Goal: Navigation & Orientation: Find specific page/section

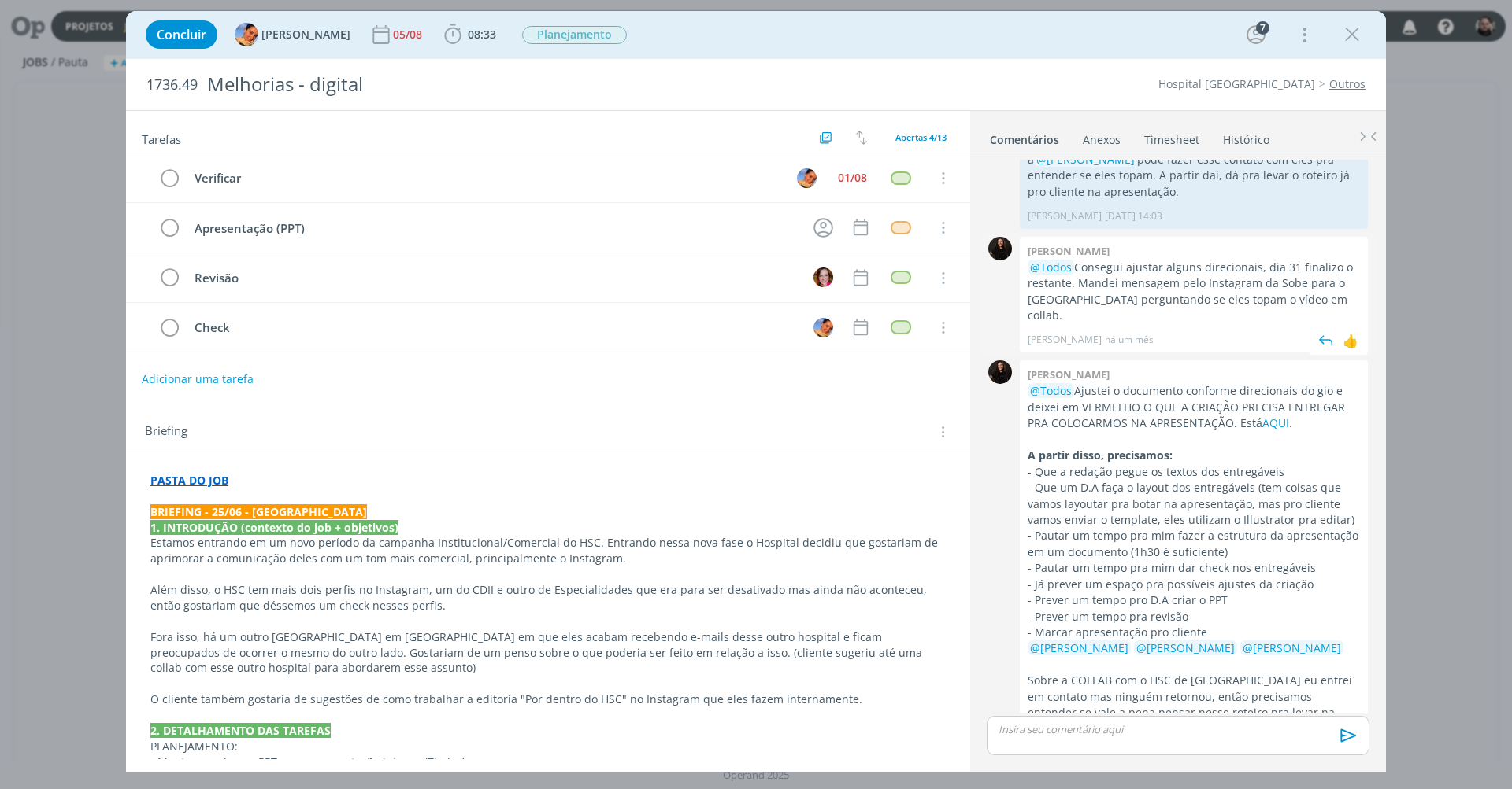
scroll to position [392, 0]
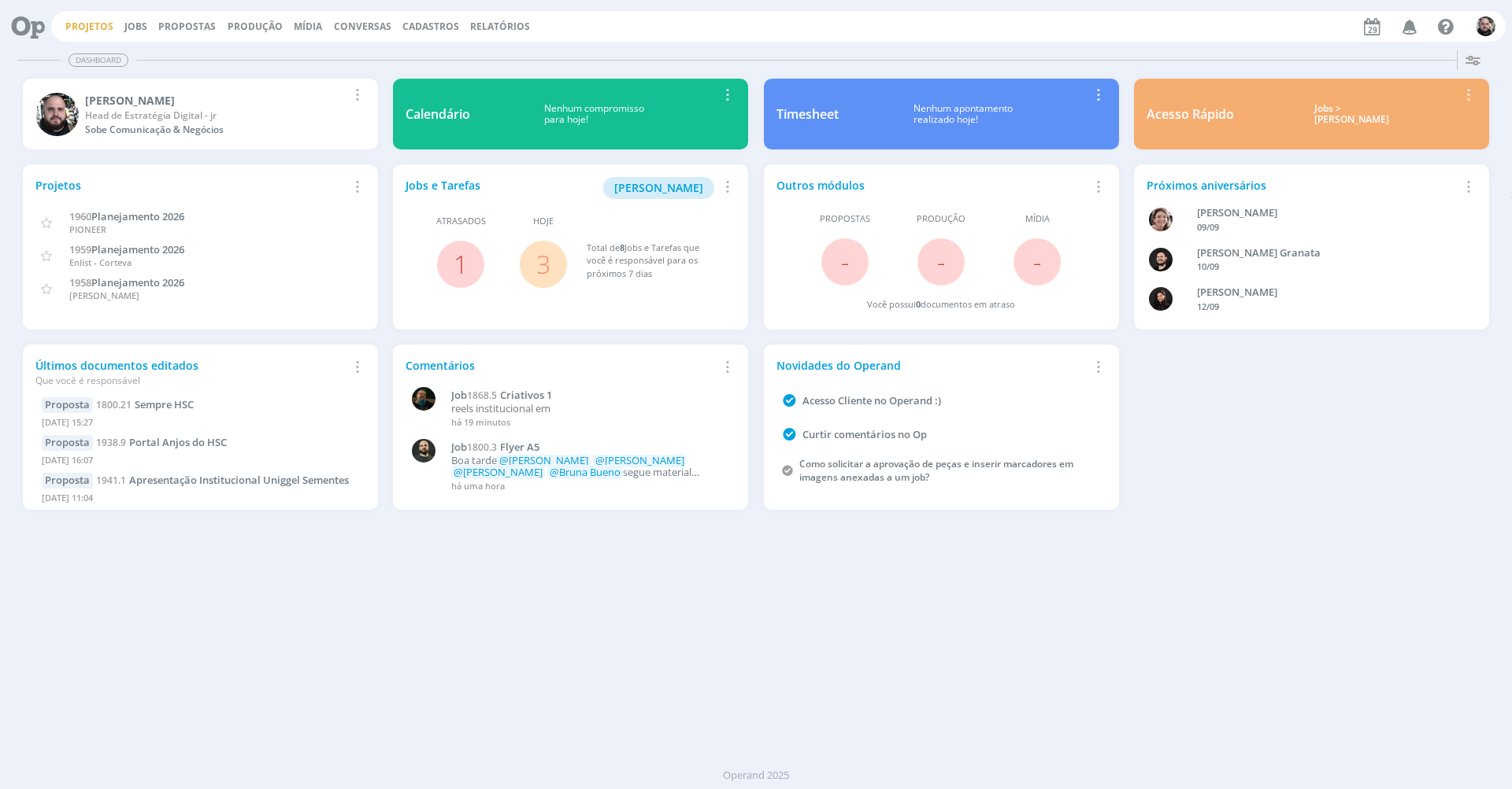
click at [84, 20] on link "Projetos" at bounding box center [89, 26] width 48 height 13
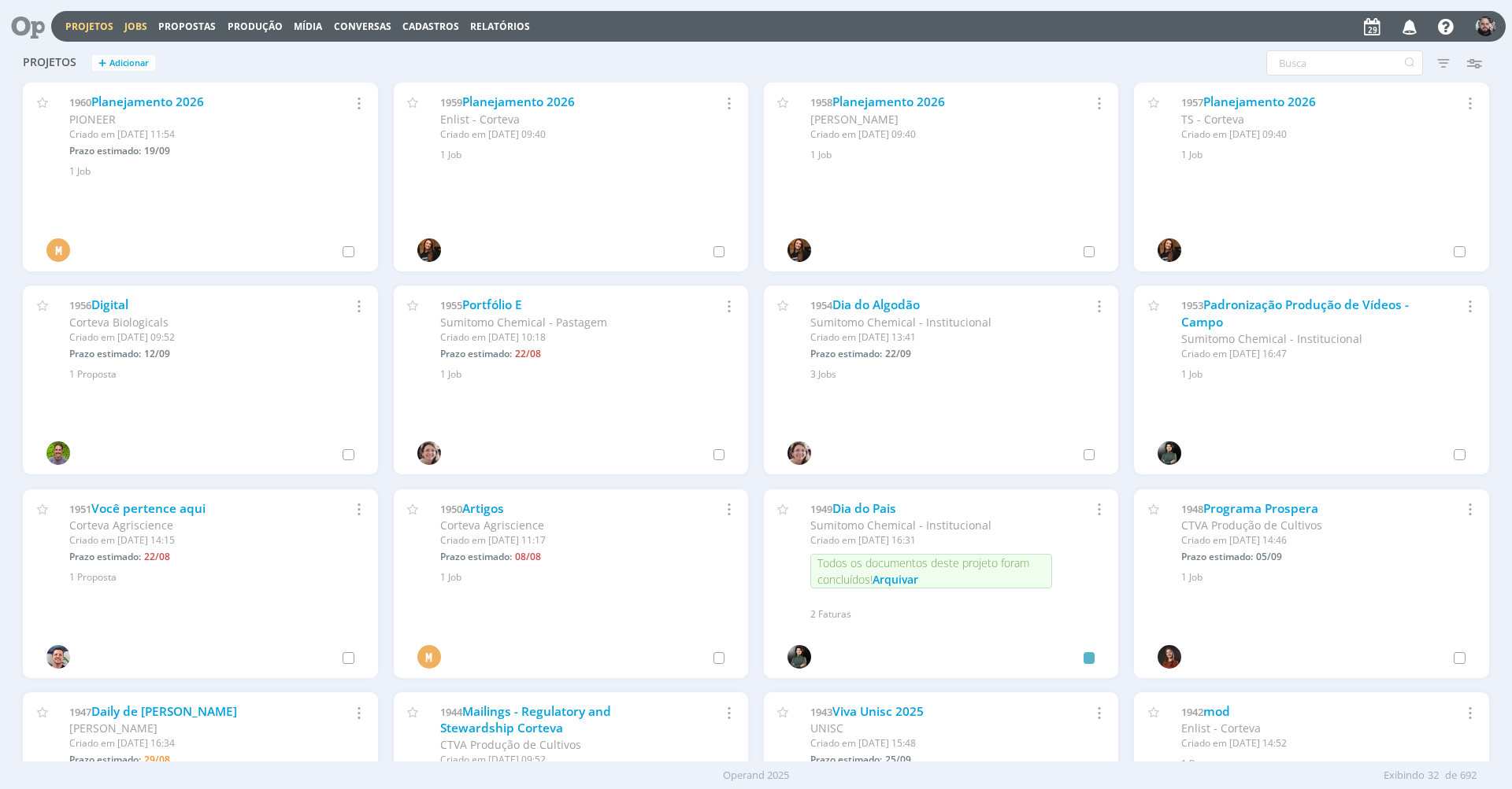
click at [143, 23] on button "Jobs" at bounding box center [136, 26] width 33 height 12
click at [133, 26] on link "Jobs" at bounding box center [136, 26] width 23 height 13
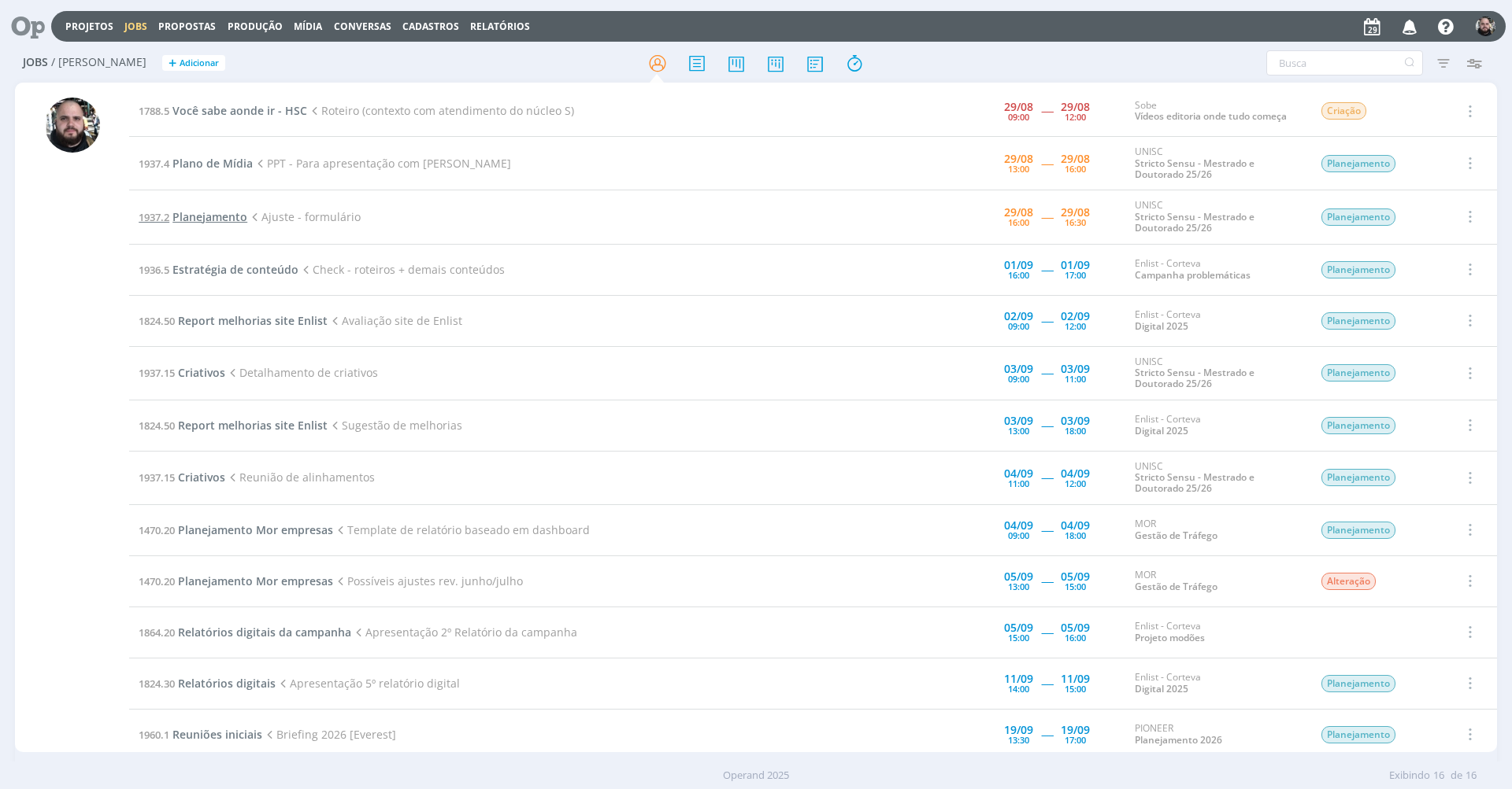
click at [227, 217] on span "Planejamento" at bounding box center [210, 217] width 75 height 15
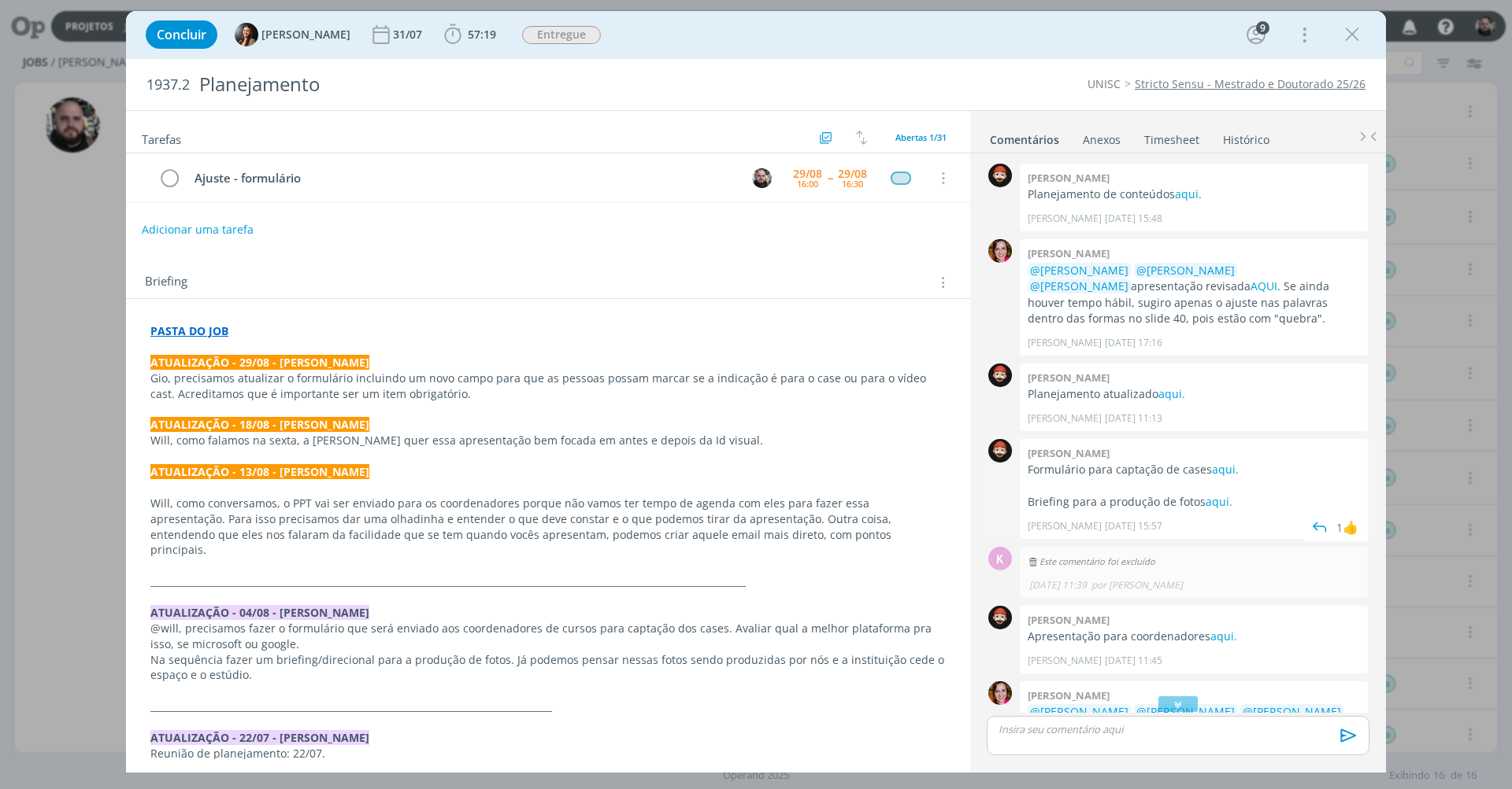
click at [1238, 468] on p "Formulário para captação de cases aqui." at bounding box center [1194, 469] width 332 height 16
click at [1232, 468] on link "aqui." at bounding box center [1225, 469] width 27 height 15
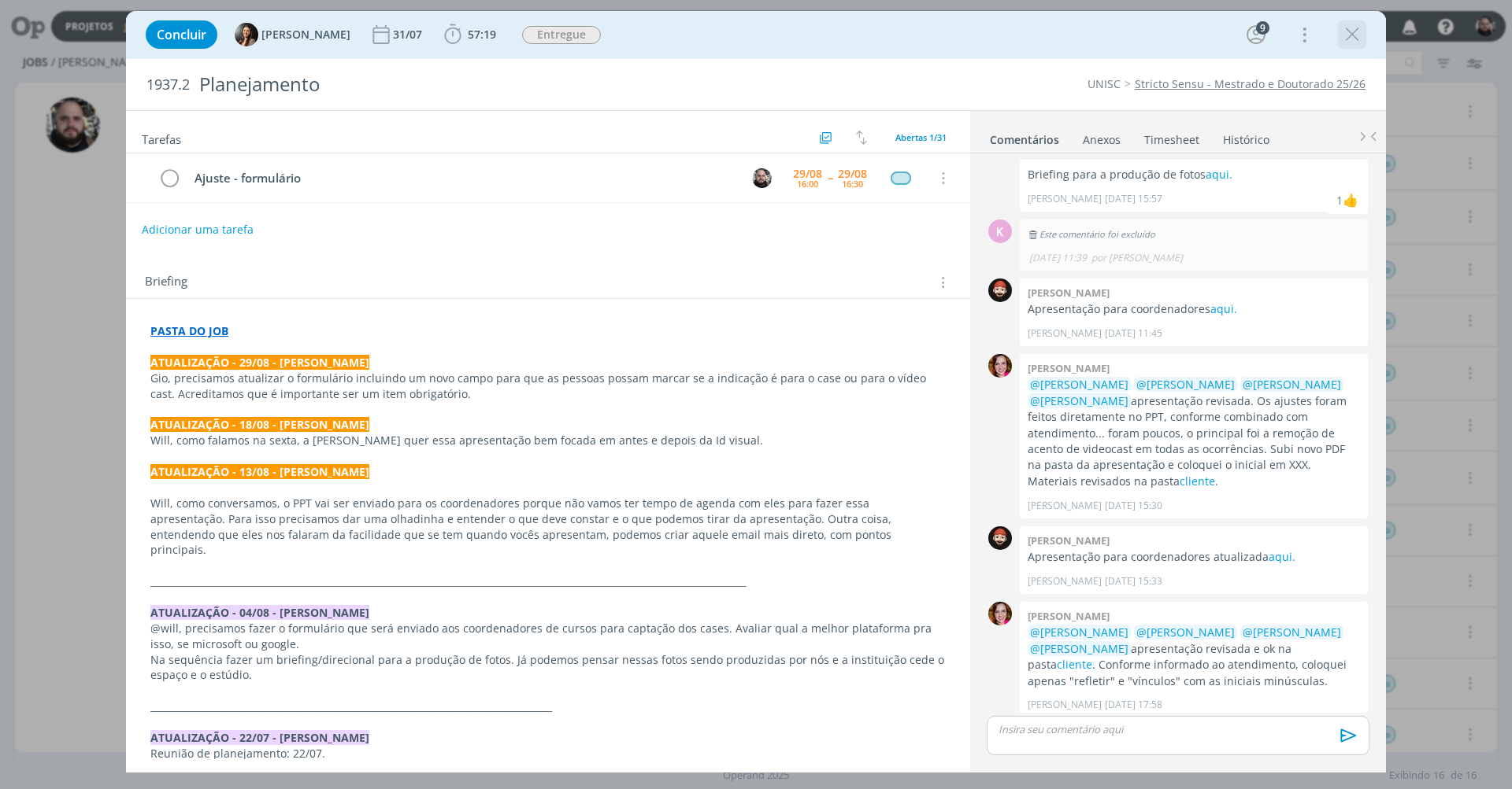
click at [1356, 40] on icon "dialog" at bounding box center [1352, 34] width 24 height 24
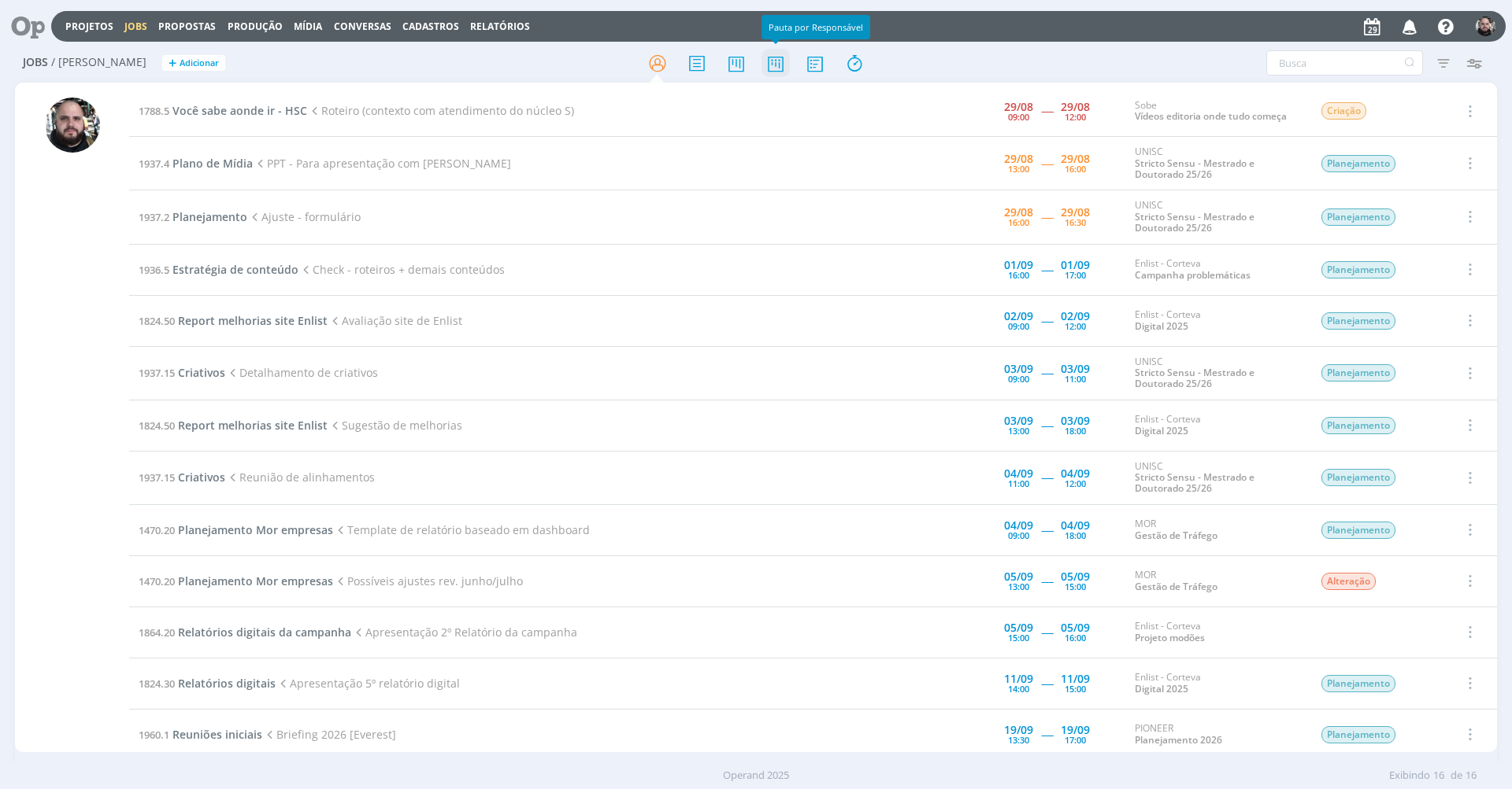
click at [783, 65] on icon at bounding box center [776, 64] width 29 height 31
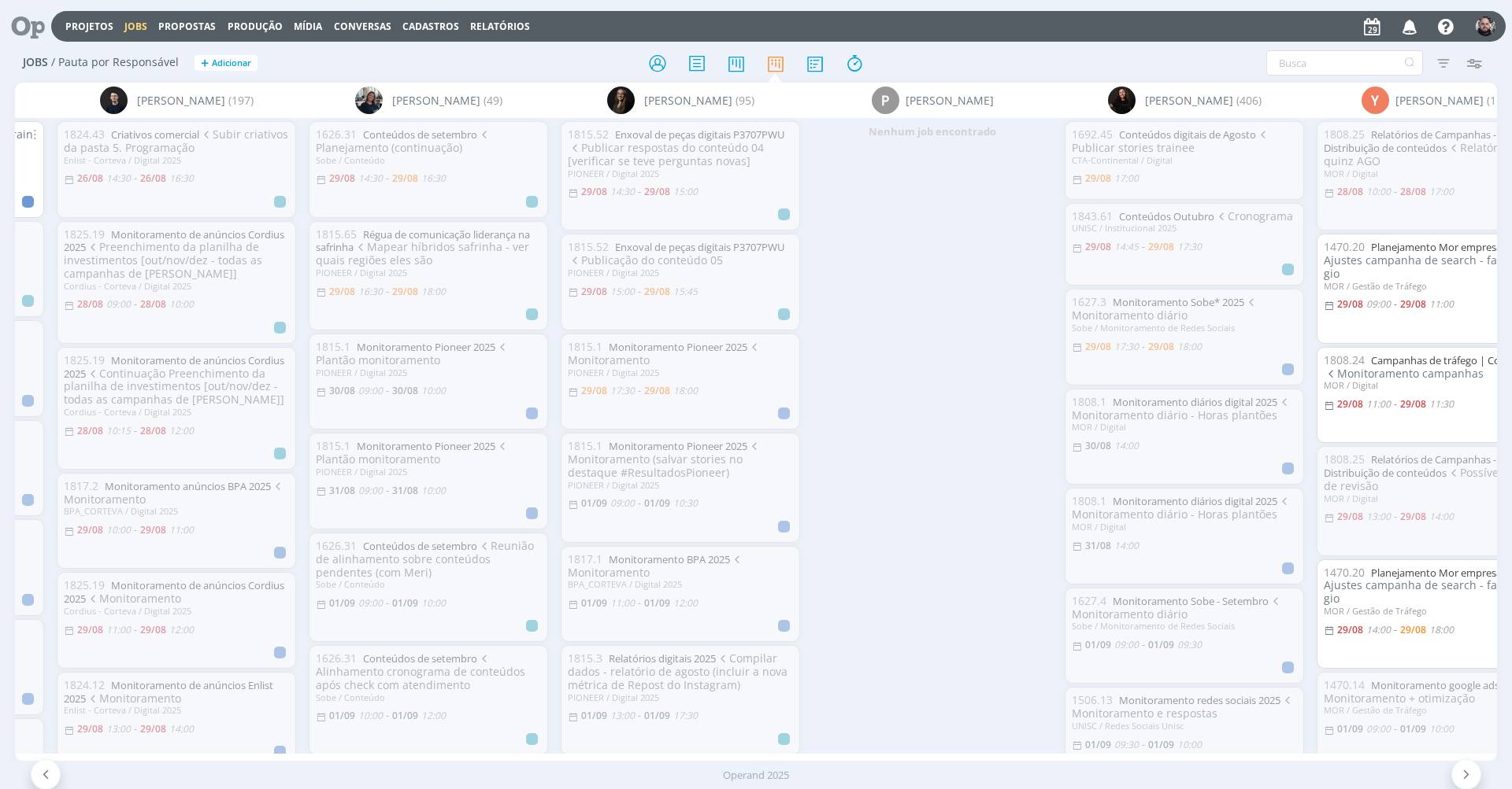
scroll to position [0, 295]
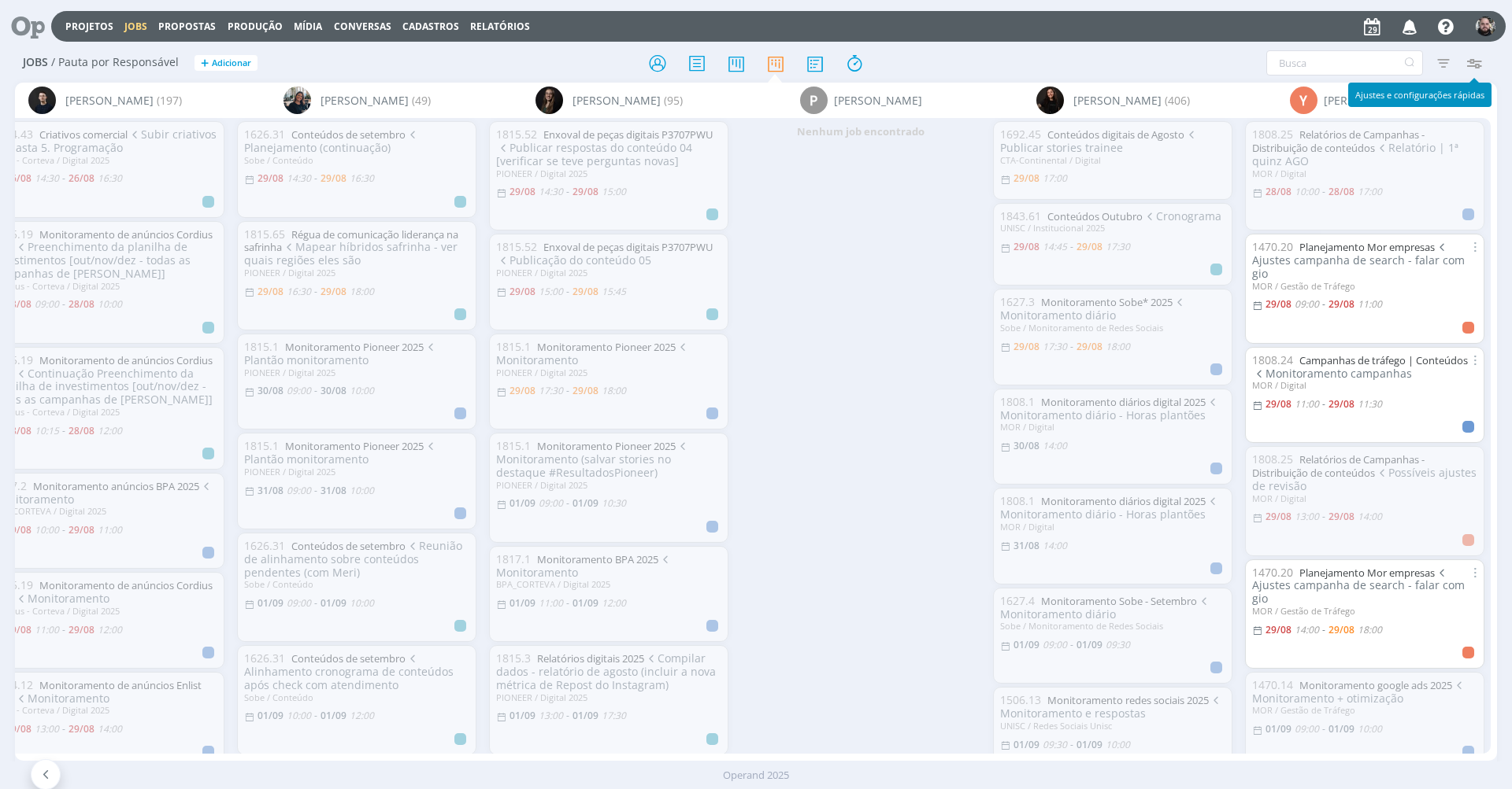
click at [1476, 61] on icon "button" at bounding box center [1473, 63] width 29 height 29
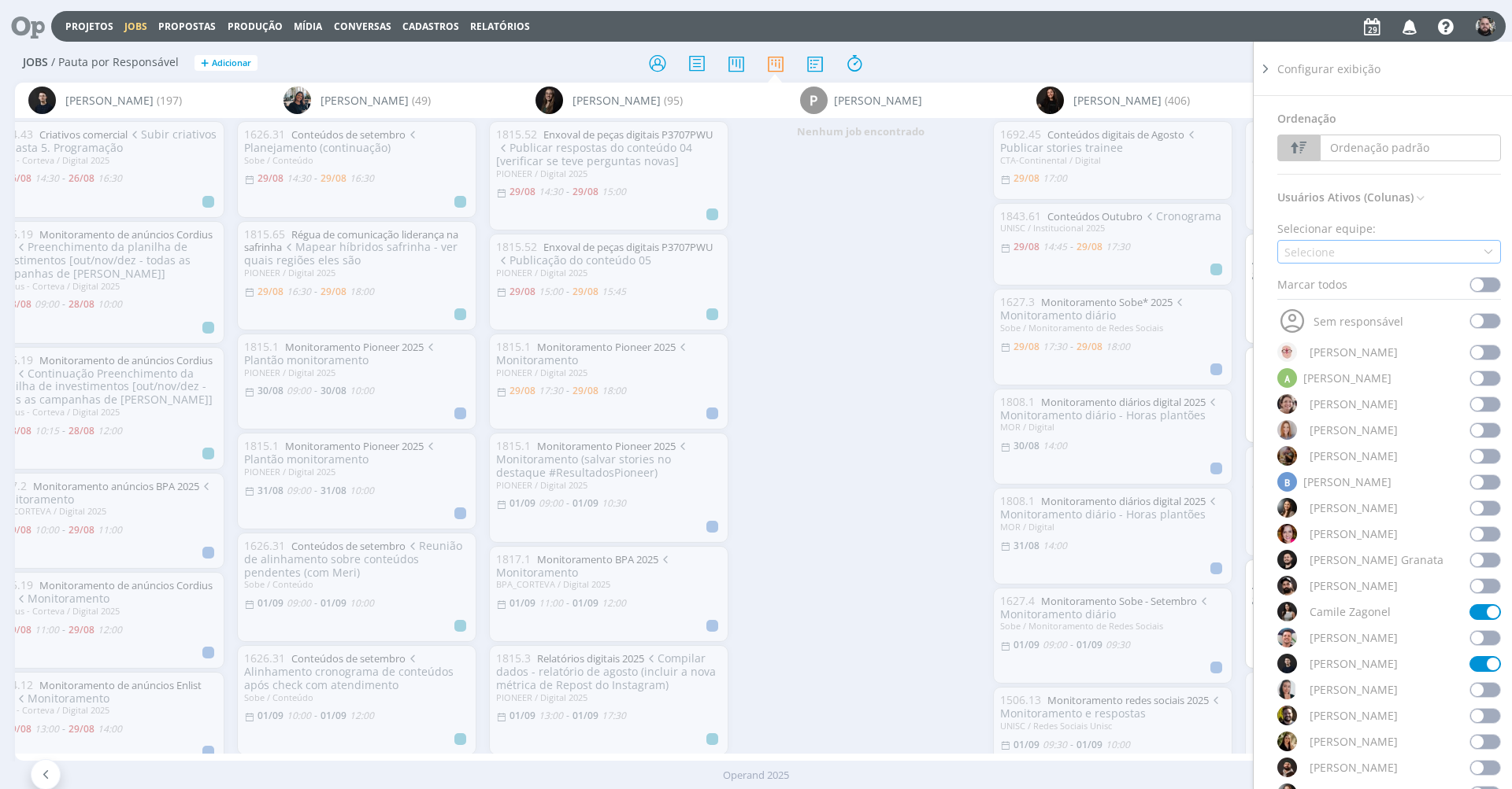
click at [1375, 240] on div "Selecione" at bounding box center [1389, 251] width 224 height 24
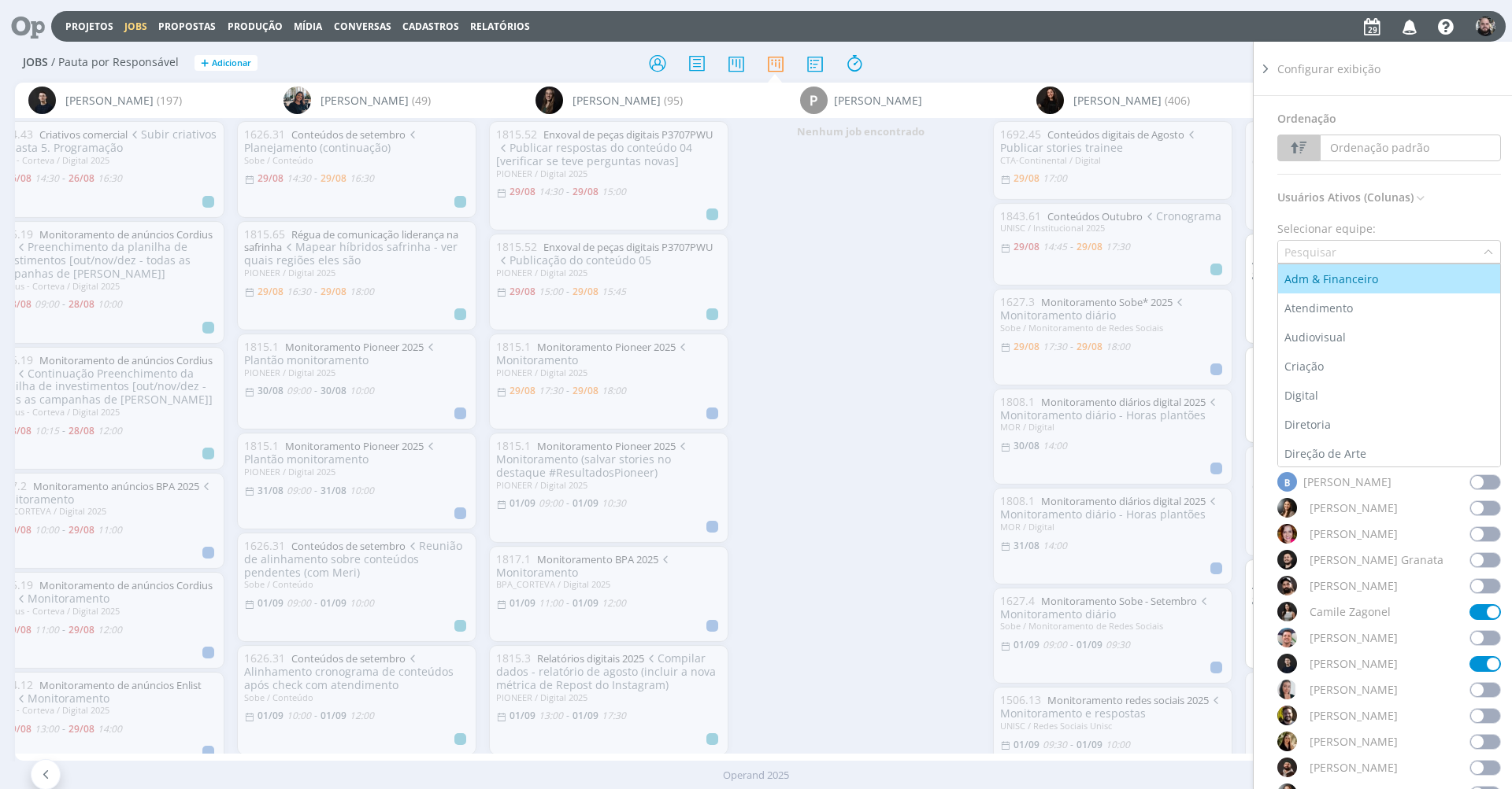
type input "w"
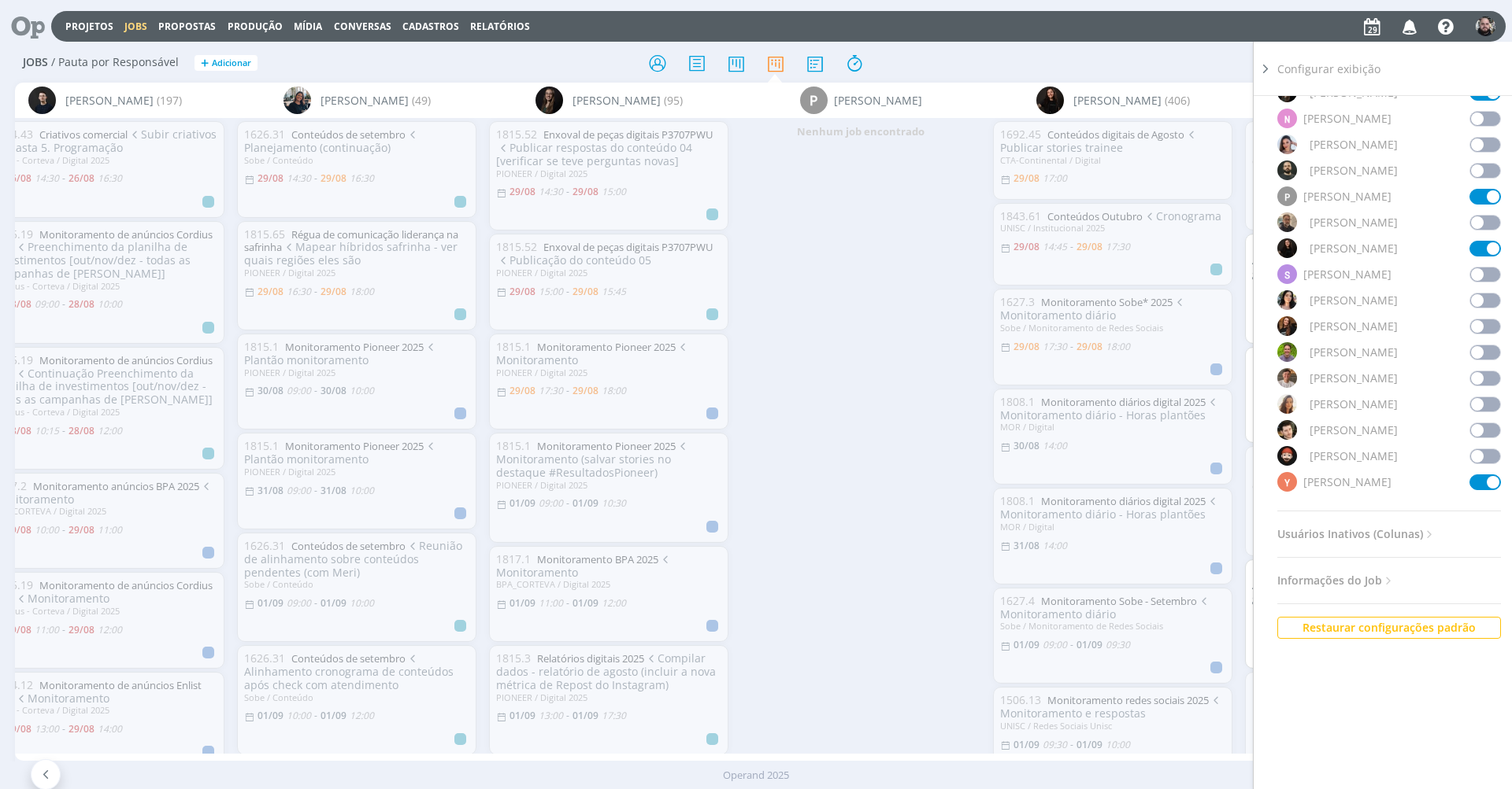
scroll to position [1301, 0]
click at [1479, 447] on span at bounding box center [1485, 453] width 32 height 16
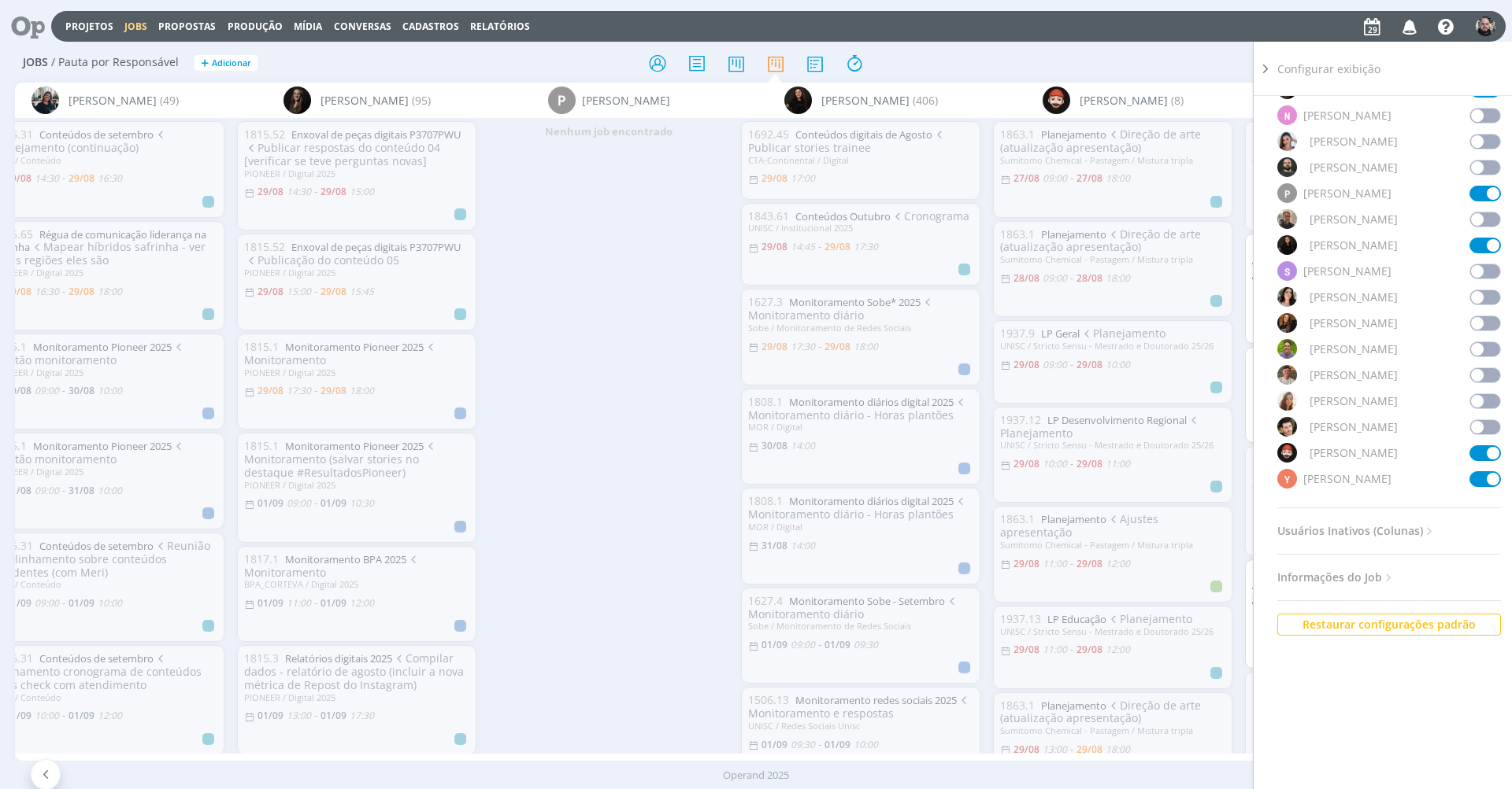
click at [1145, 77] on div "Jobs / Pauta por Responsável + Adicionar Filtrar Filtrar Limpar Tipo Jobs e Tar…" at bounding box center [755, 64] width 1482 height 39
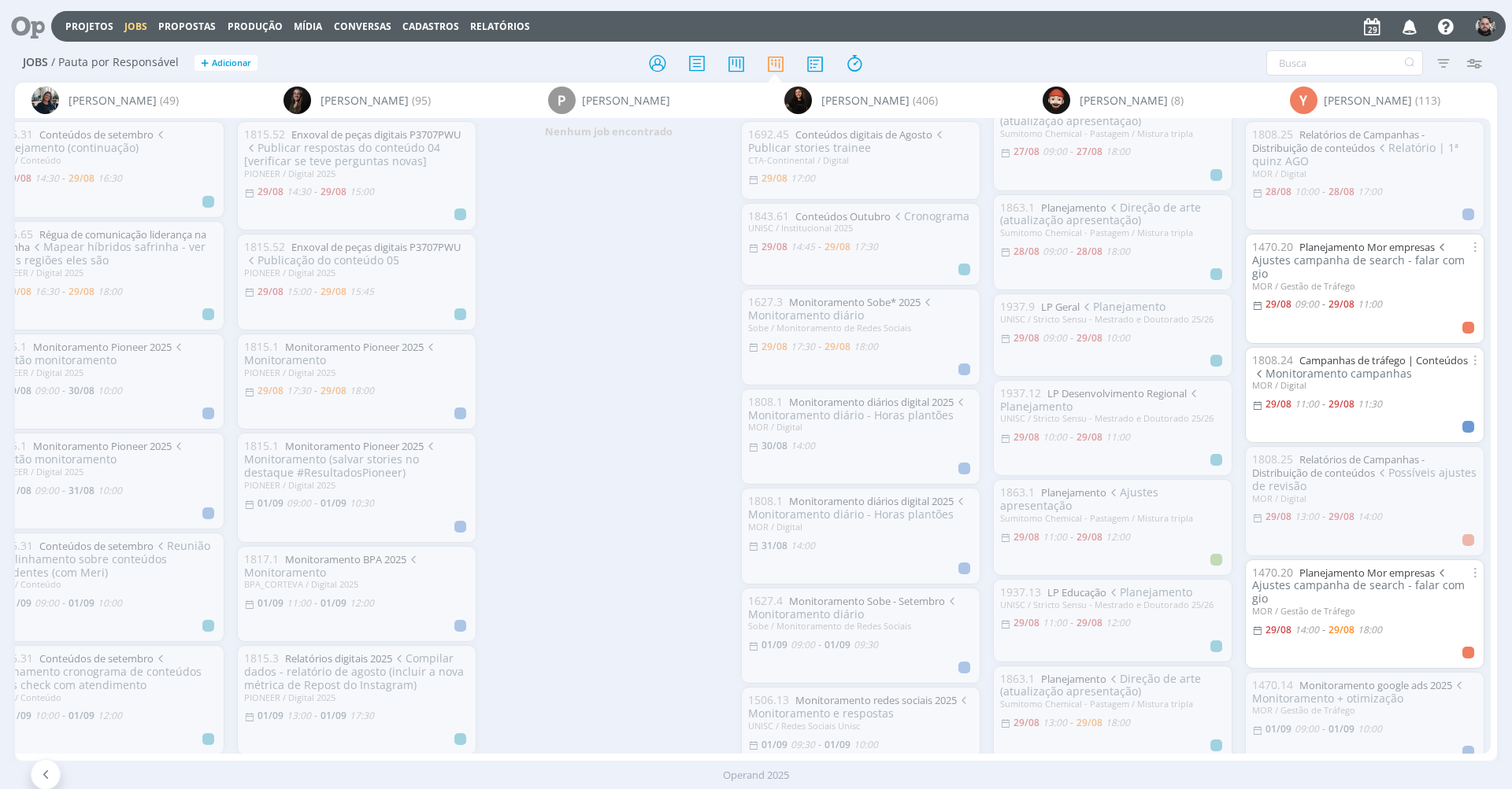
scroll to position [148, 0]
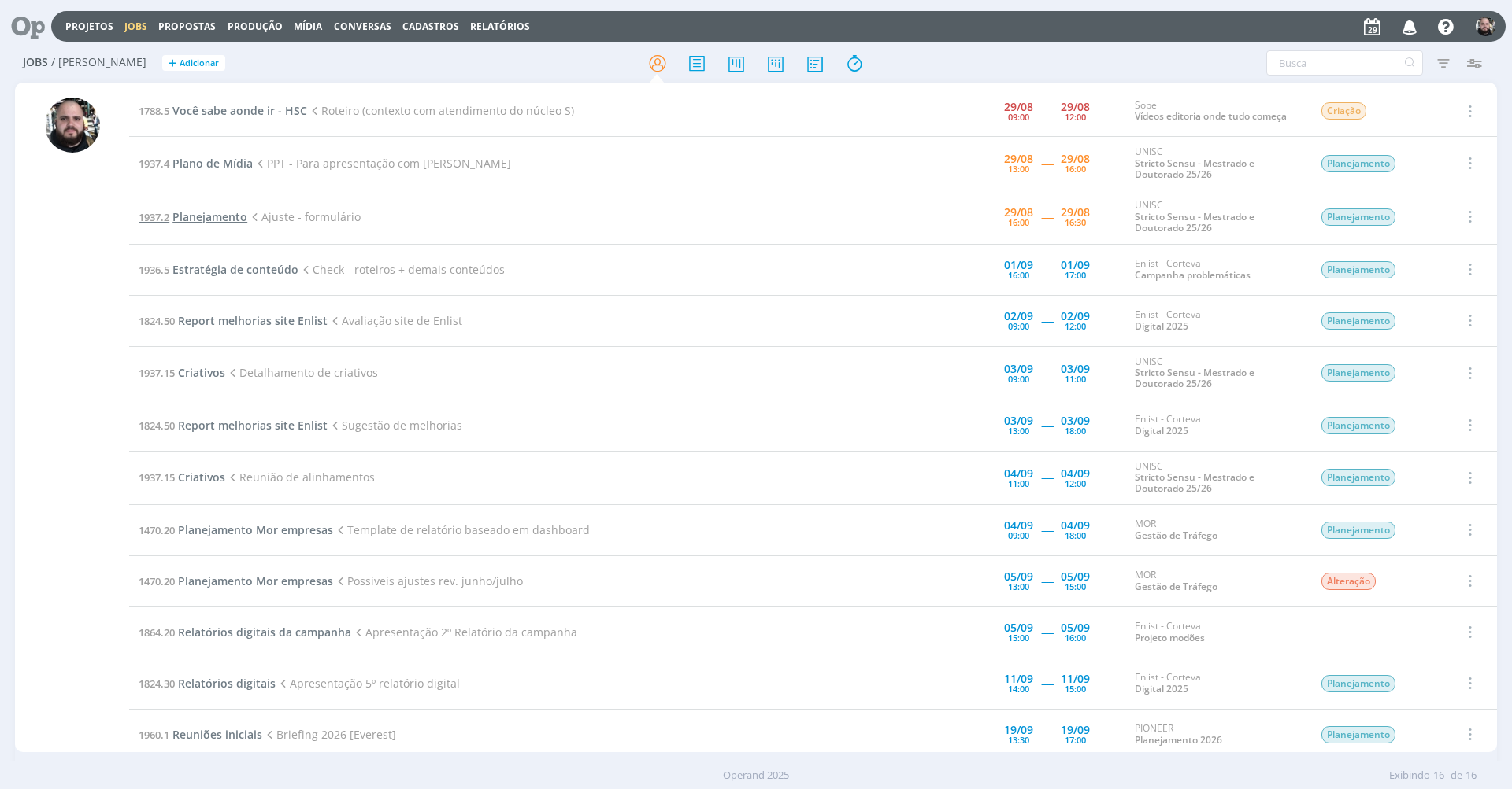
click at [243, 216] on span "Planejamento" at bounding box center [210, 217] width 75 height 15
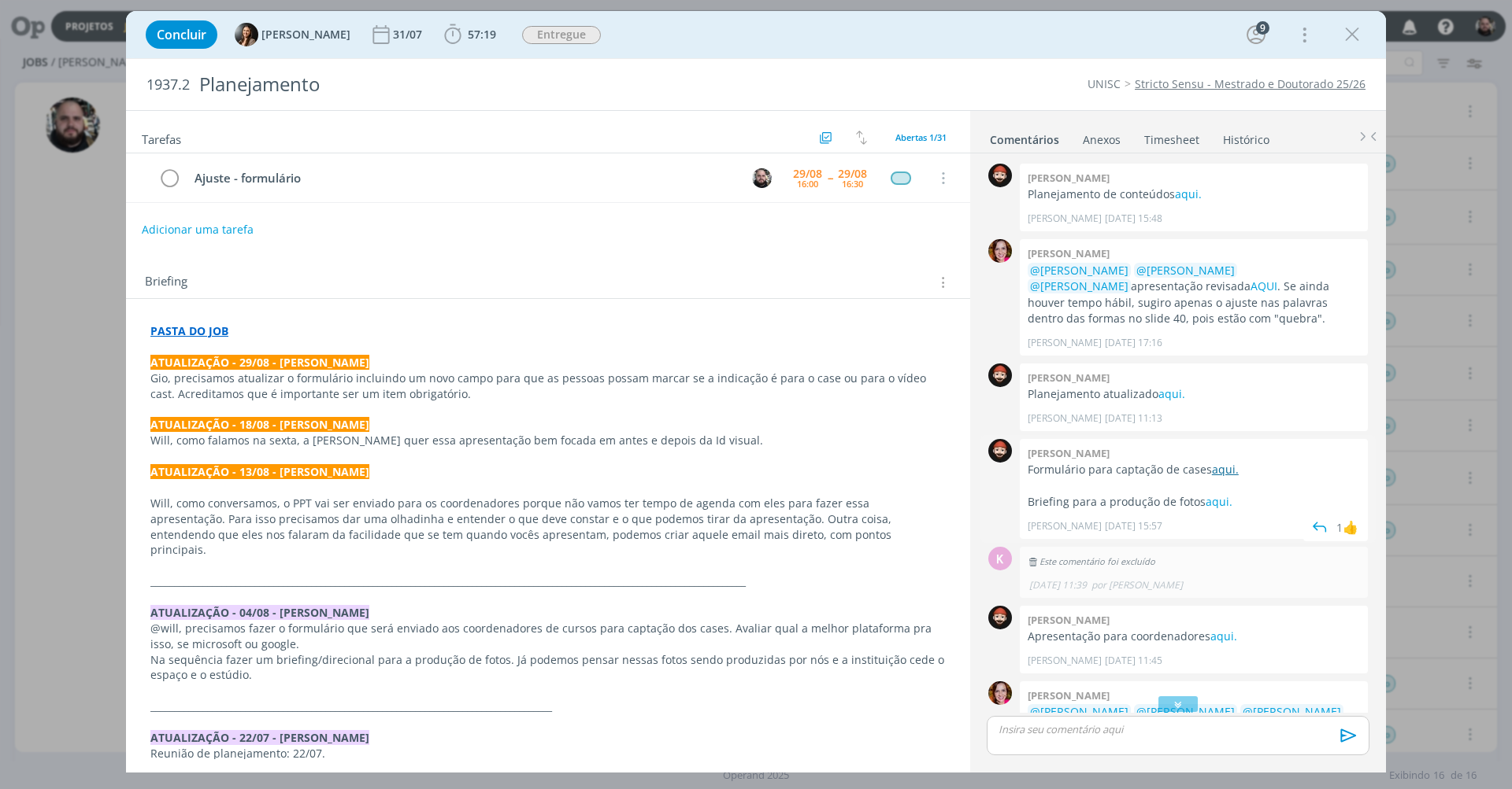
click at [1217, 468] on link "aqui." at bounding box center [1225, 469] width 27 height 15
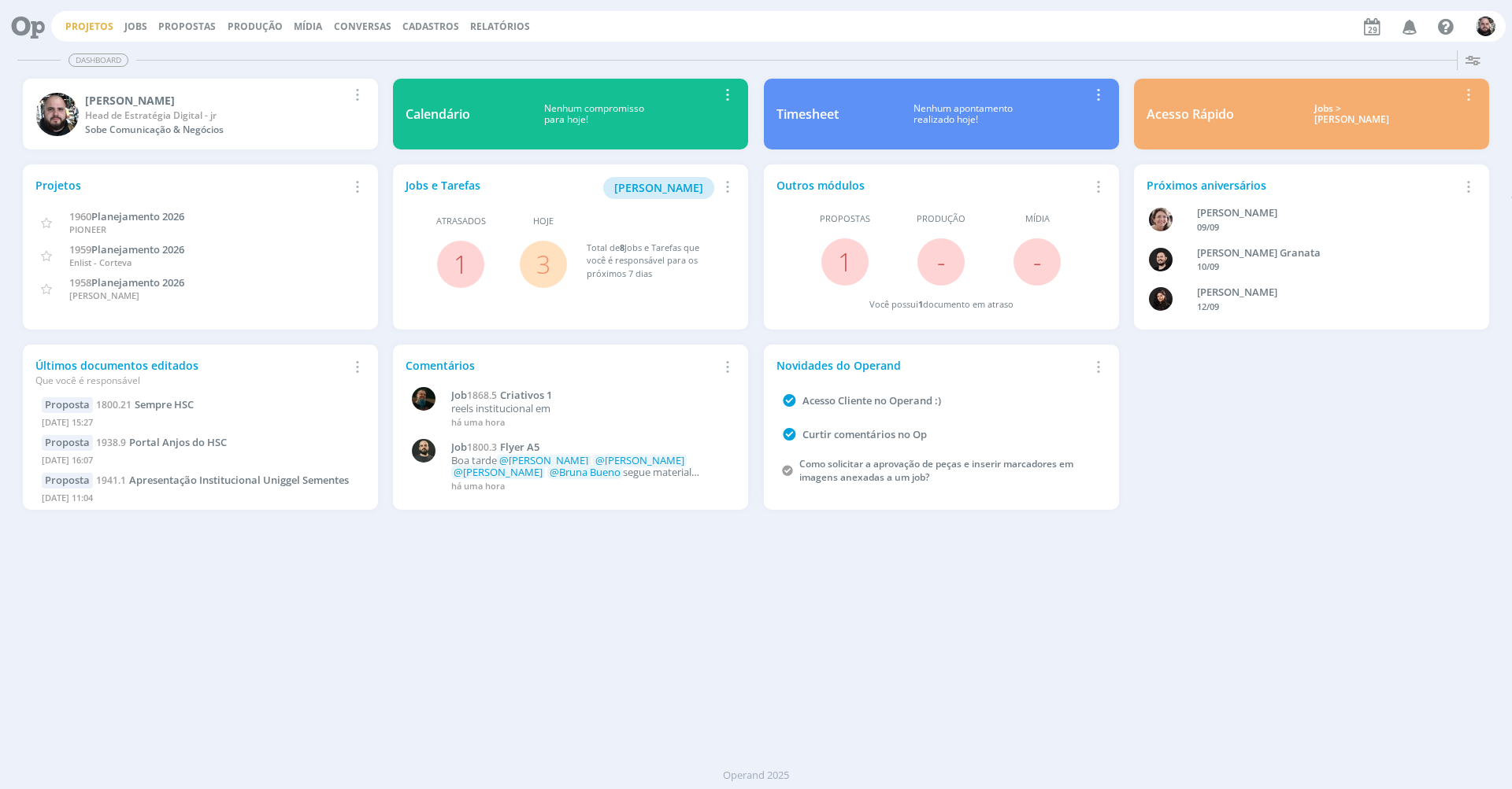
click at [101, 25] on link "Projetos" at bounding box center [89, 26] width 48 height 13
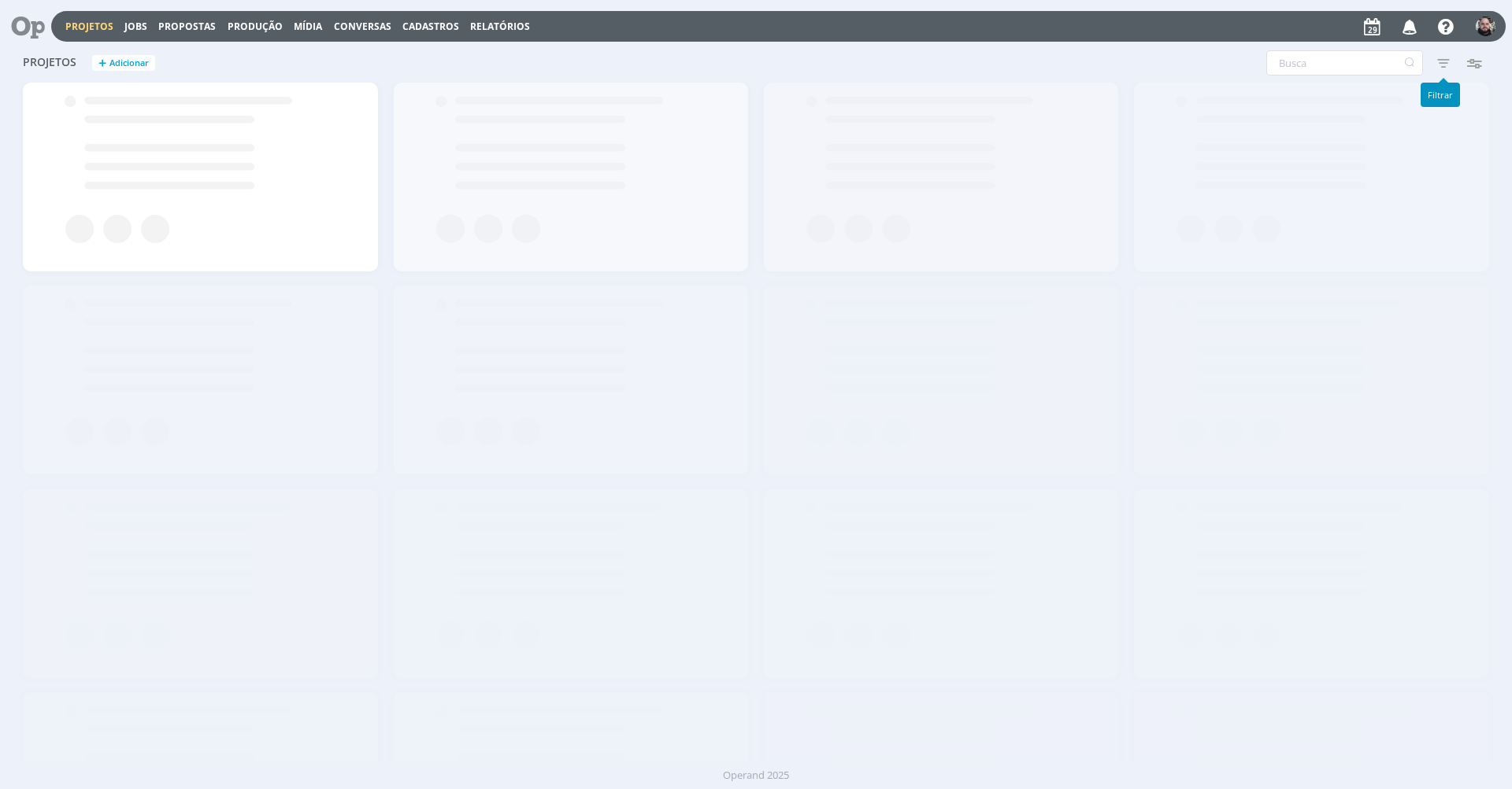
click at [1446, 61] on icon "button" at bounding box center [1443, 63] width 29 height 29
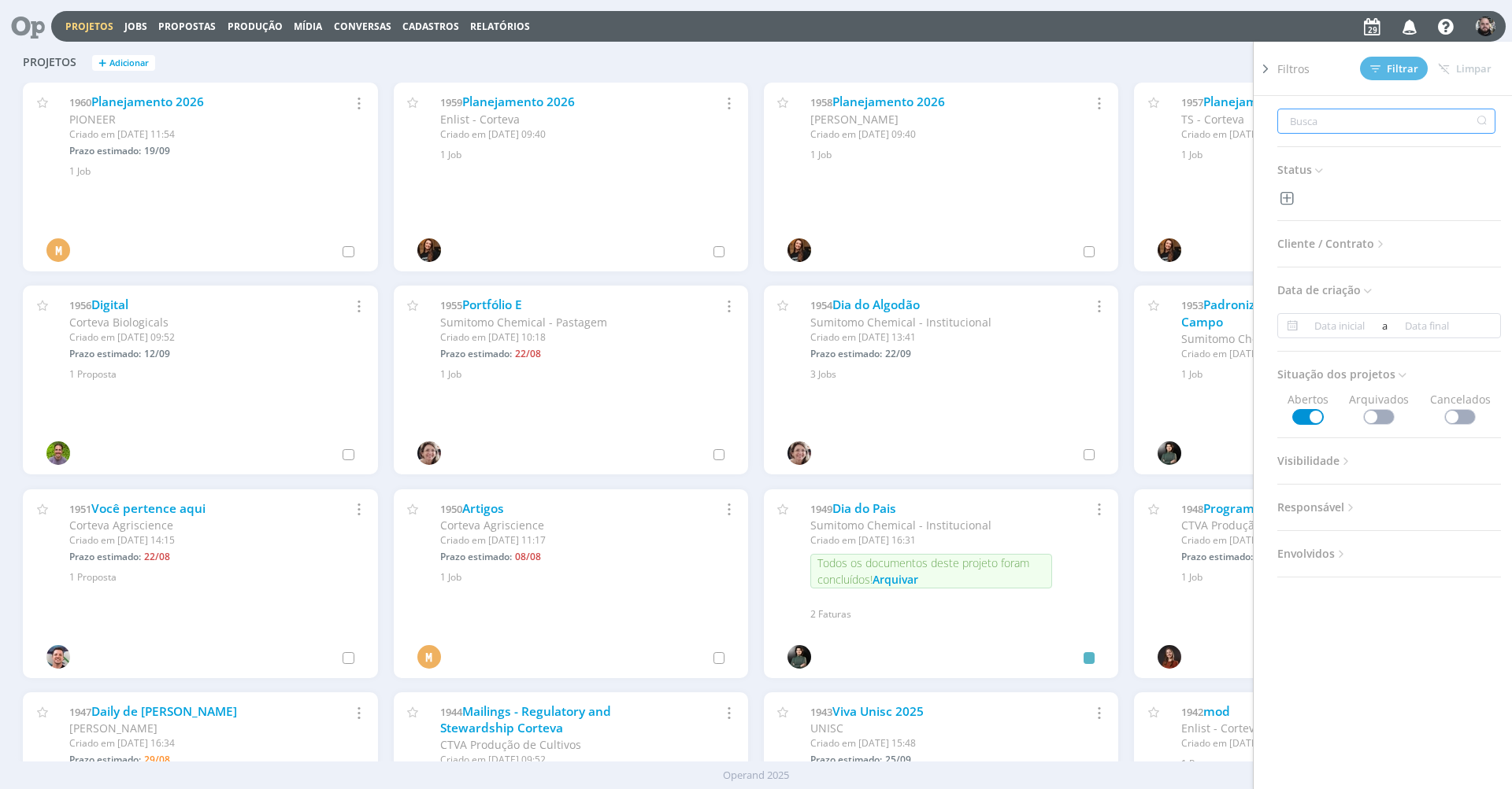
click at [1290, 191] on icon "button" at bounding box center [1287, 198] width 20 height 22
click at [1336, 170] on h3 "Status" at bounding box center [1389, 170] width 224 height 20
click at [1226, 58] on div "Filtros Filtrar Limpar Status Cliente / Contrato Cliente Selecione Contrato Sel…" at bounding box center [1219, 63] width 540 height 25
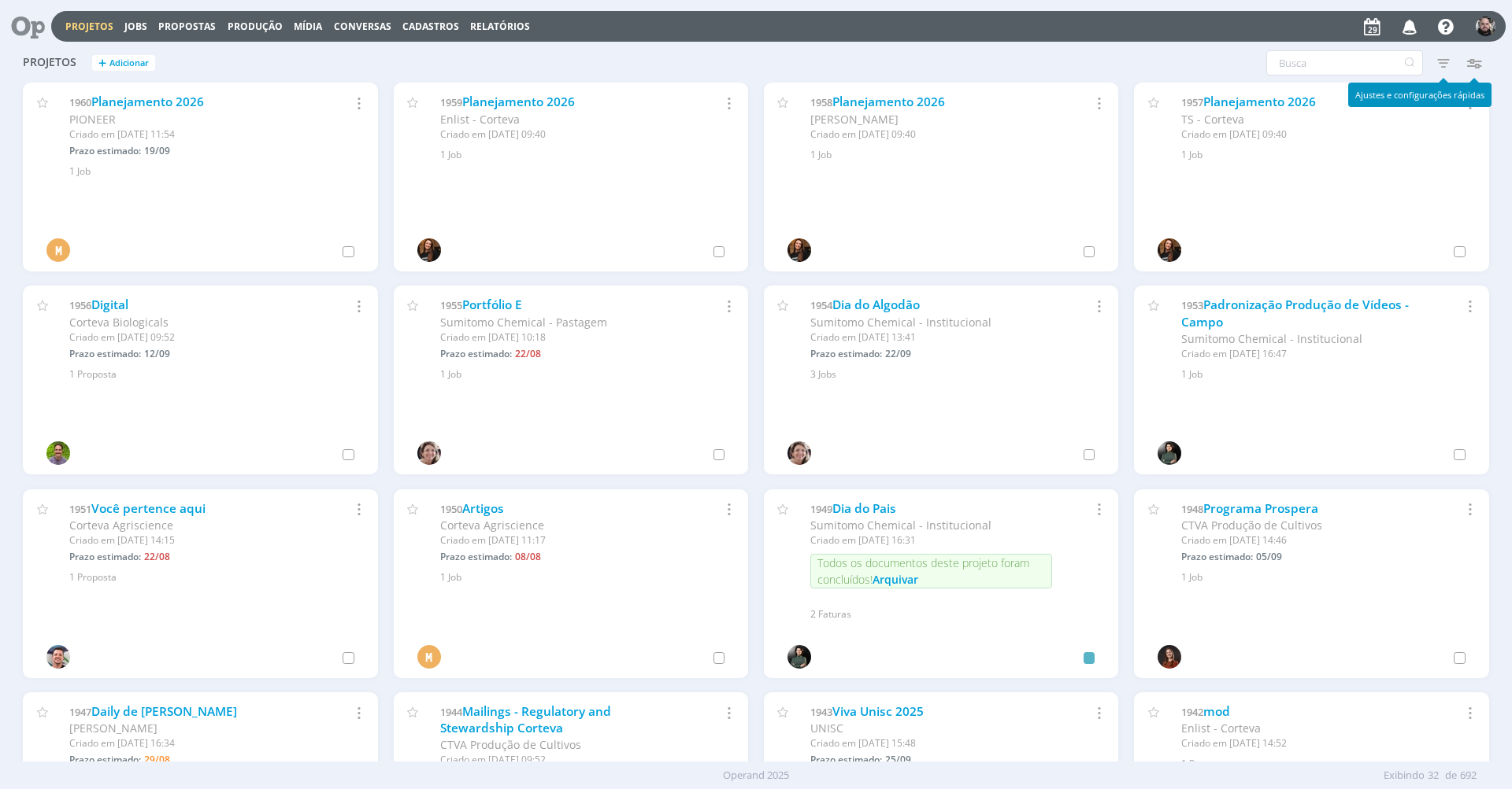
click at [1474, 64] on icon "button" at bounding box center [1473, 63] width 29 height 29
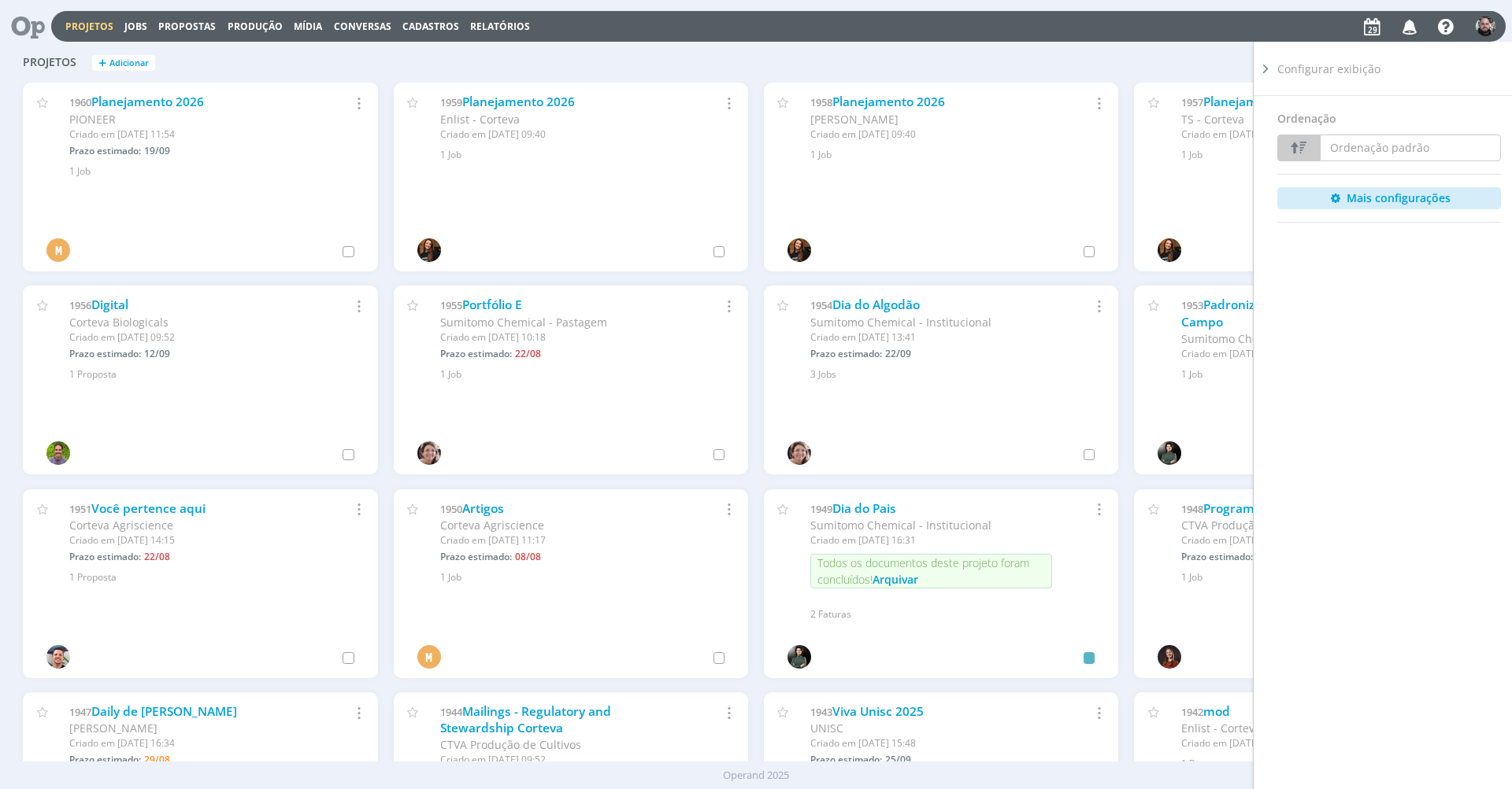
click at [1216, 55] on div "Filtros Filtrar Limpar Status Cliente / Contrato Cliente Selecione Contrato Sel…" at bounding box center [1219, 63] width 540 height 25
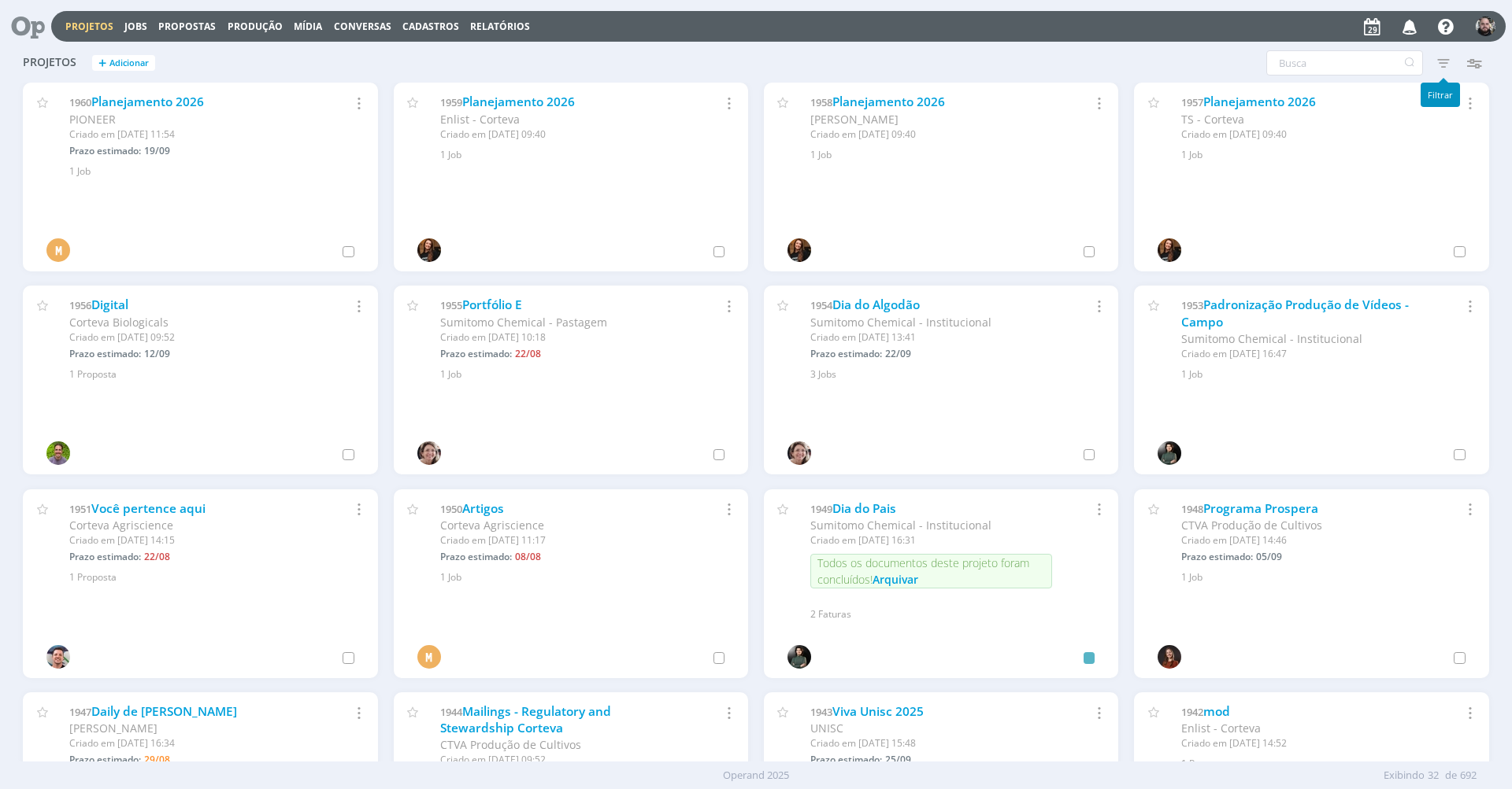
click at [1444, 60] on icon "button" at bounding box center [1443, 63] width 29 height 29
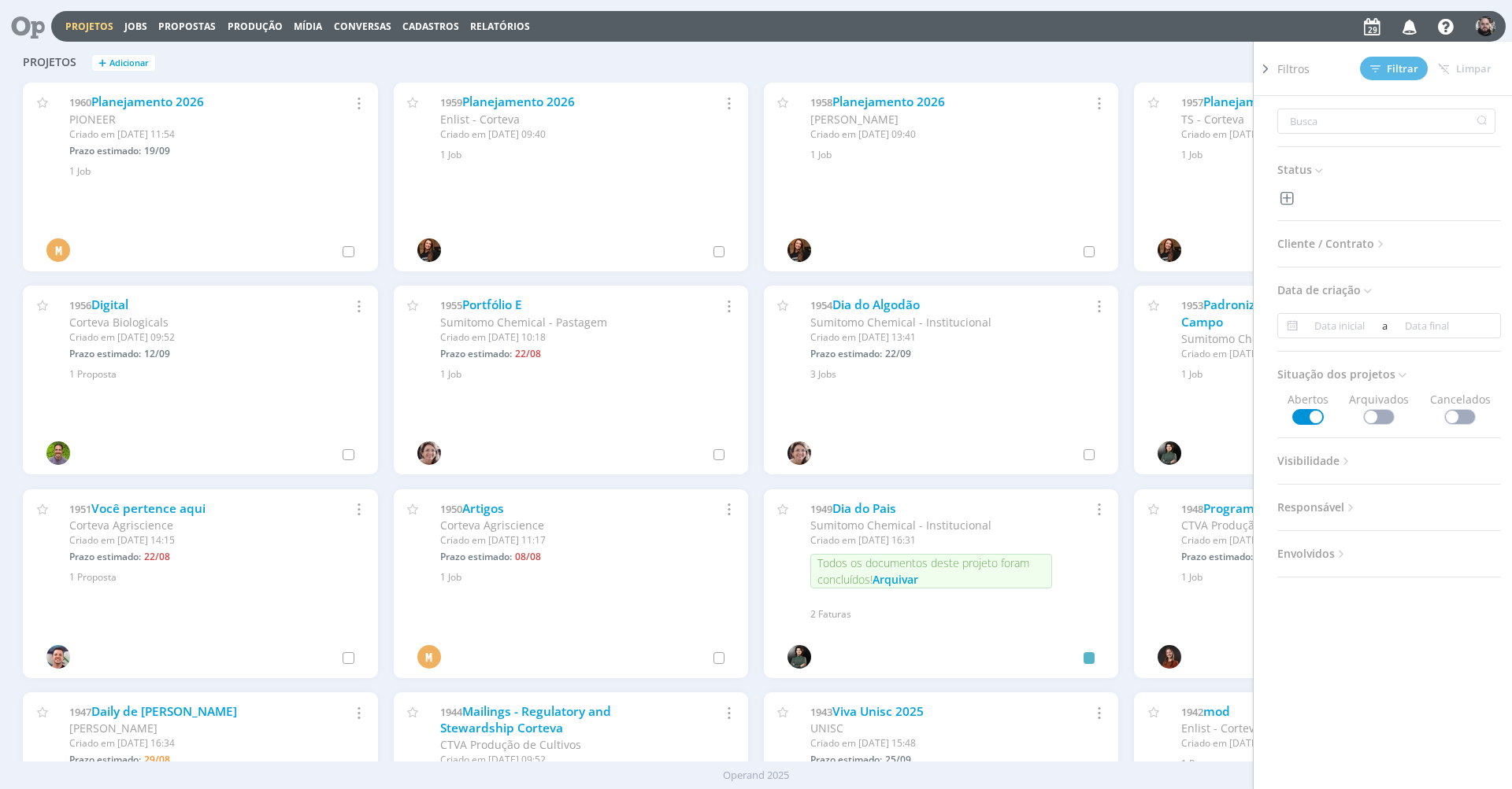
click at [1354, 243] on span "Cliente / Contrato" at bounding box center [1332, 243] width 110 height 20
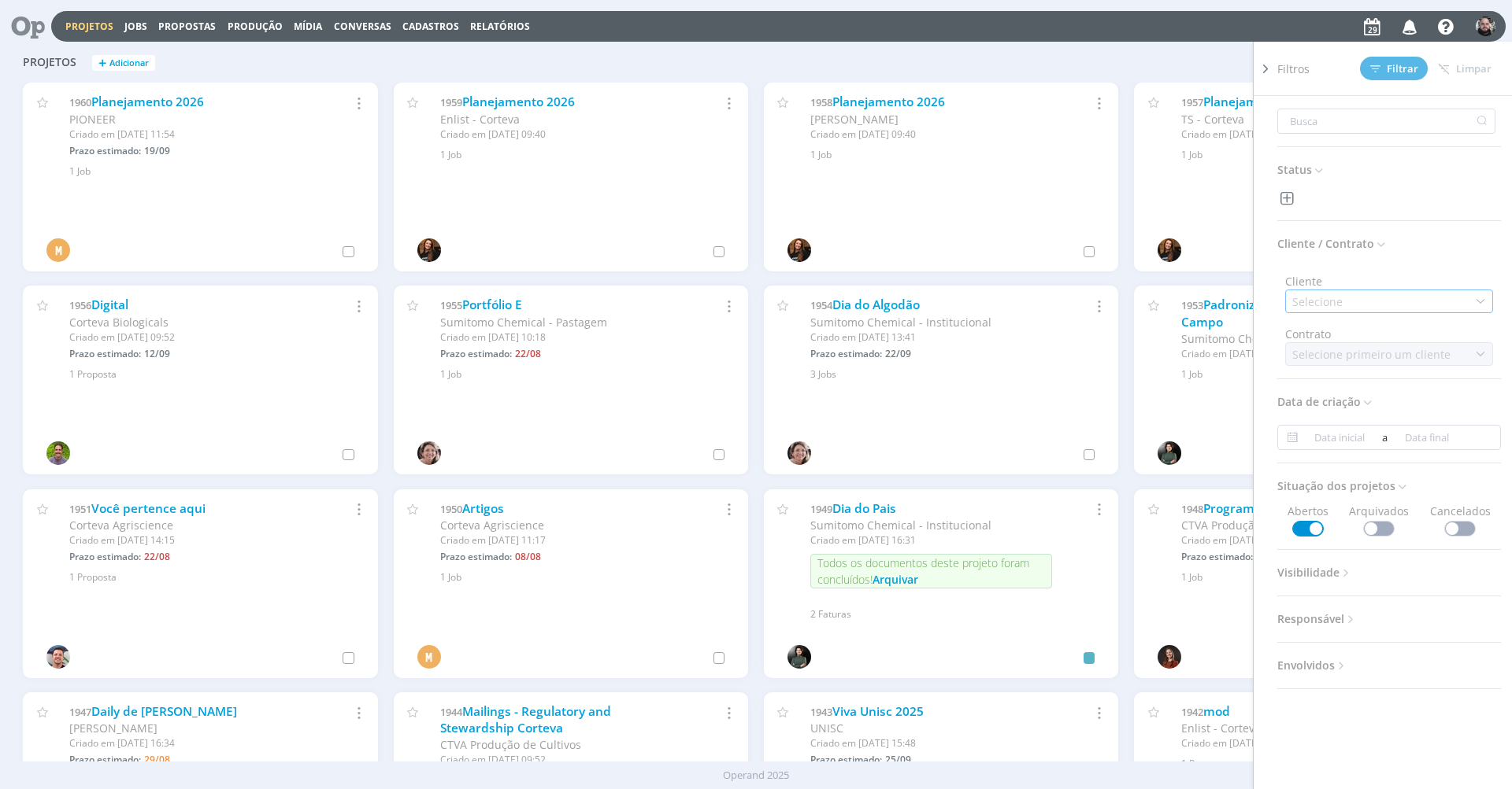
click at [1370, 296] on div "Selecione" at bounding box center [1389, 301] width 208 height 24
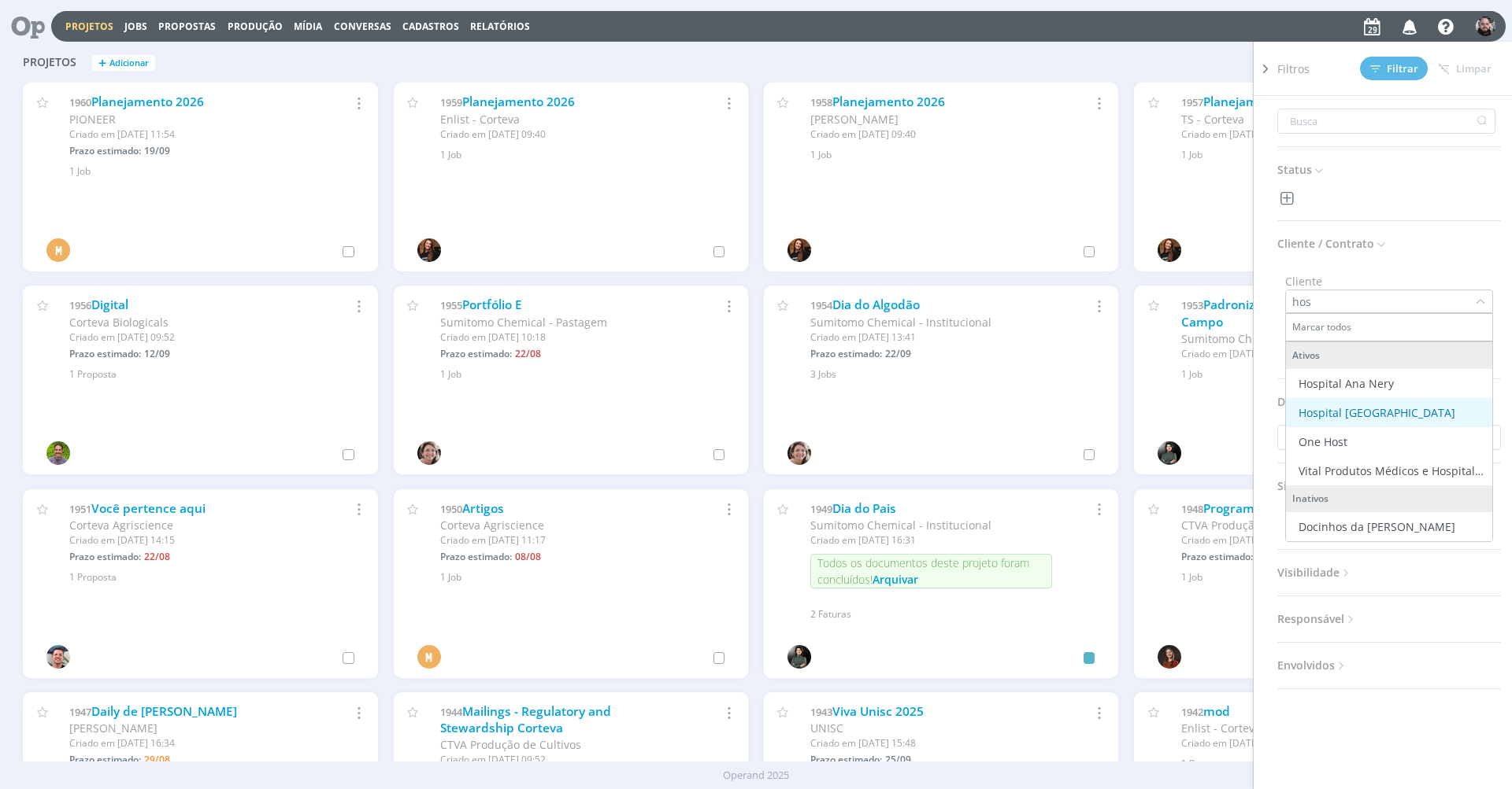
type input "hos"
click at [1441, 423] on li "Hospital [GEOGRAPHIC_DATA][PERSON_NAME]" at bounding box center [1389, 413] width 207 height 29
click at [1415, 64] on span "Filtrar" at bounding box center [1394, 69] width 48 height 11
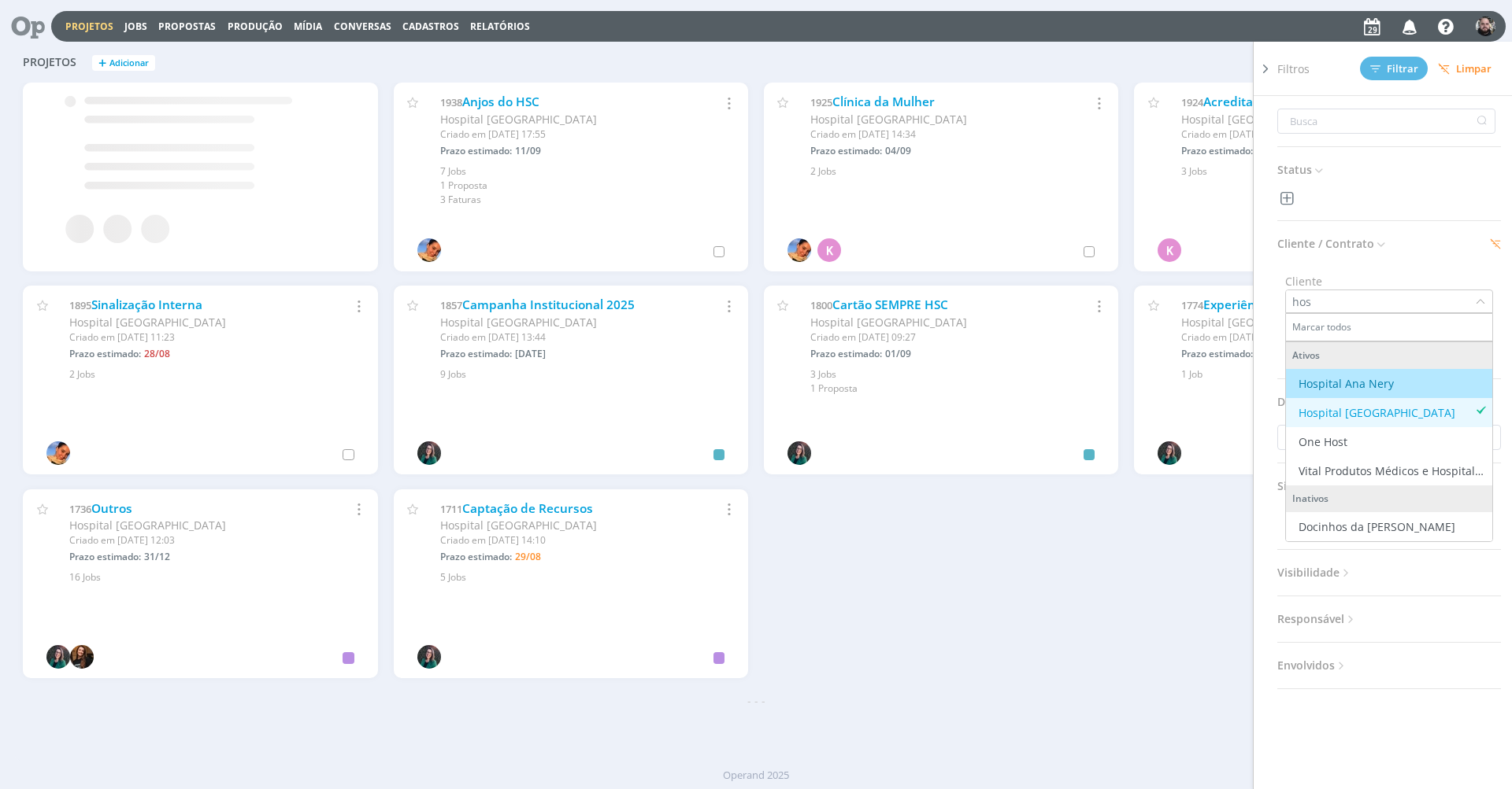
click at [1105, 54] on div "Filtros Filtrar Limpar Status Cliente / Contrato Cliente hos Marcar todos Ativo…" at bounding box center [1219, 63] width 540 height 25
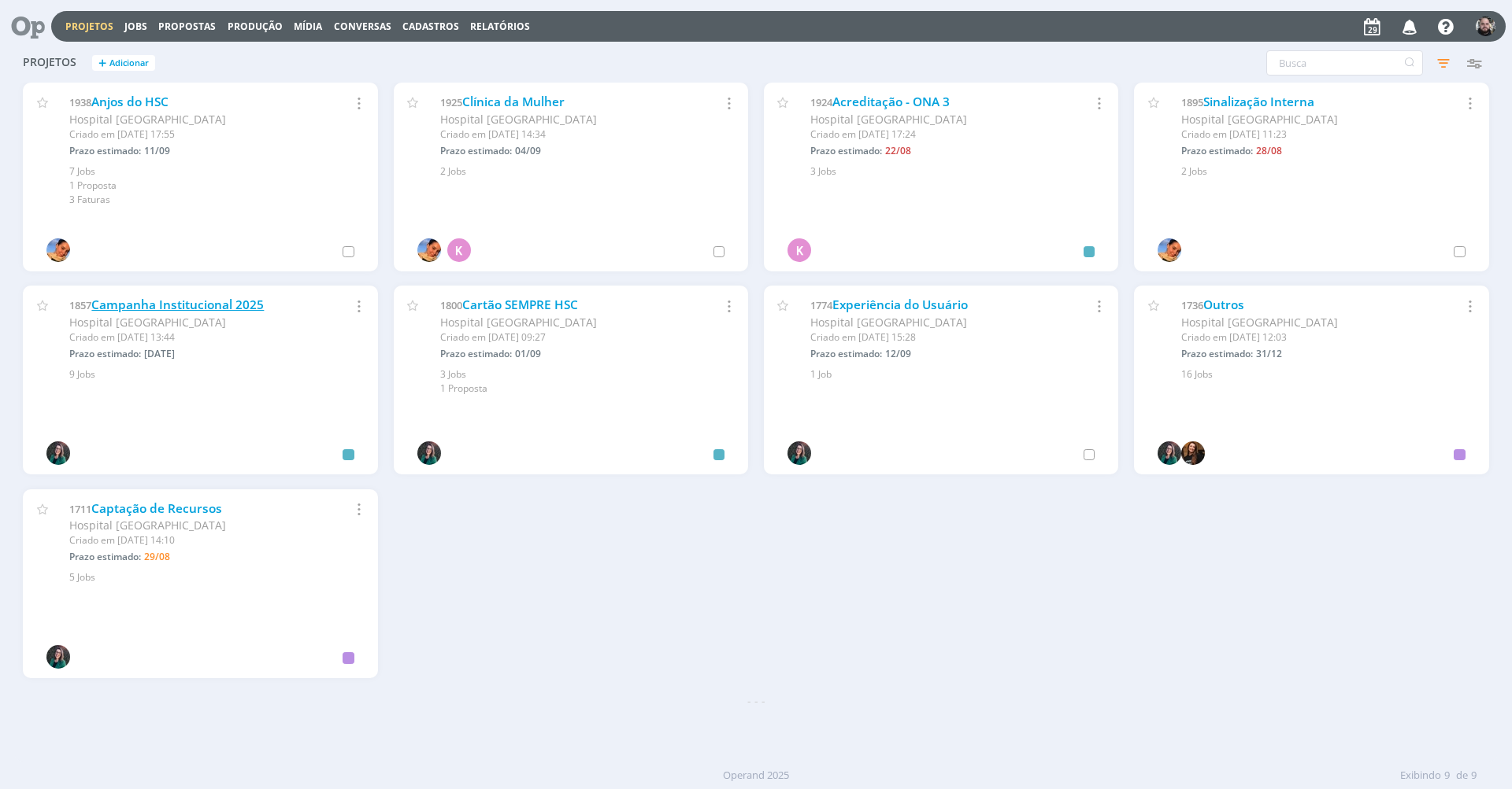
click at [255, 301] on link "Campanha Institucional 2025" at bounding box center [177, 305] width 172 height 16
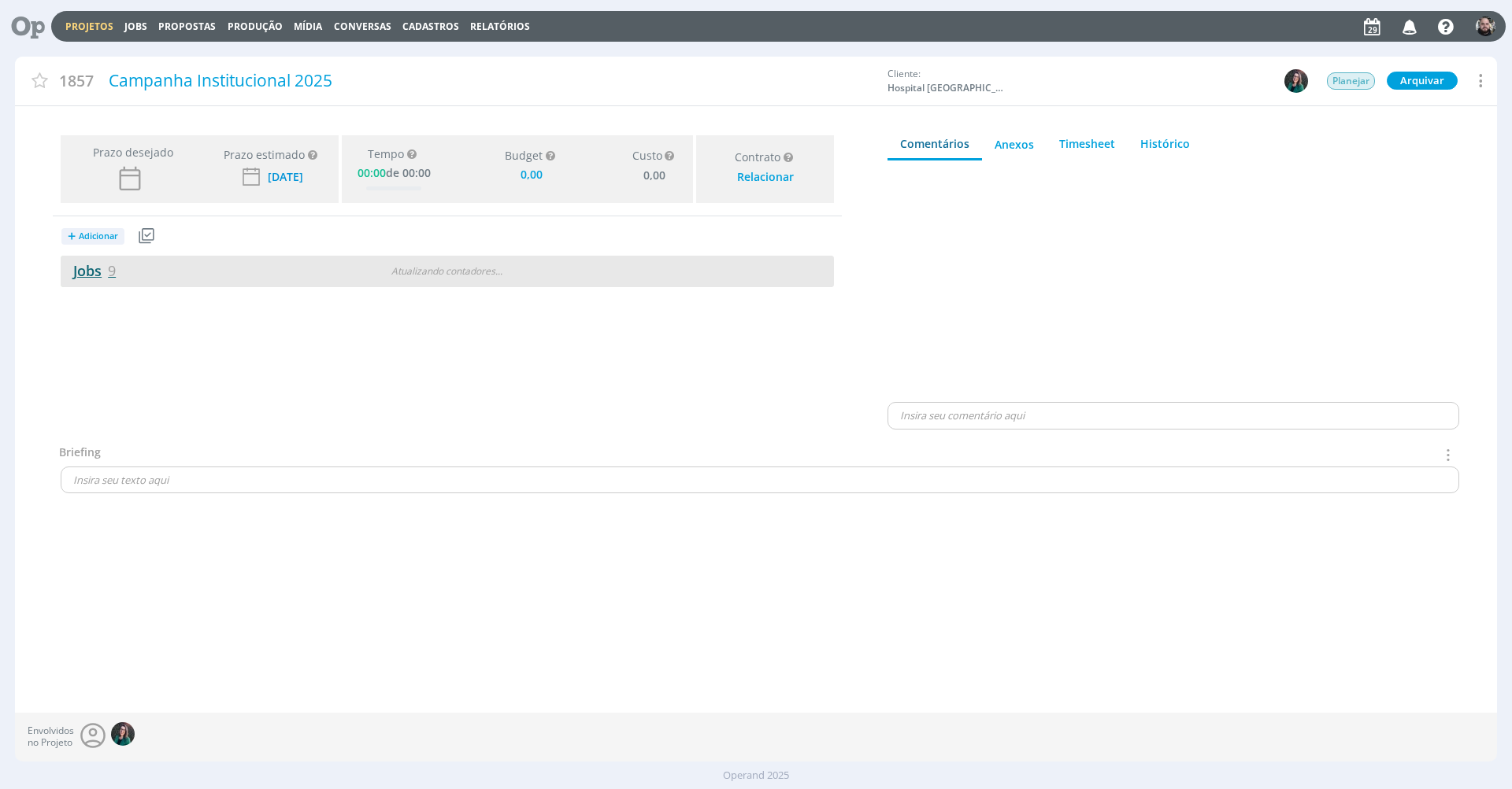
click at [91, 276] on link "Jobs 9" at bounding box center [88, 270] width 56 height 19
type input "0,00"
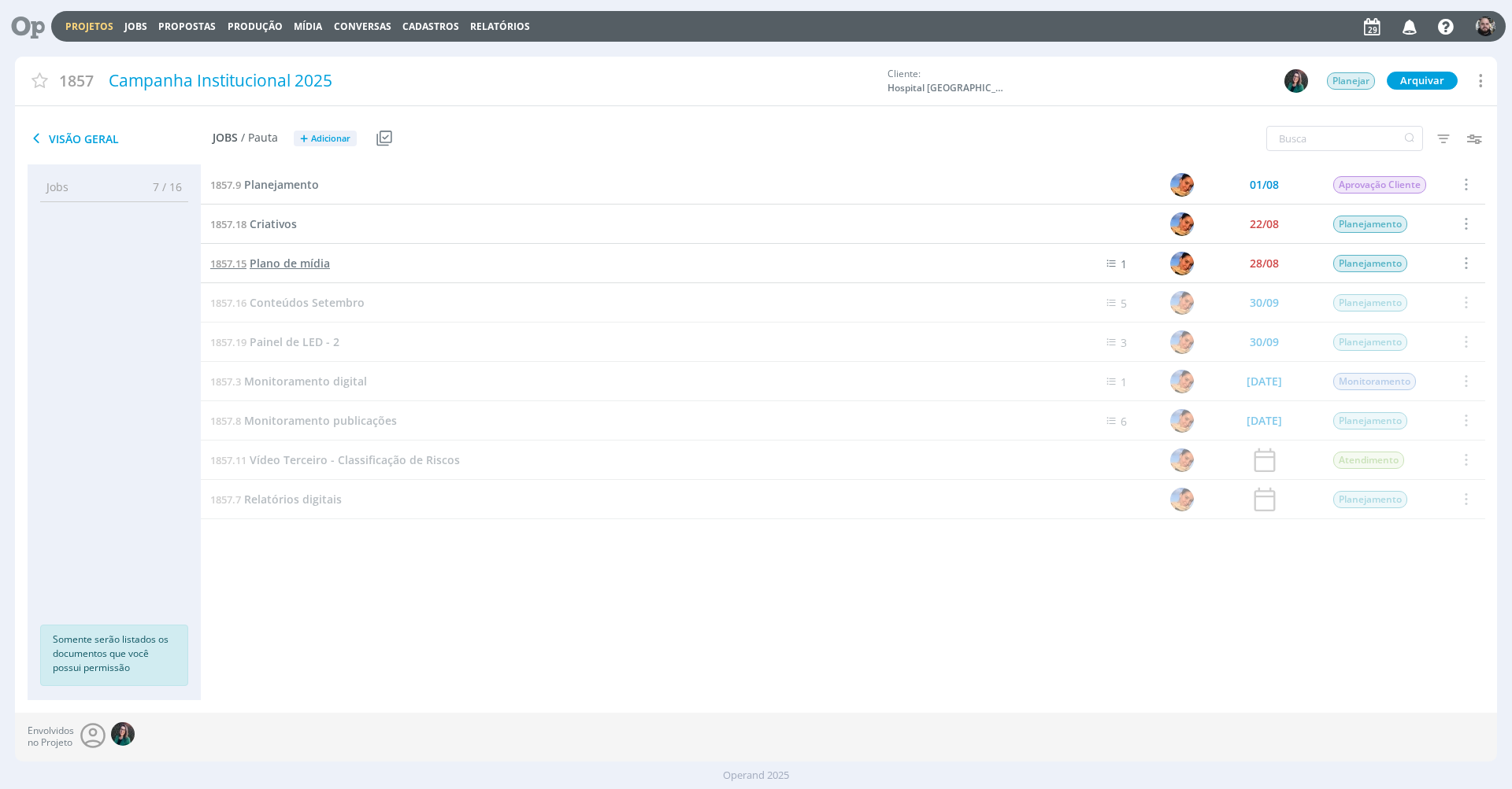
click at [300, 257] on span "Plano de mídia" at bounding box center [290, 263] width 80 height 15
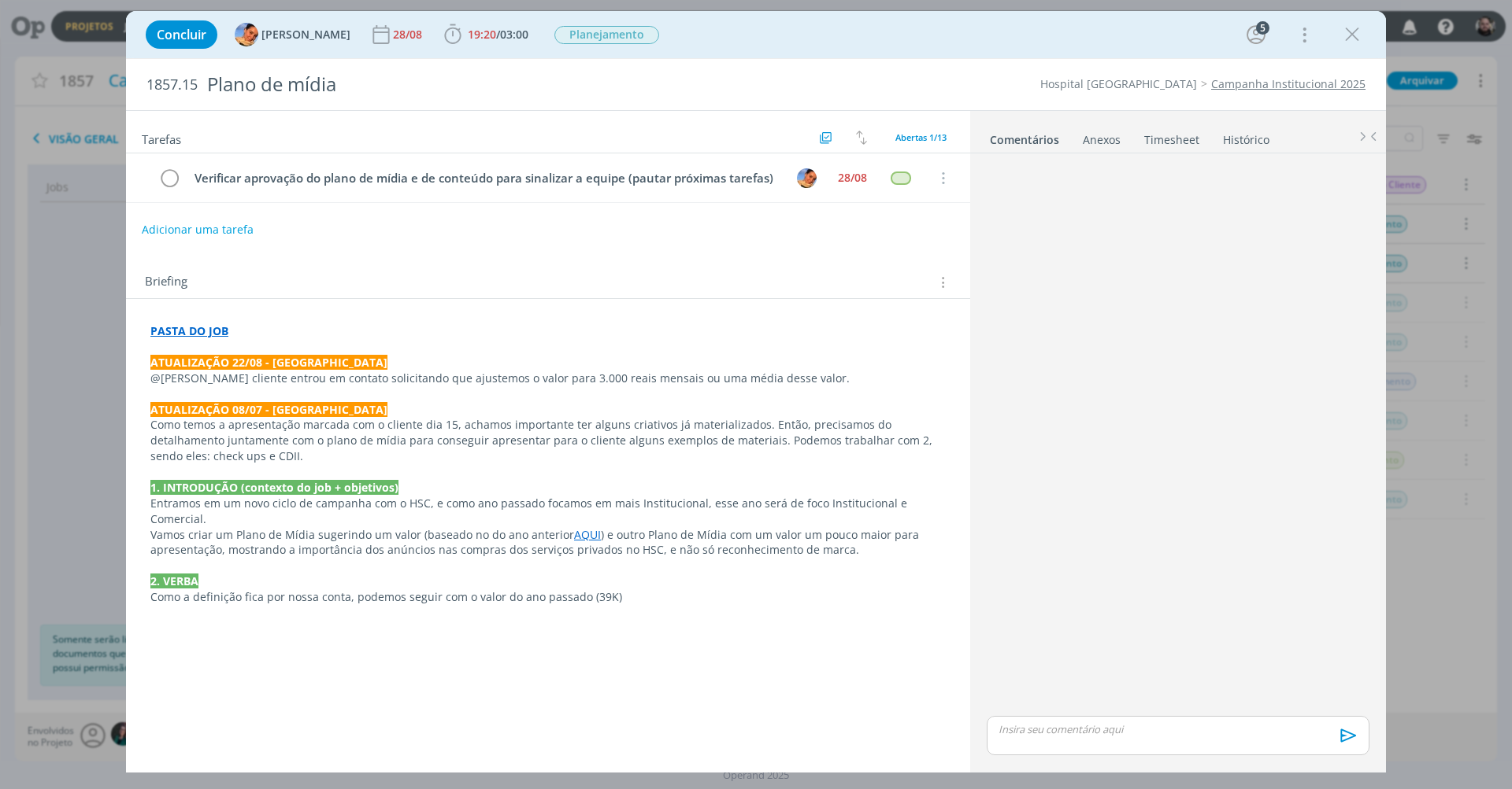
scroll to position [276, 0]
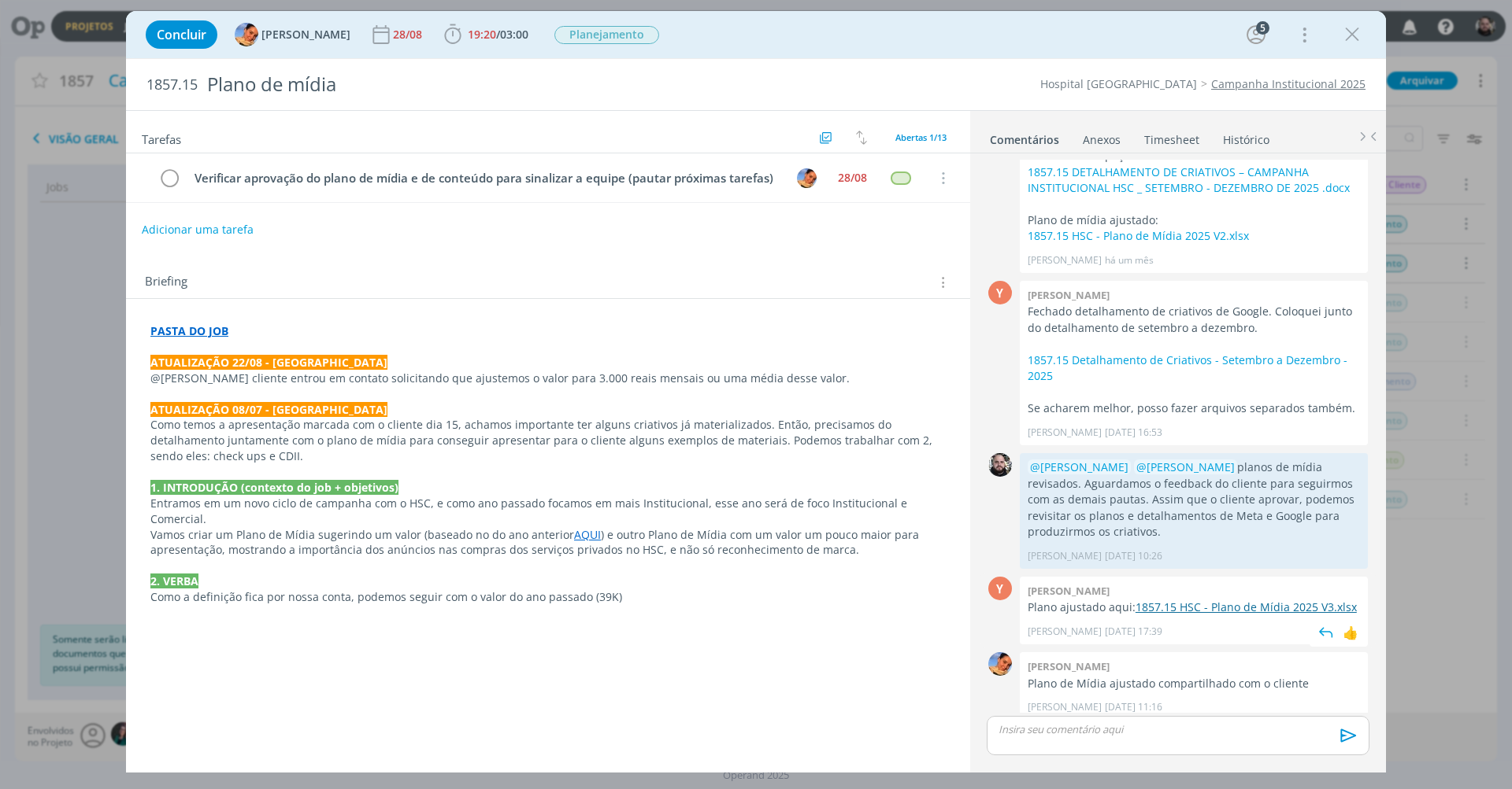
click at [1202, 600] on link "1857.15 HSC - Plano de Mídia 2025 V3.xlsx" at bounding box center [1246, 607] width 221 height 15
click at [1190, 352] on link "1857.15 Detalhamento de Criativos - Setembro a Dezembro - 2025" at bounding box center [1188, 368] width 320 height 31
click at [1360, 30] on icon "dialog" at bounding box center [1352, 34] width 24 height 24
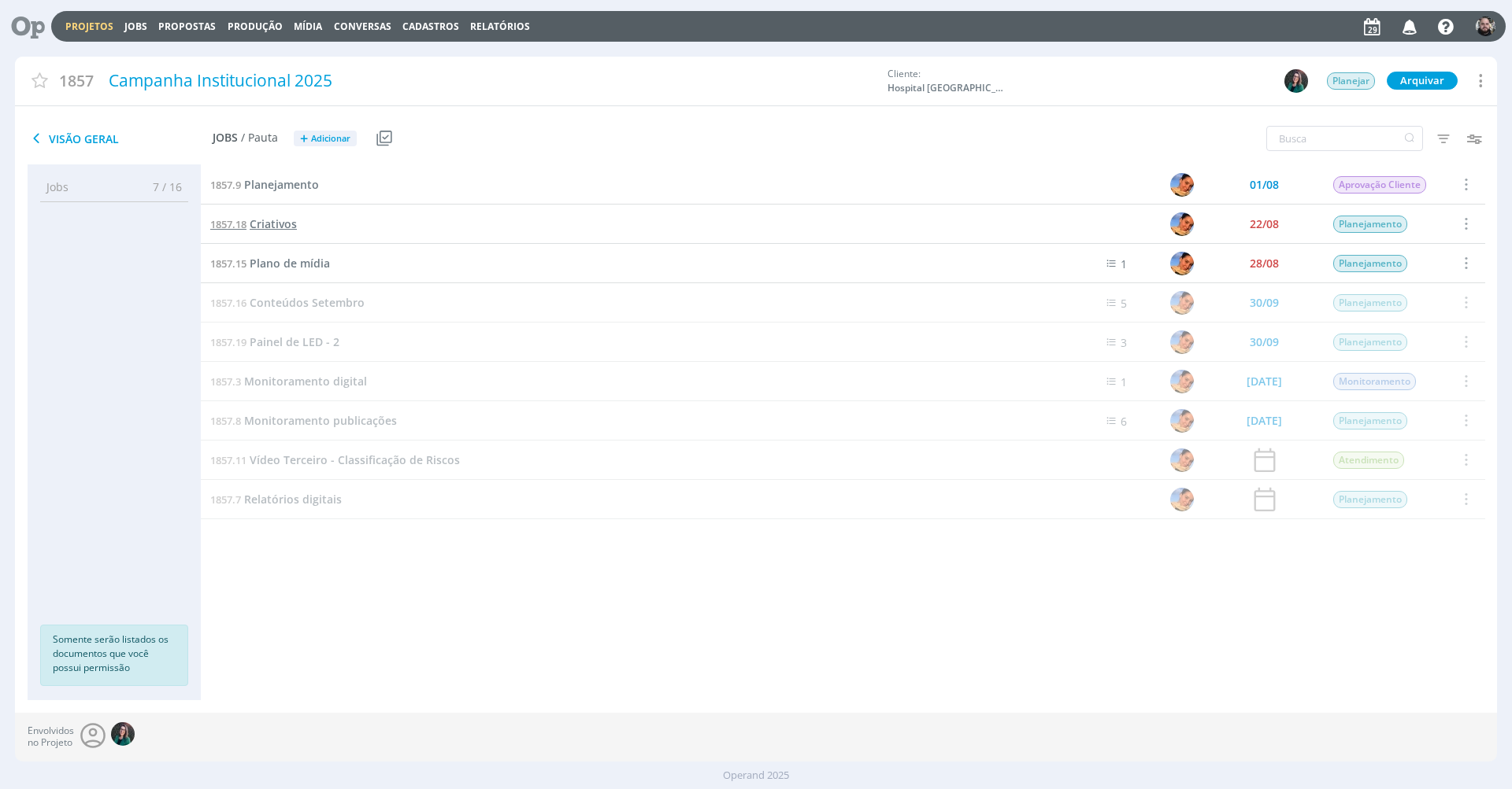
click at [287, 228] on span "Criativos" at bounding box center [273, 224] width 47 height 15
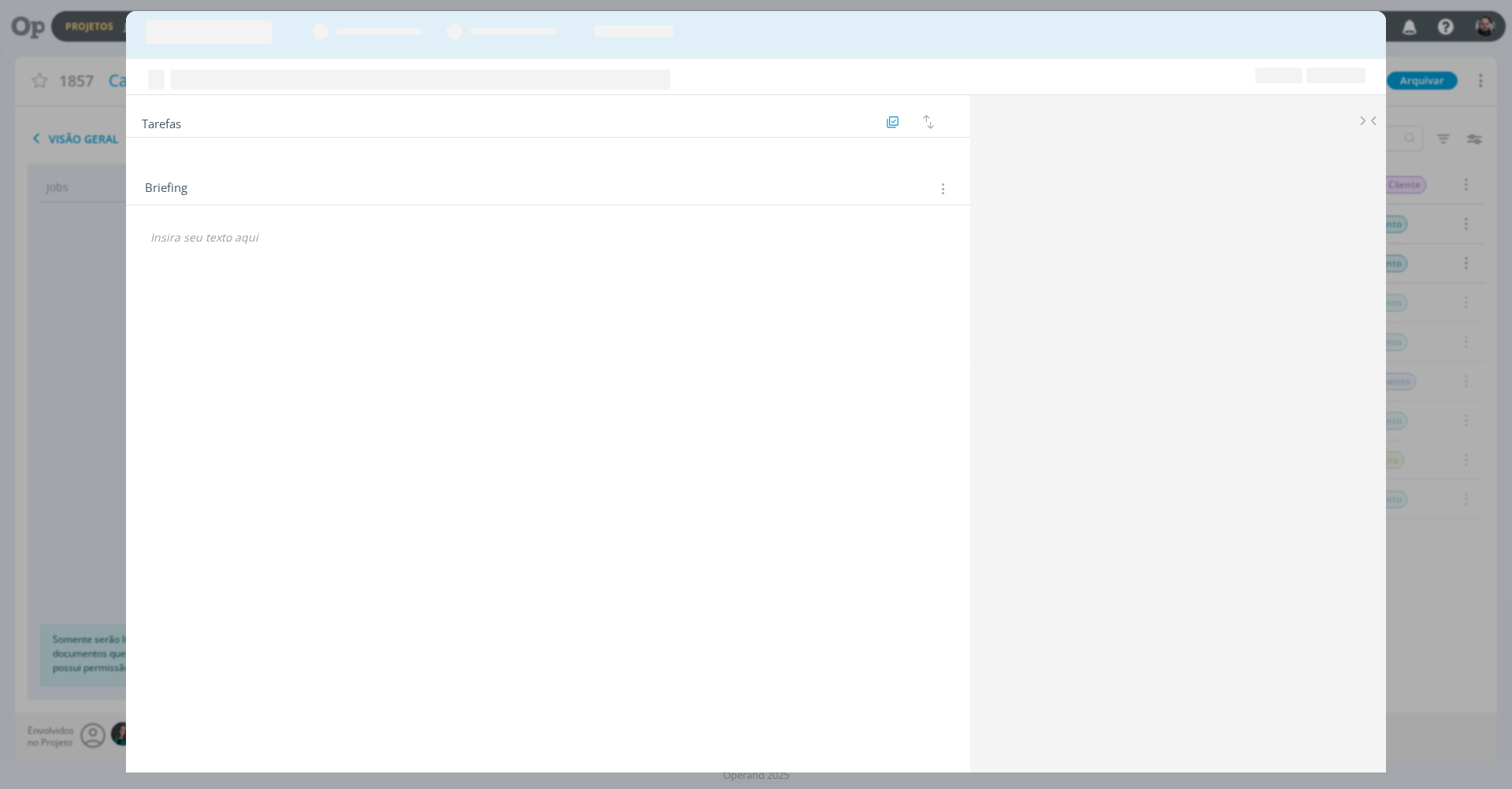
click at [282, 223] on div "🙂" at bounding box center [548, 232] width 844 height 52
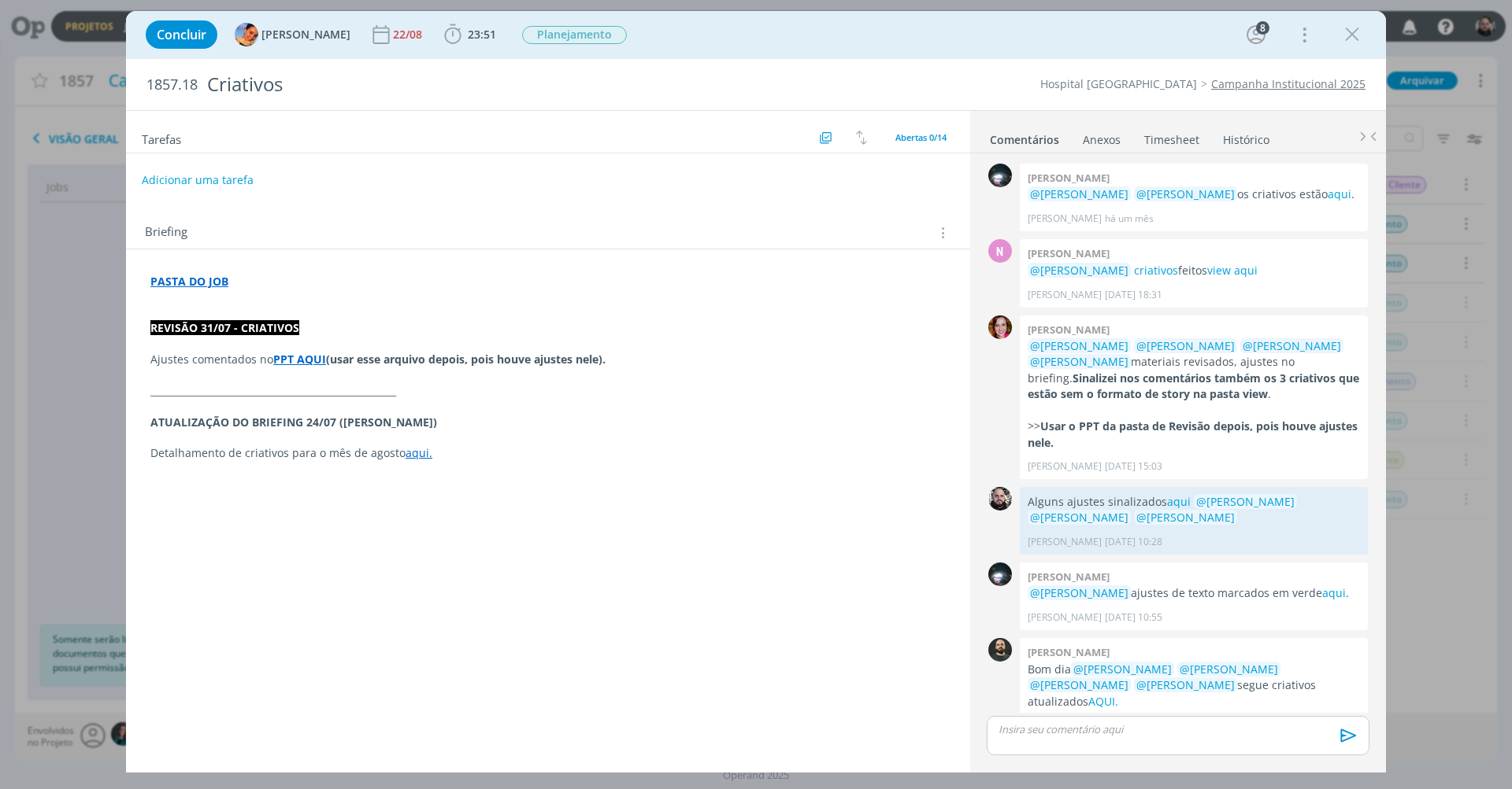
scroll to position [66, 0]
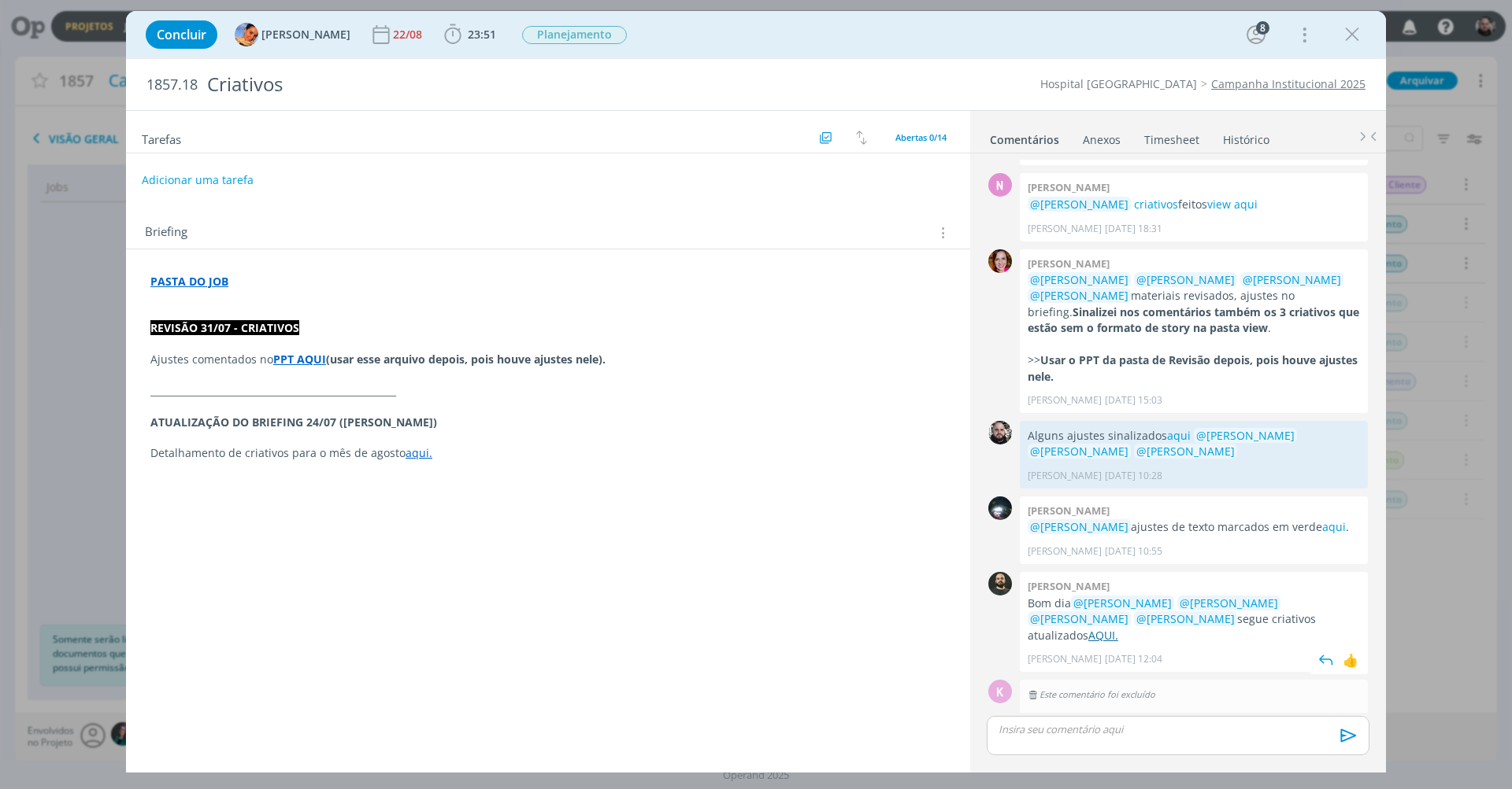
click at [1118, 628] on link "AQUI." at bounding box center [1103, 636] width 30 height 15
click at [1216, 203] on link "view aqui" at bounding box center [1233, 204] width 51 height 15
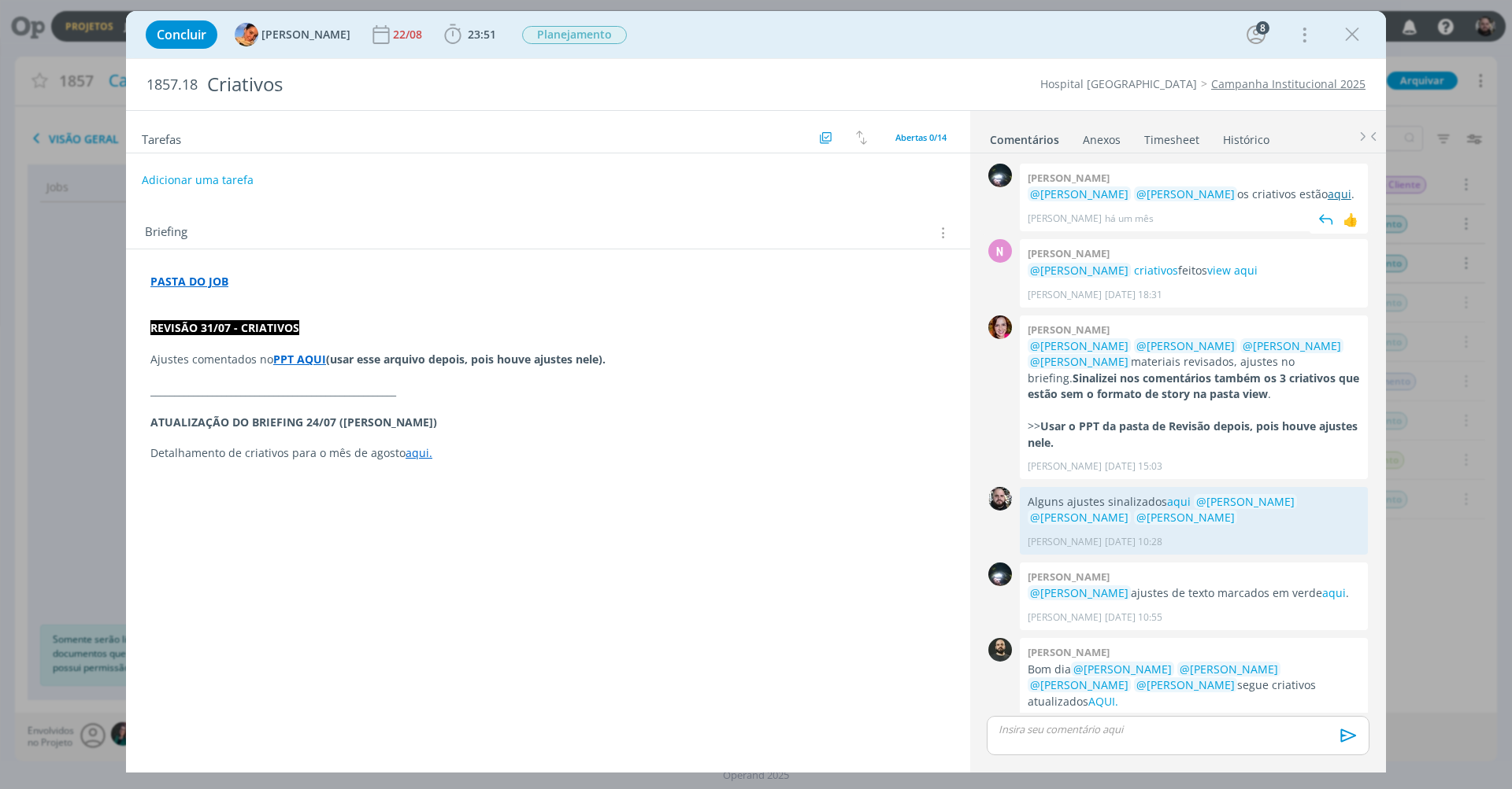
click at [1327, 193] on link "aqui" at bounding box center [1339, 194] width 24 height 15
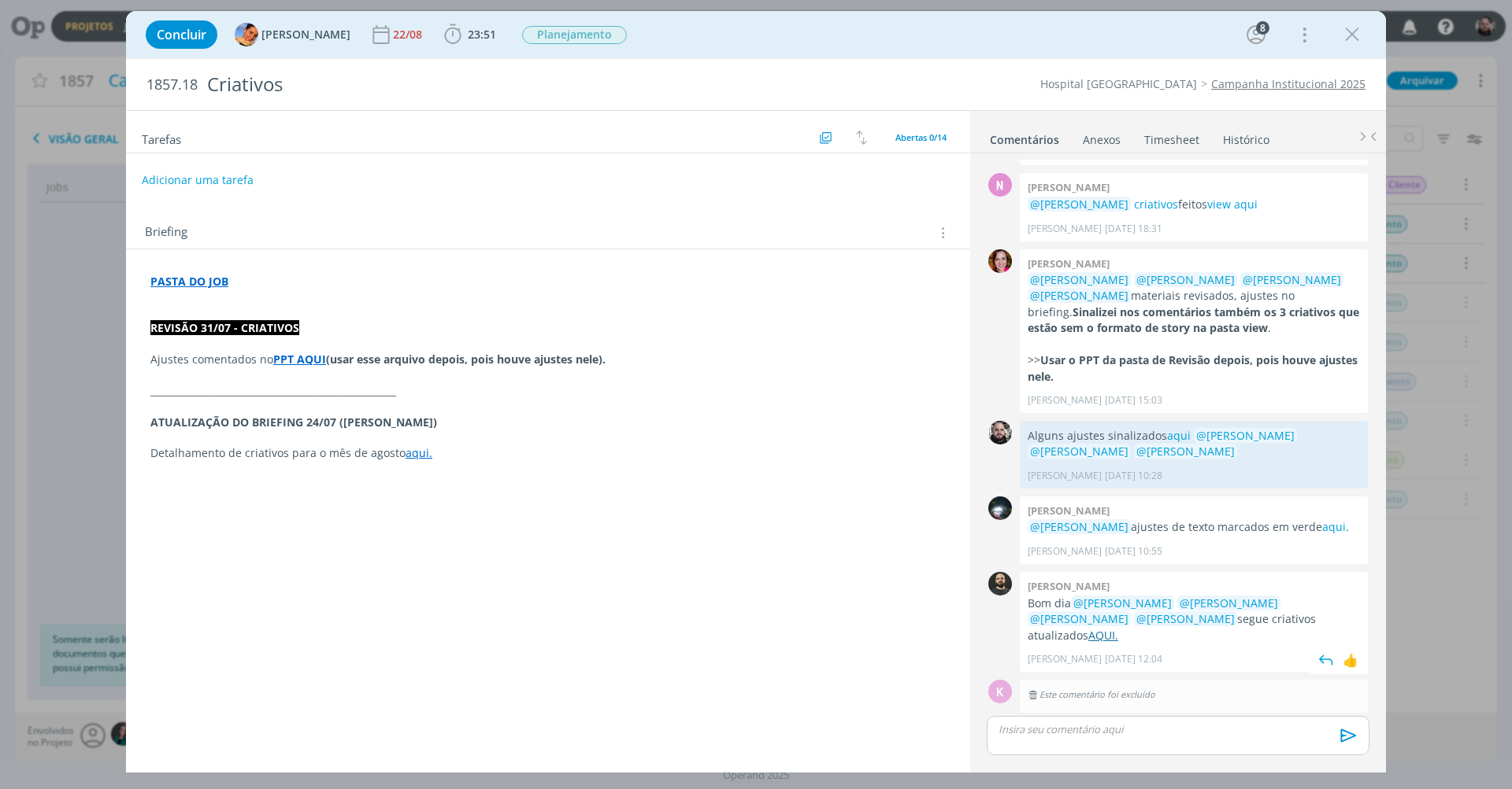
click at [1118, 628] on link "AQUI." at bounding box center [1103, 636] width 30 height 15
click at [1362, 32] on icon "dialog" at bounding box center [1352, 34] width 24 height 24
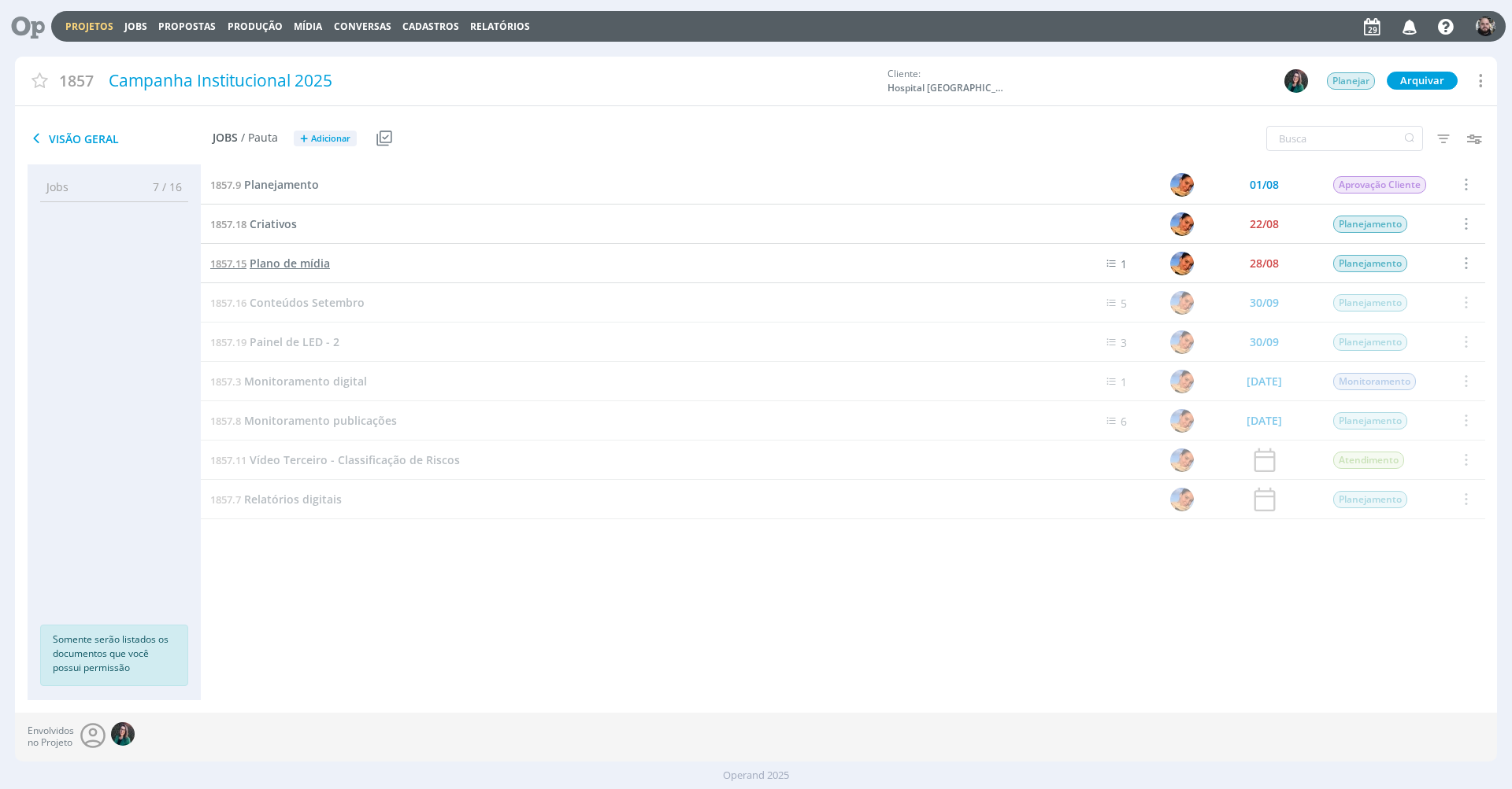
click at [284, 263] on span "Plano de mídia" at bounding box center [290, 263] width 80 height 15
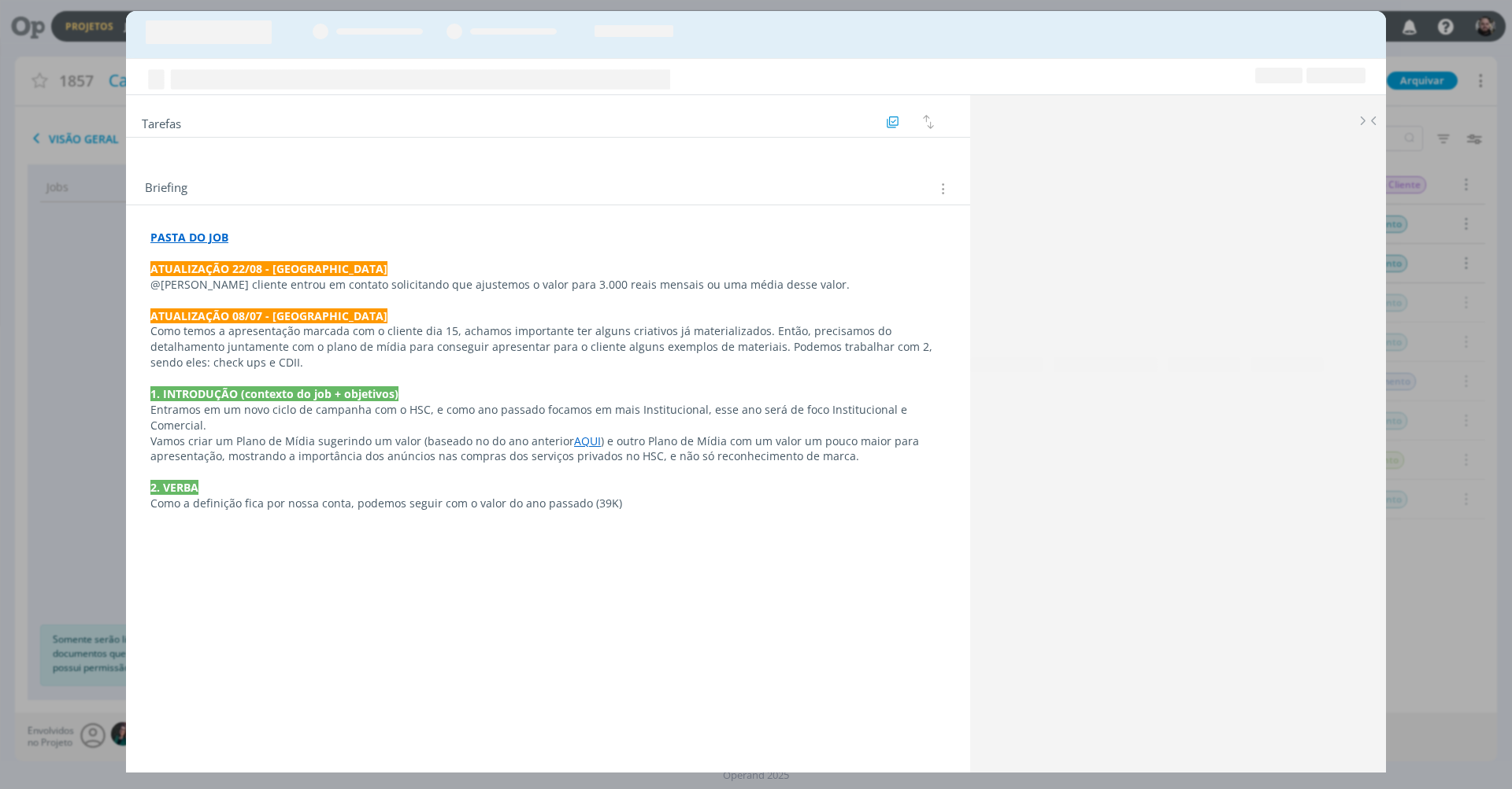
scroll to position [276, 0]
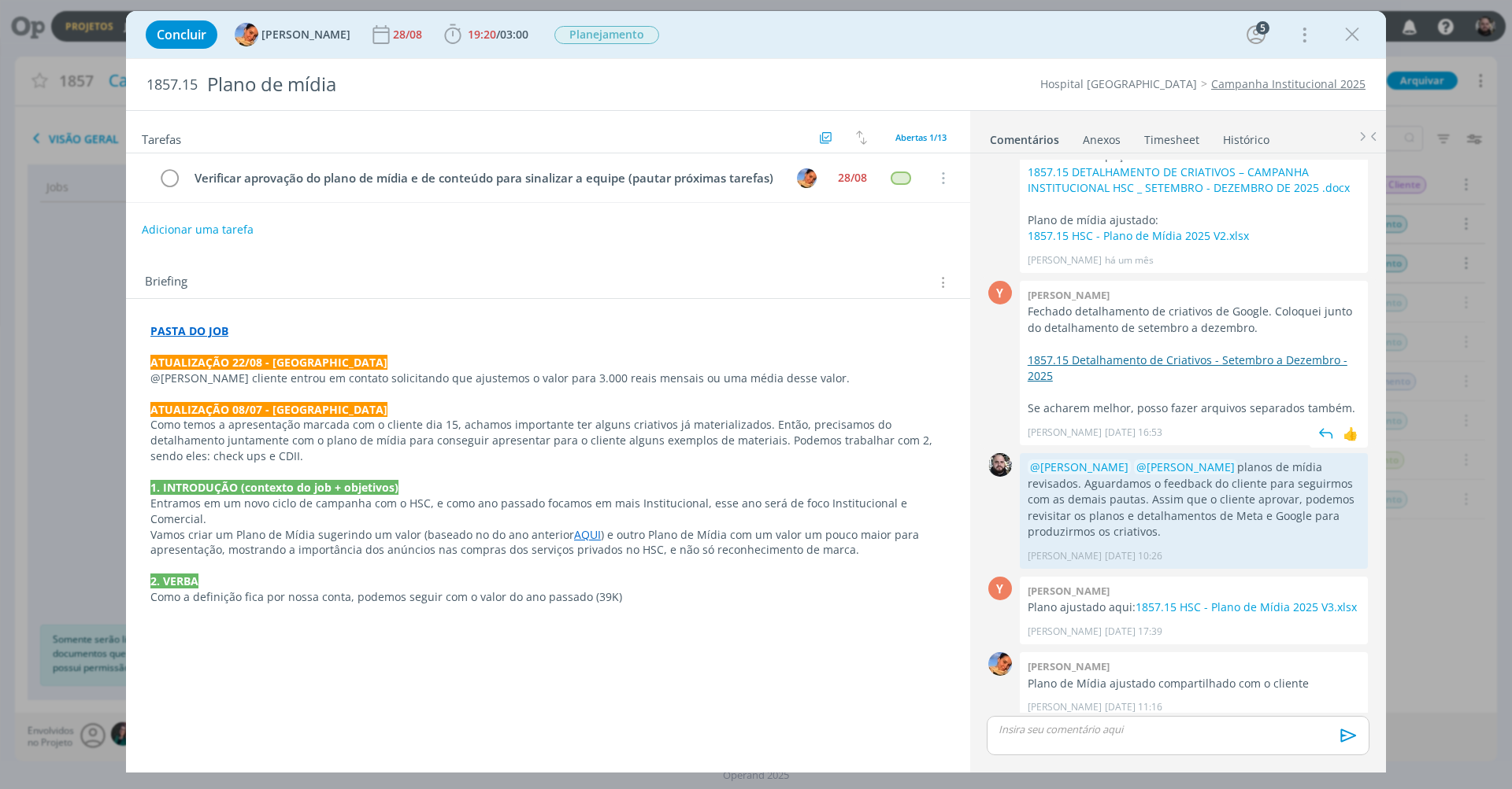
click at [1126, 354] on link "1857.15 Detalhamento de Criativos - Setembro a Dezembro - 2025" at bounding box center [1188, 368] width 320 height 31
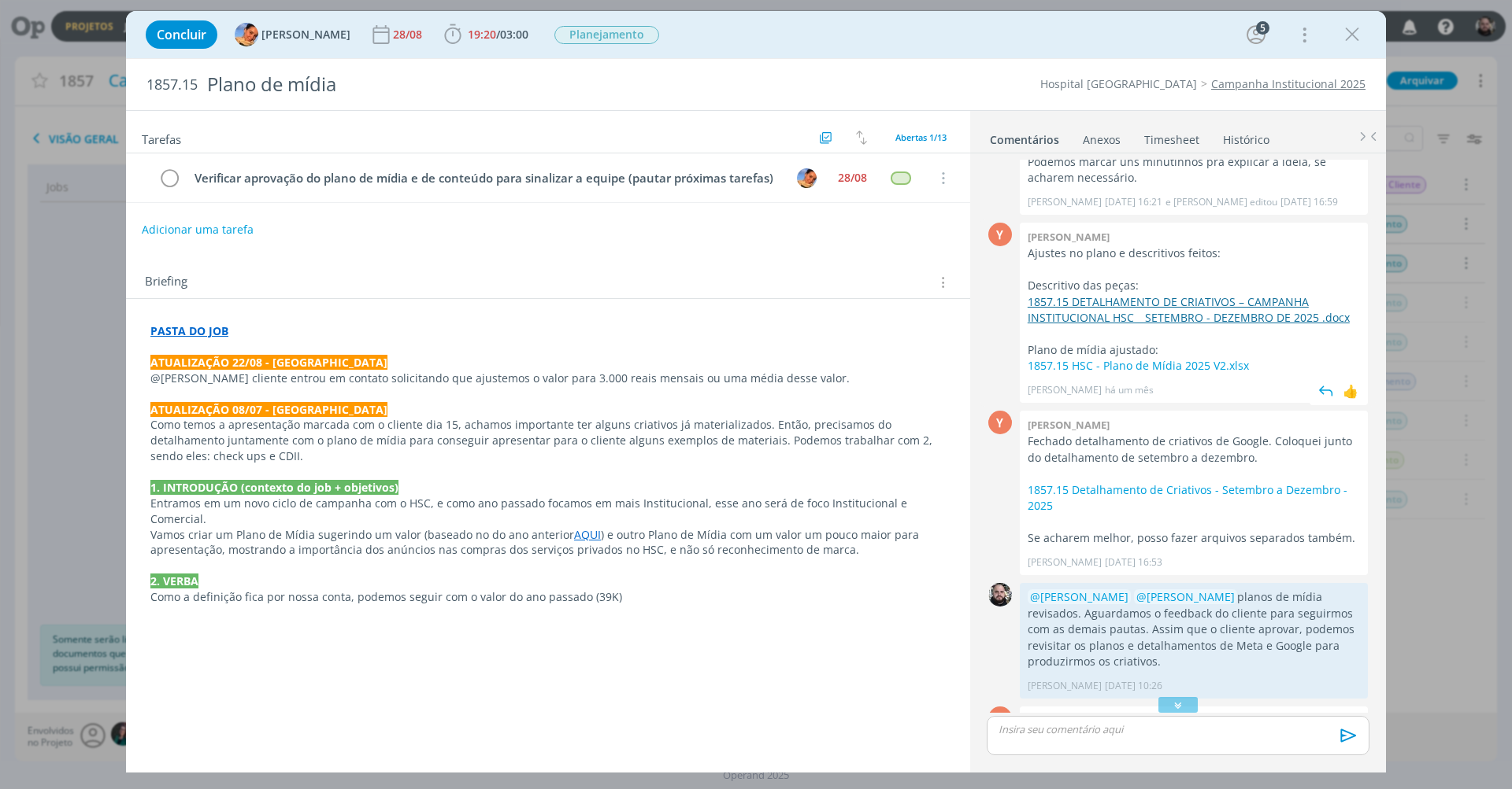
scroll to position [0, 0]
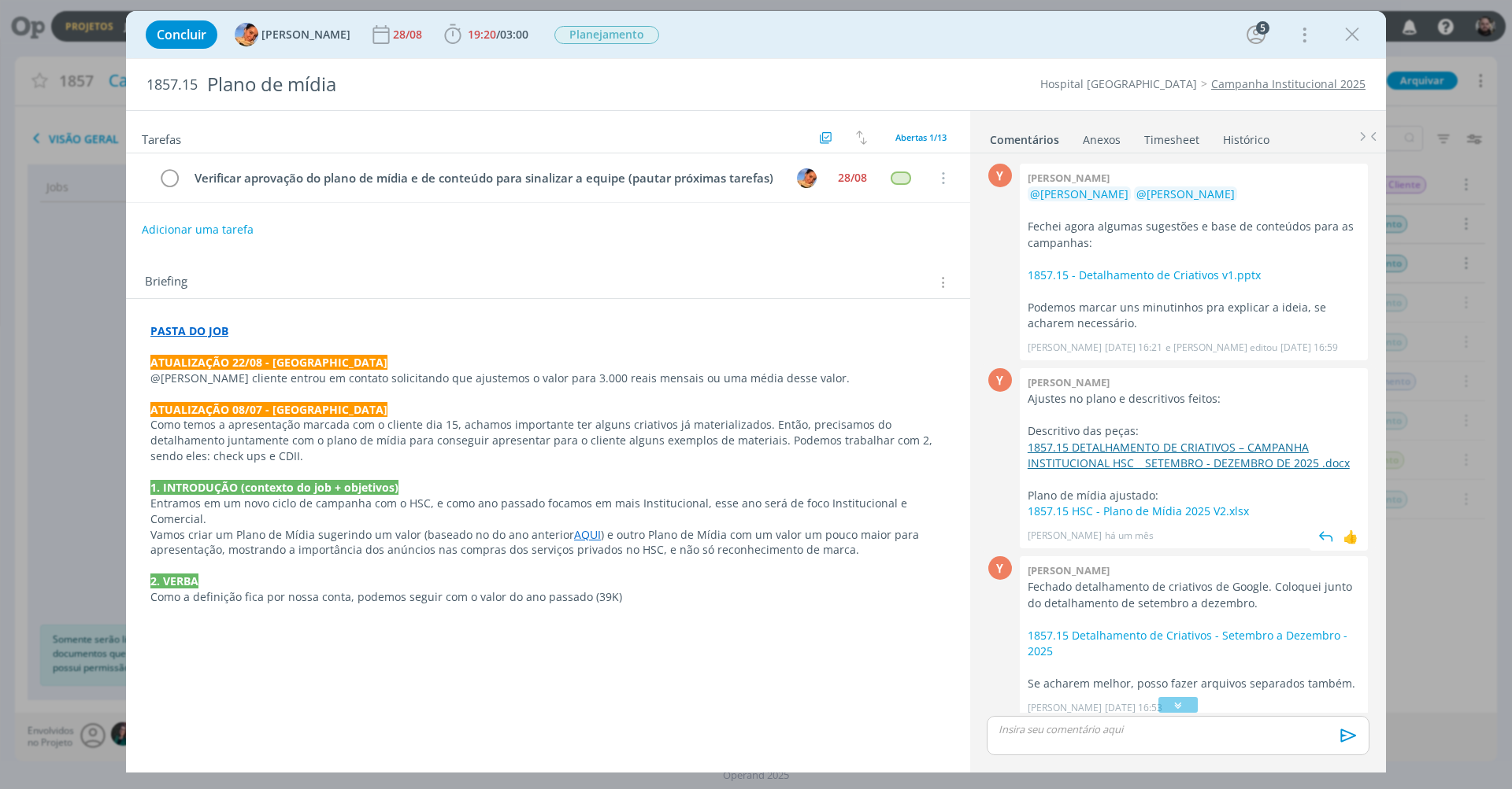
click at [1152, 443] on link "1857.15 DETALHAMENTO DE CRIATIVOS – CAMPANHA INSTITUCIONAL HSC _ SETEMBRO - DEZ…" at bounding box center [1189, 455] width 322 height 31
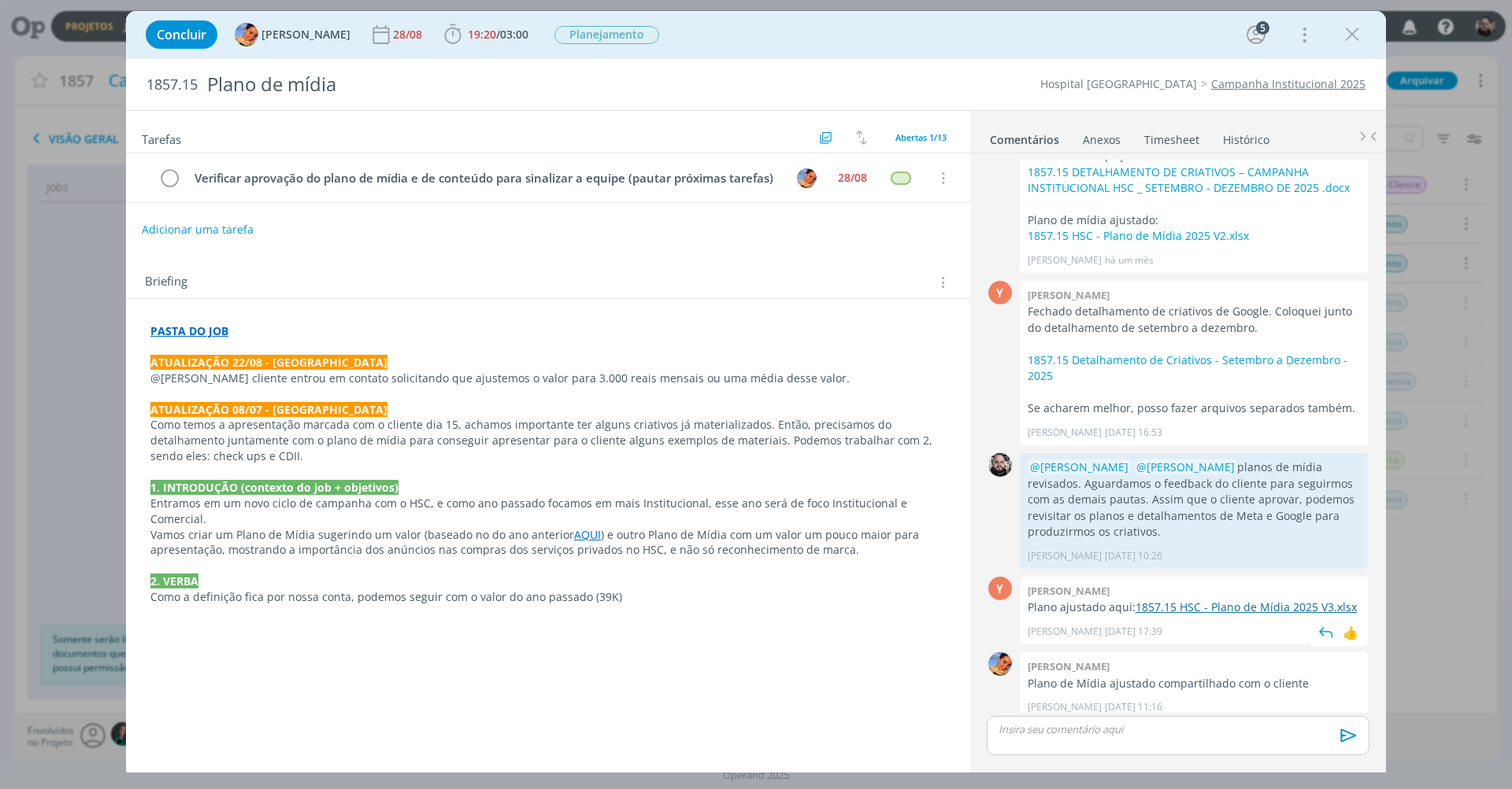
click at [1176, 600] on link "1857.15 HSC - Plano de Mídia 2025 V3.xlsx" at bounding box center [1246, 607] width 221 height 15
click at [1357, 33] on icon "dialog" at bounding box center [1352, 34] width 24 height 24
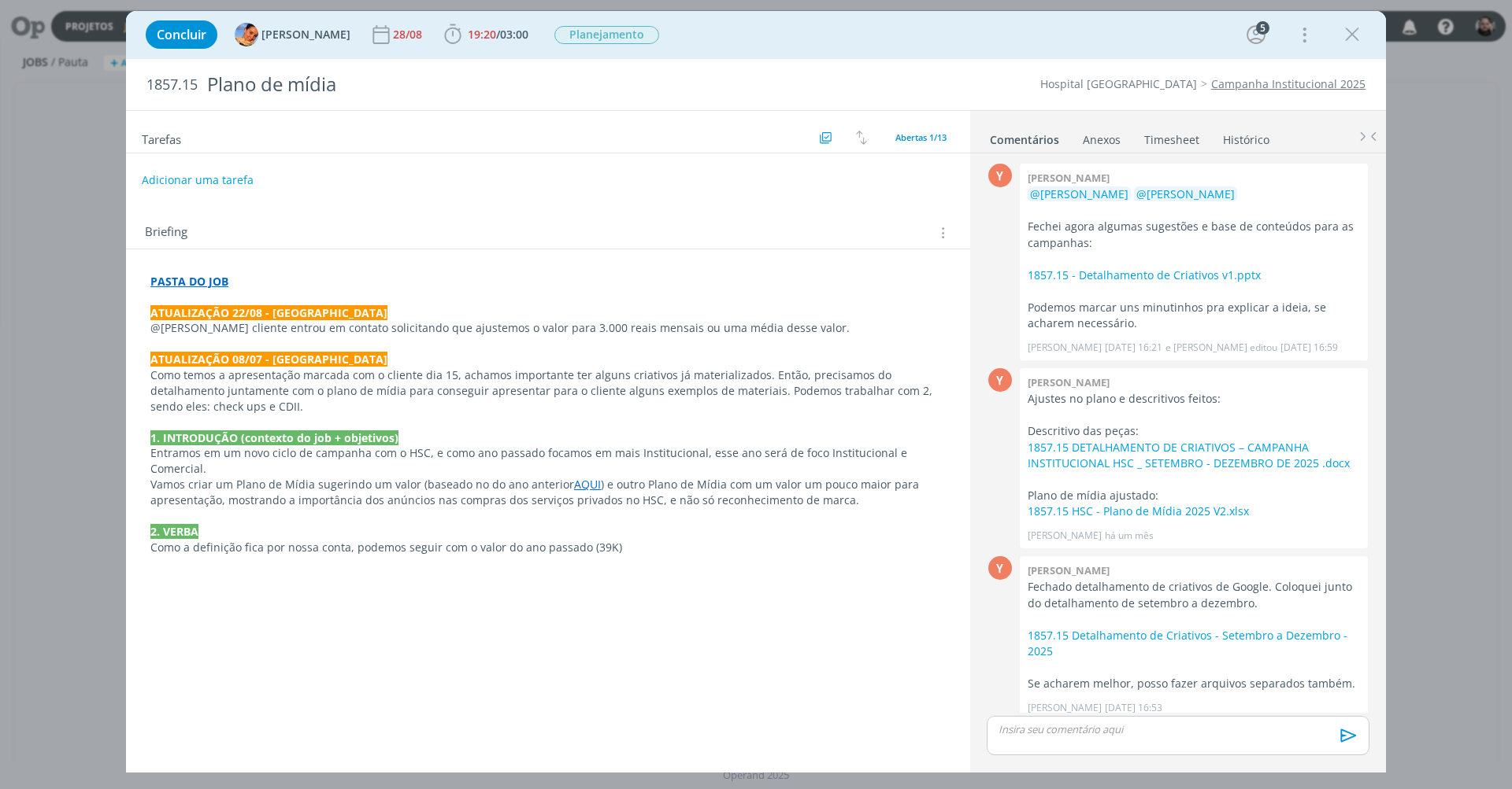
scroll to position [276, 0]
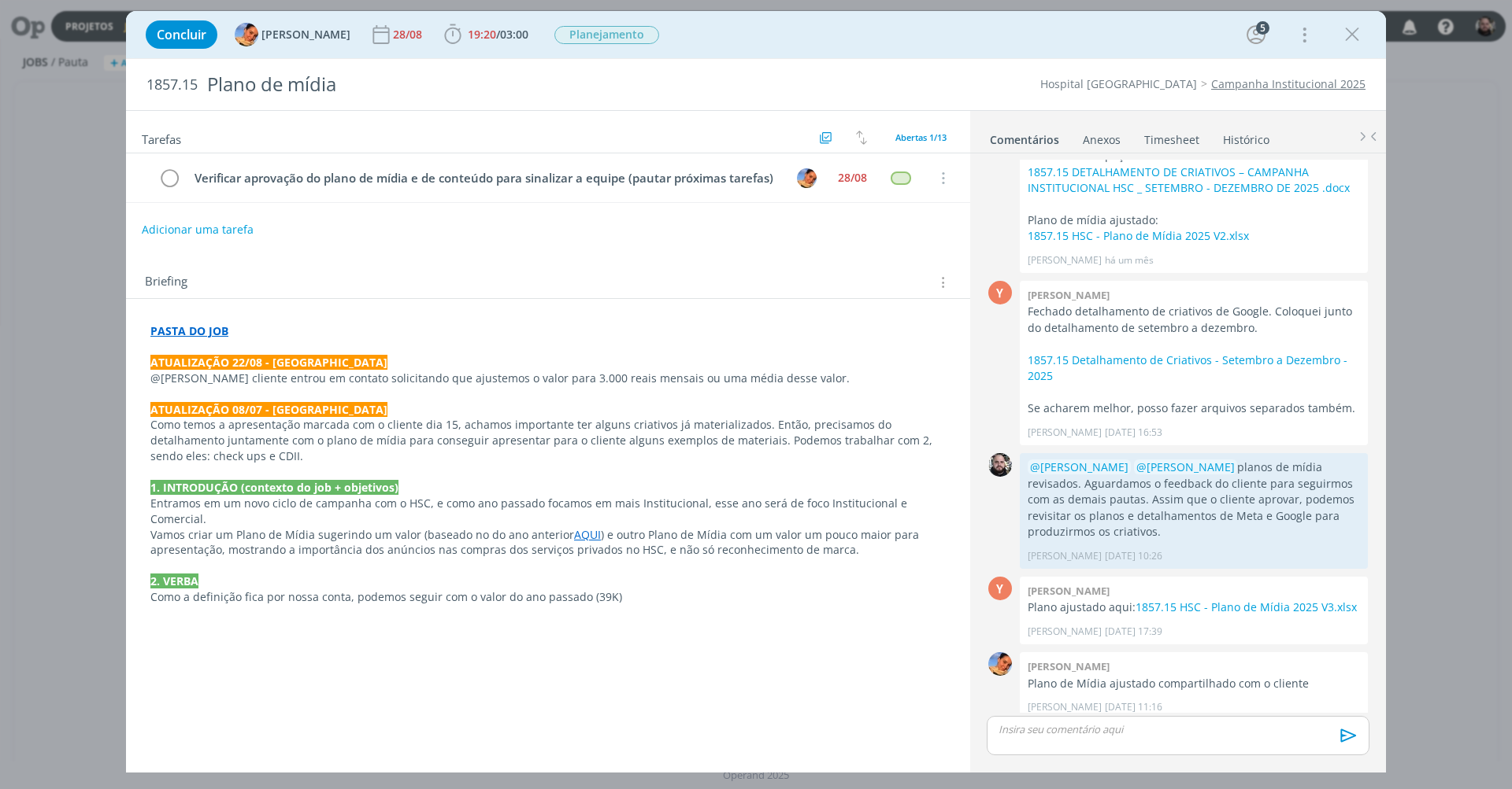
click at [1341, 86] on link "Campanha Institucional 2025" at bounding box center [1287, 84] width 154 height 15
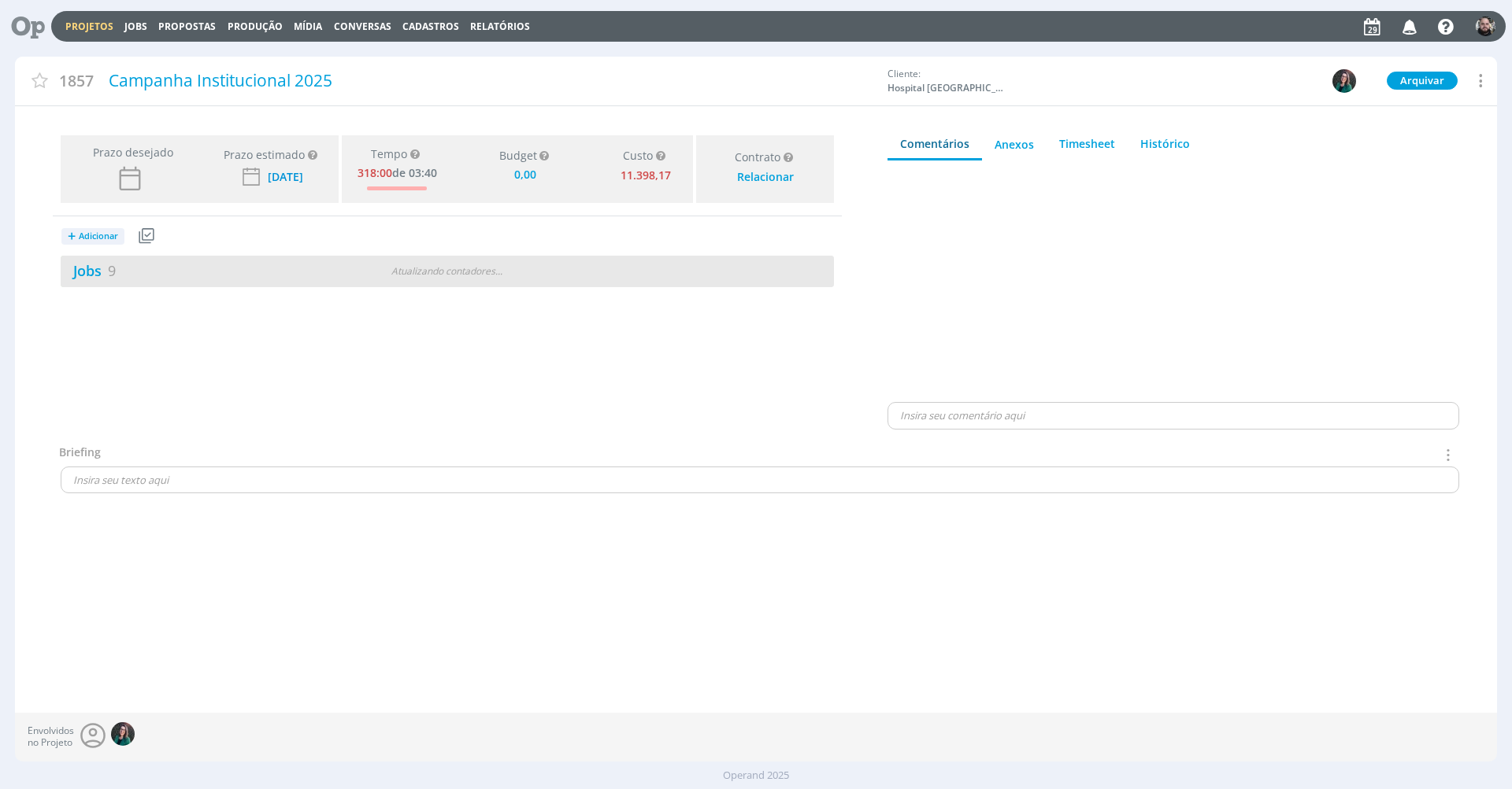
type input "0,00"
click at [87, 272] on link "Jobs 9" at bounding box center [88, 270] width 56 height 19
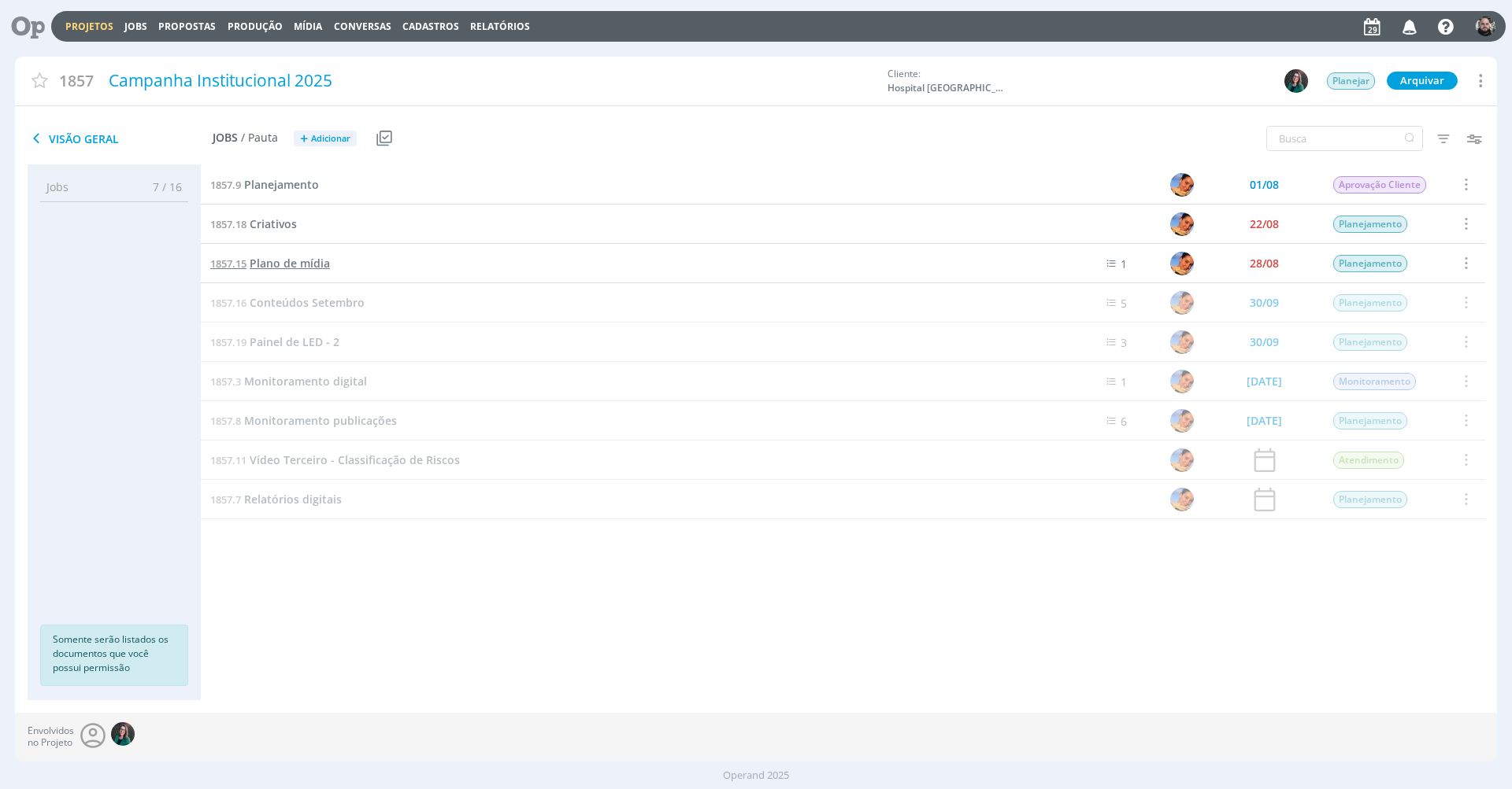
click at [260, 267] on span "Plano de mídia" at bounding box center [290, 263] width 80 height 15
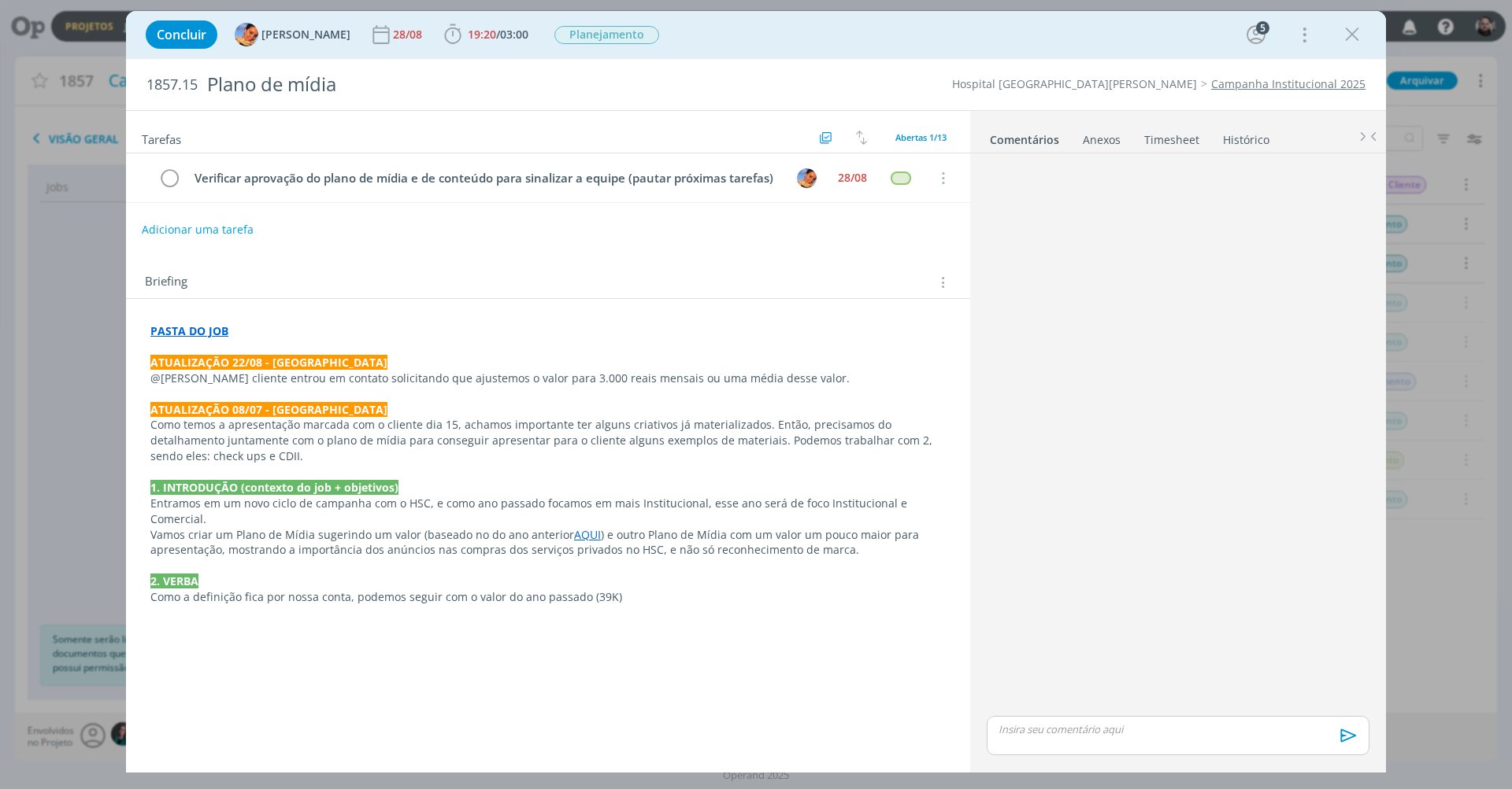
scroll to position [276, 0]
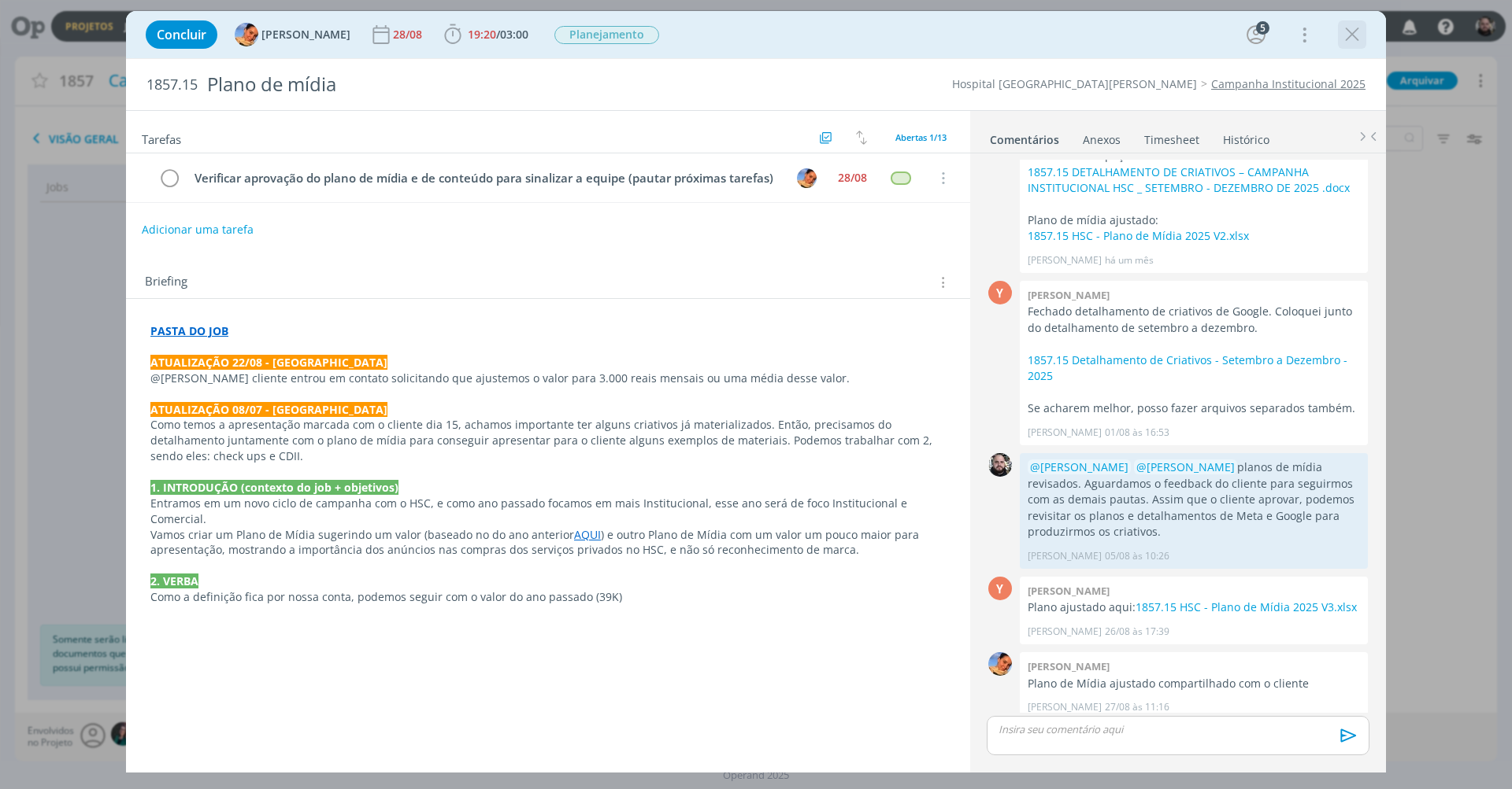
click at [1354, 33] on icon "dialog" at bounding box center [1352, 34] width 24 height 24
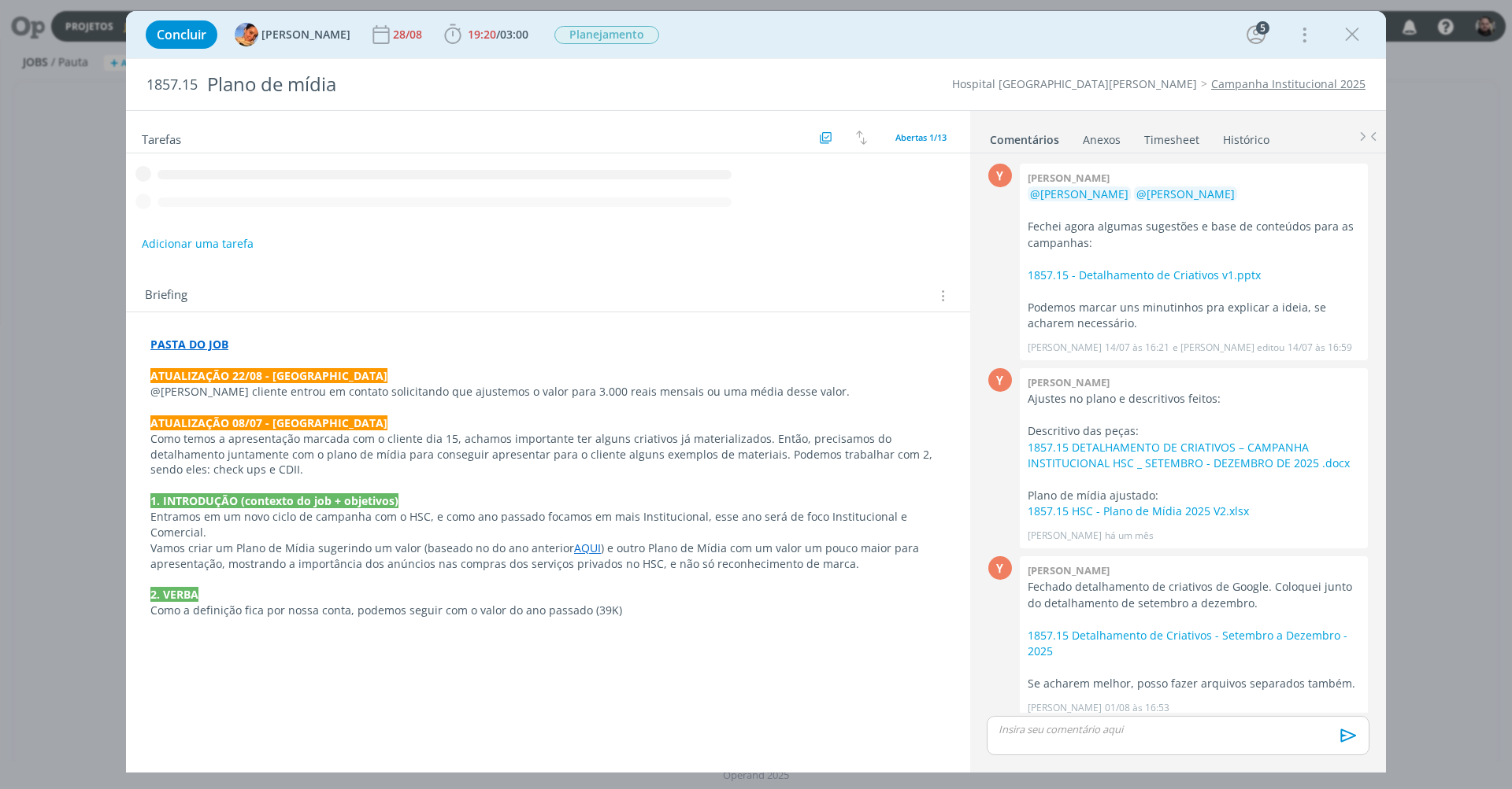
scroll to position [276, 0]
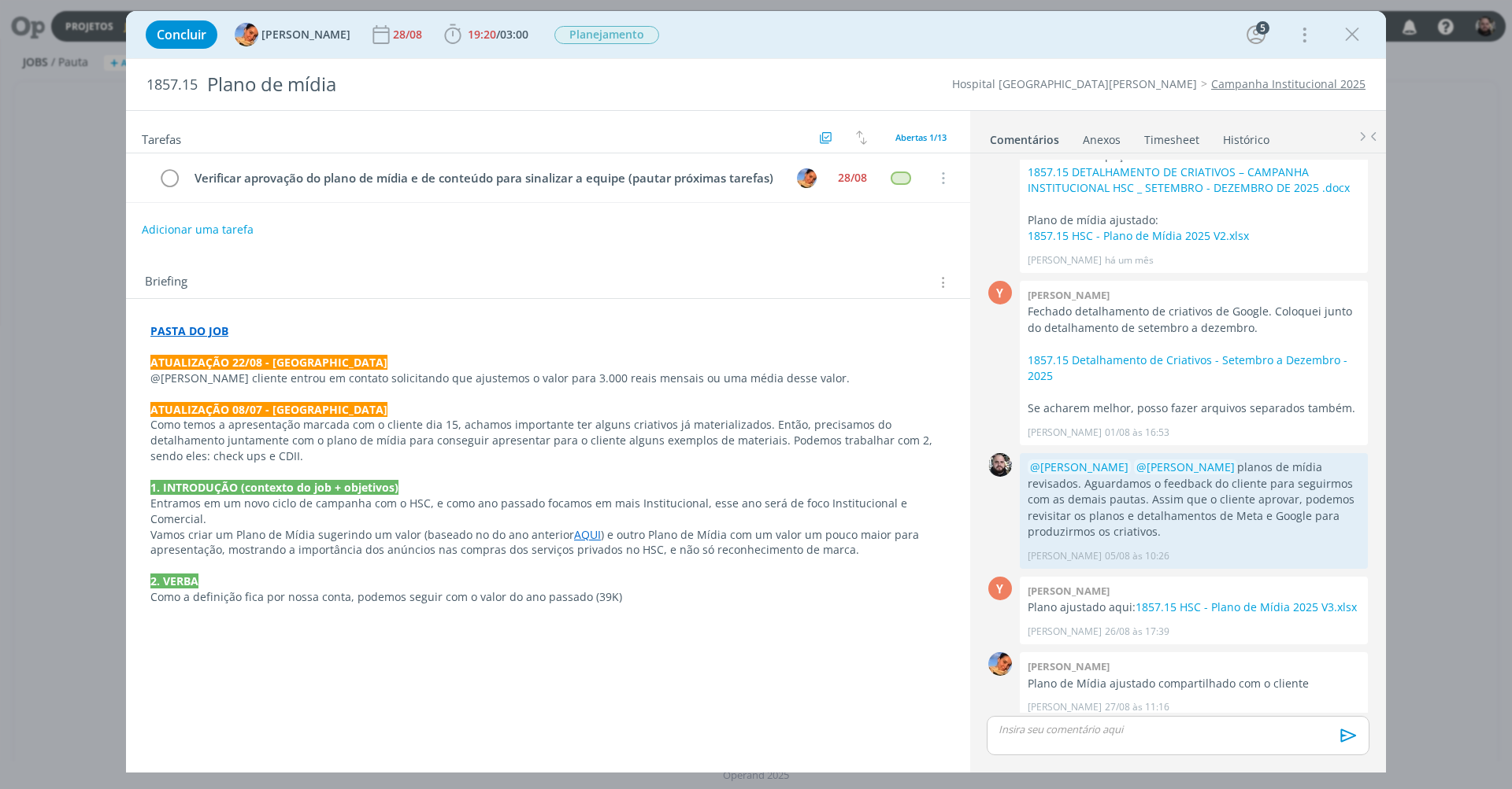
click at [1275, 86] on link "Campanha Institucional 2025" at bounding box center [1287, 84] width 154 height 15
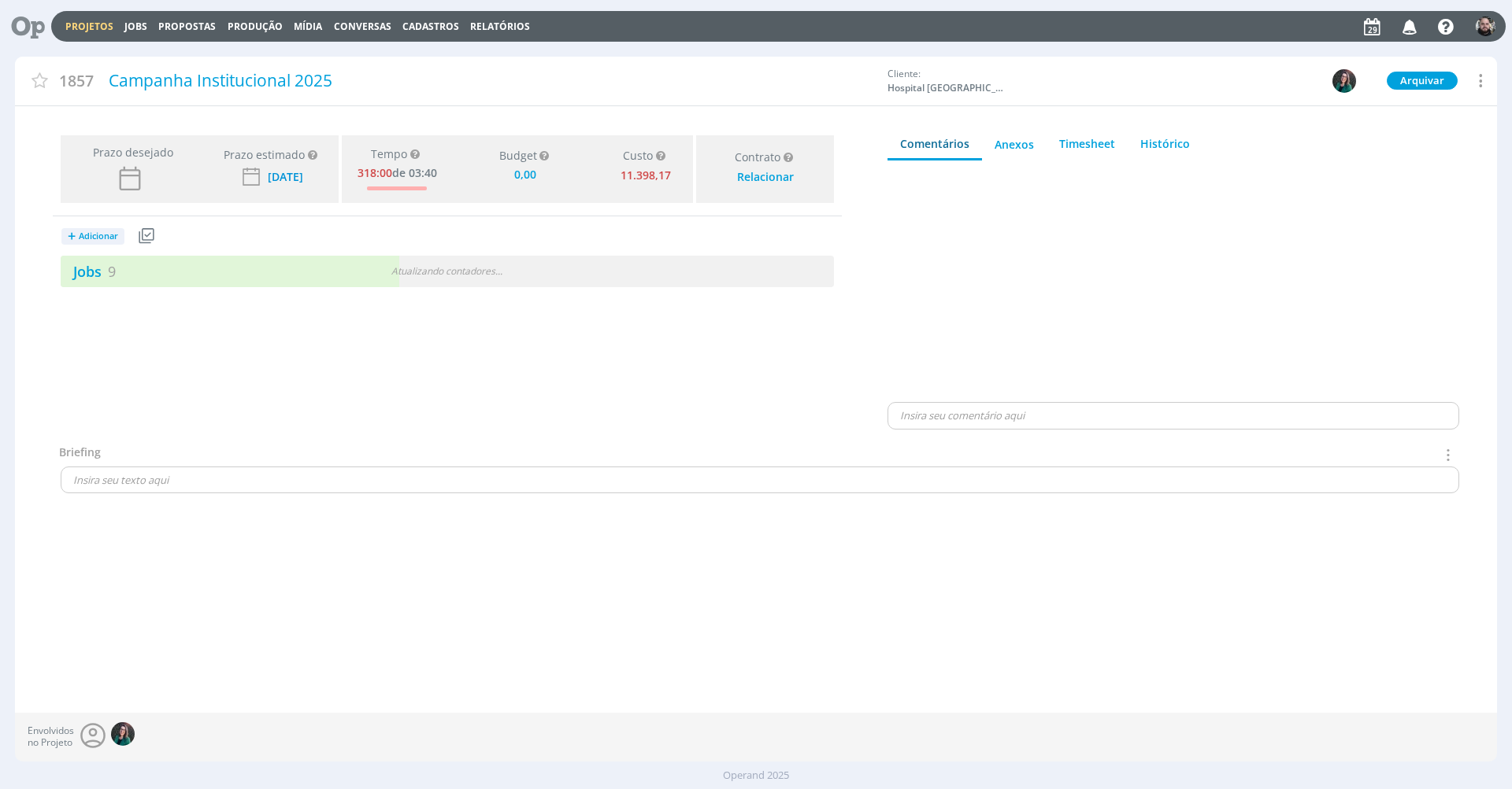
type input "0,00"
click at [84, 269] on link "Jobs 9" at bounding box center [88, 270] width 56 height 19
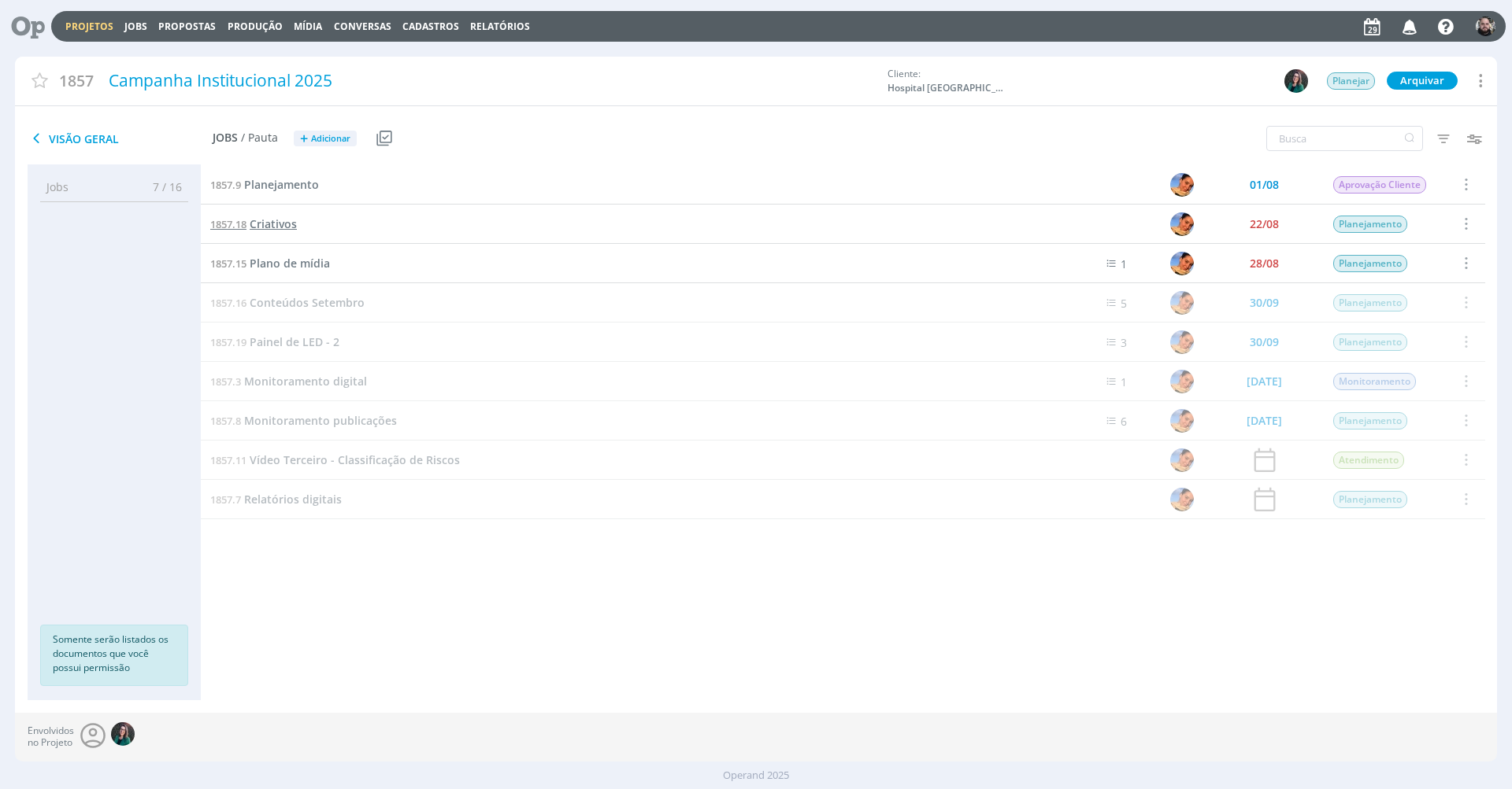
click at [278, 221] on span "Criativos" at bounding box center [273, 224] width 47 height 15
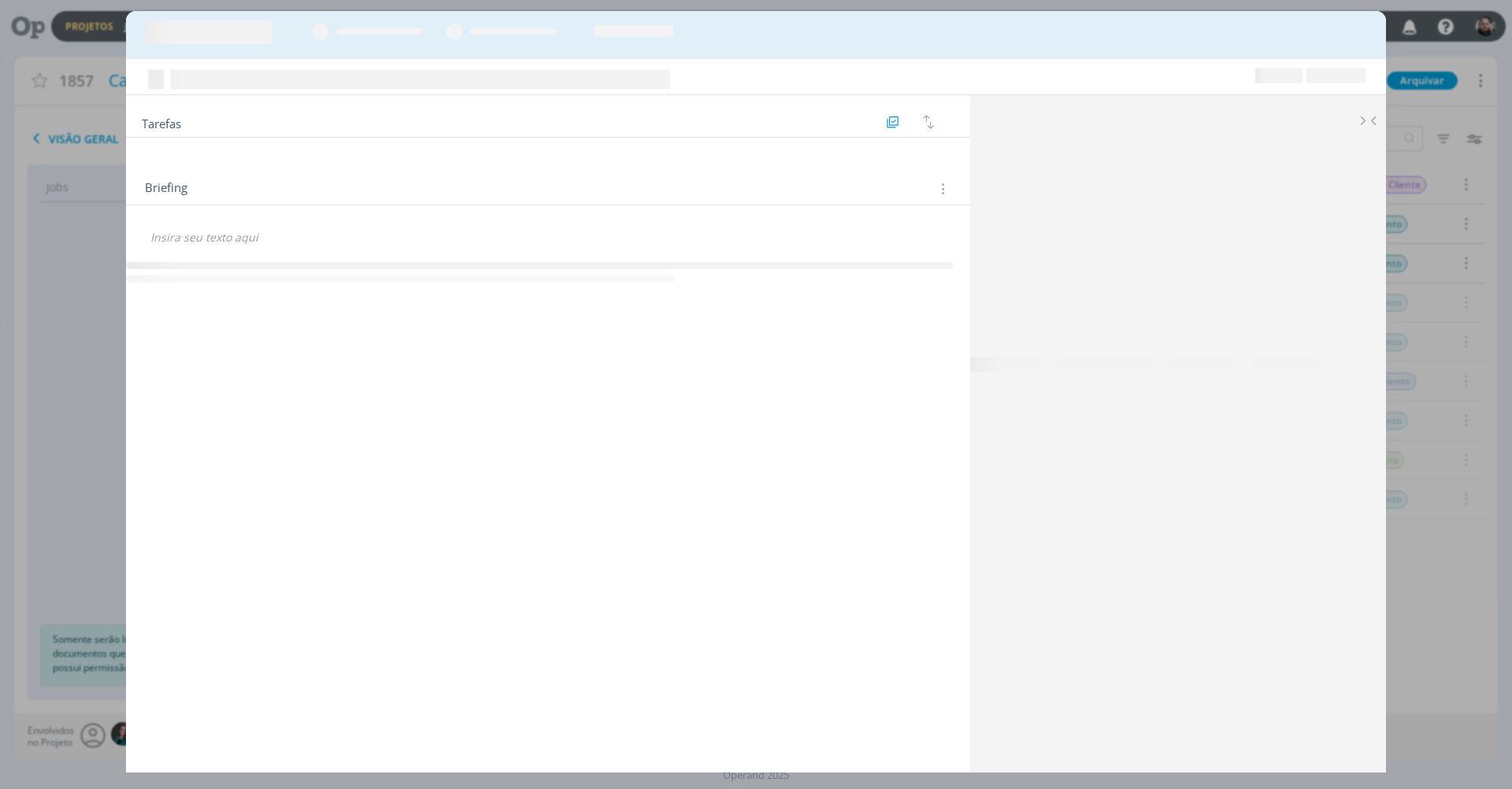
click at [278, 219] on div "🙂" at bounding box center [548, 232] width 844 height 52
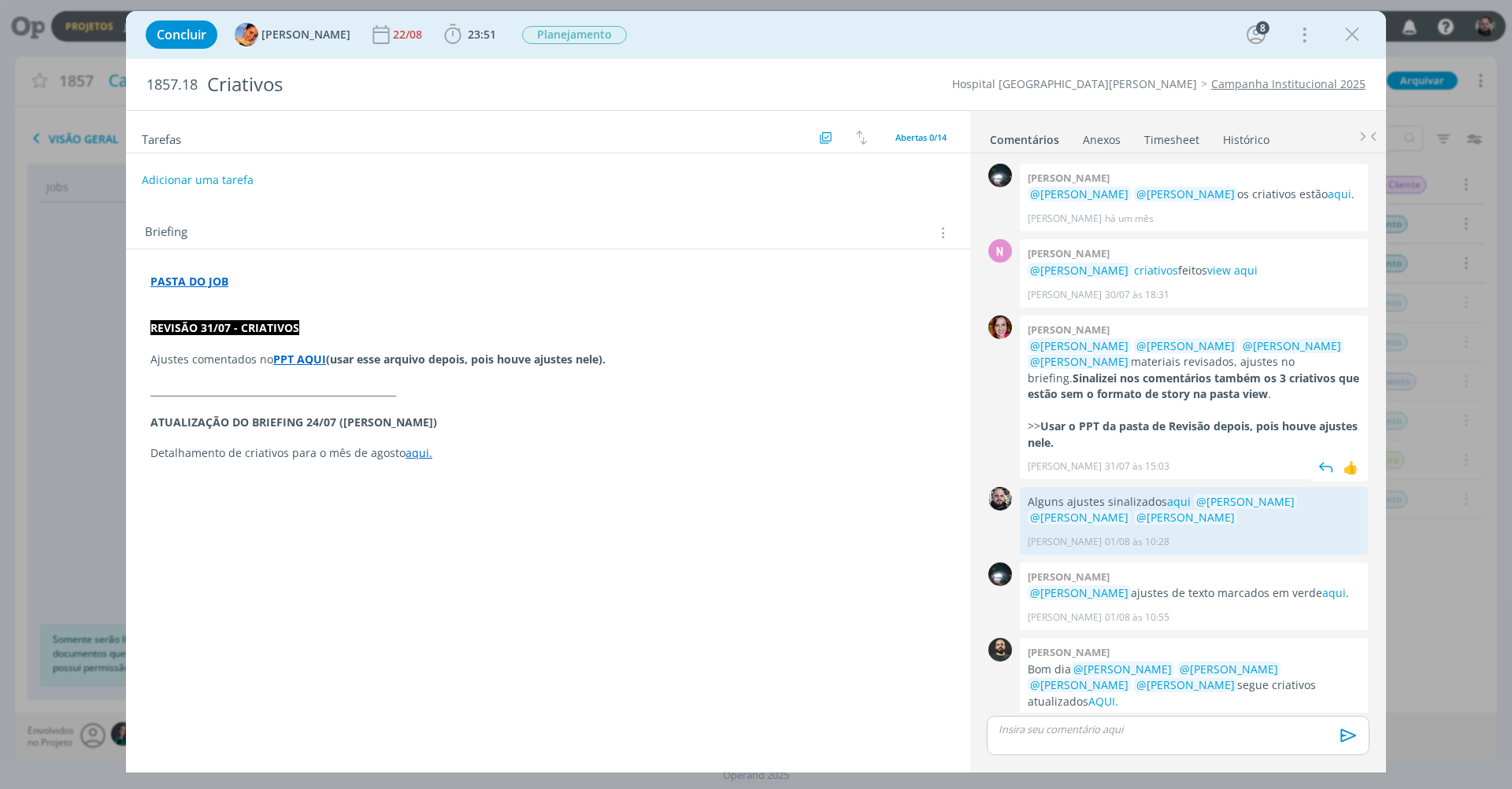
scroll to position [66, 0]
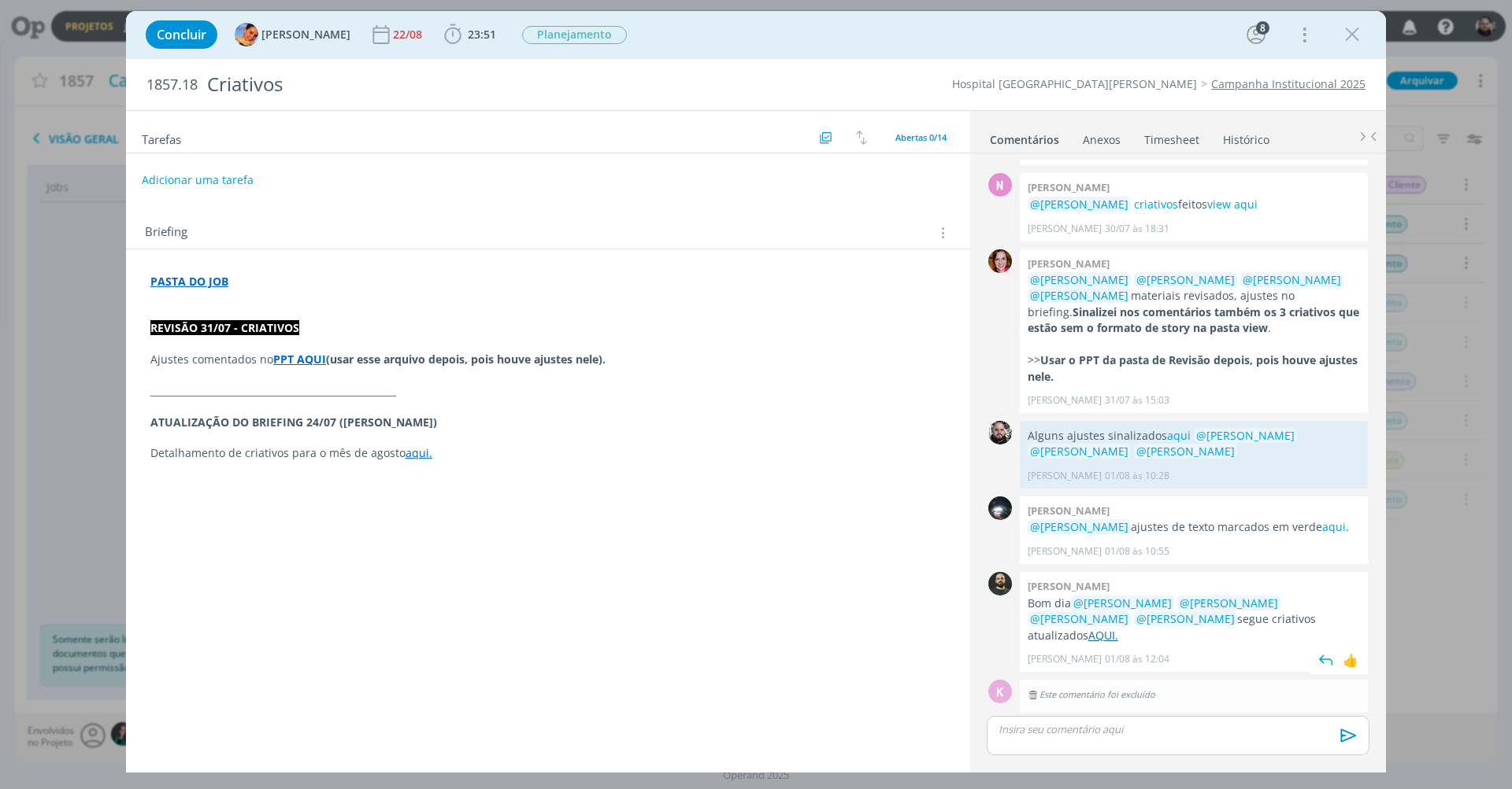
click at [1118, 628] on link "AQUI." at bounding box center [1103, 636] width 30 height 15
click at [1241, 83] on link "Campanha Institucional 2025" at bounding box center [1287, 84] width 154 height 15
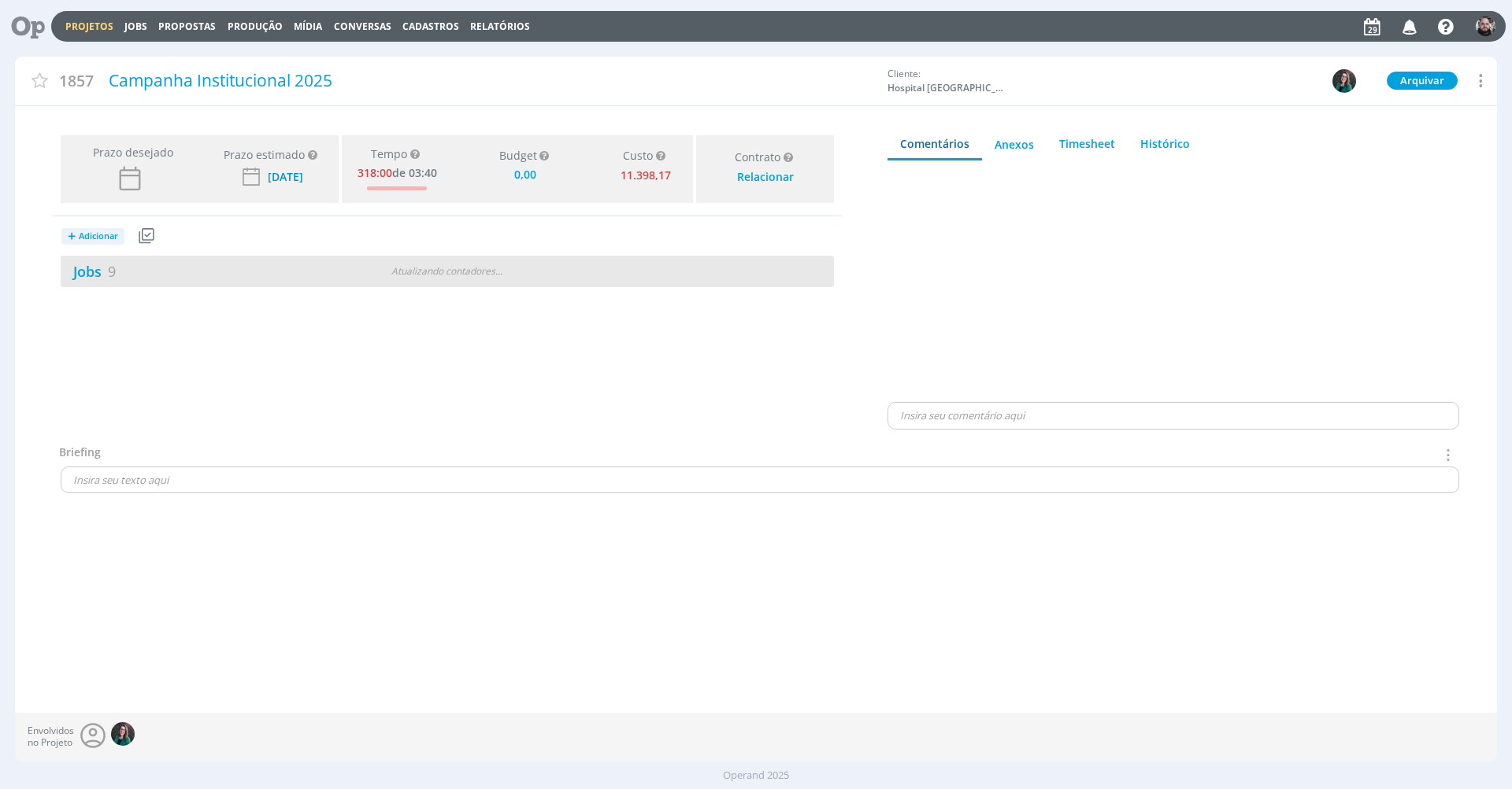
type input "0,00"
click at [108, 268] on span "9" at bounding box center [112, 270] width 8 height 19
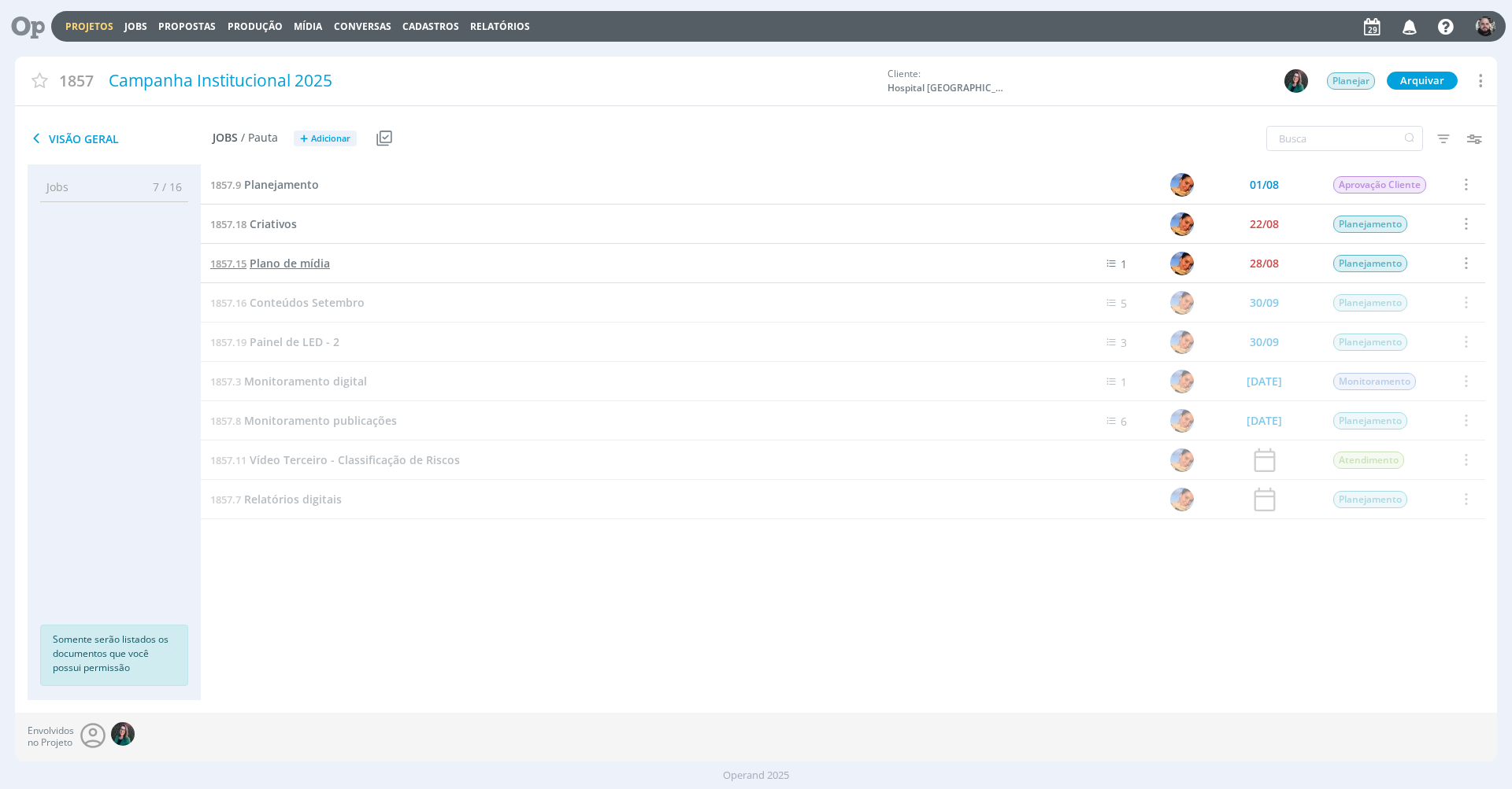
click at [293, 258] on span "Plano de mídia" at bounding box center [290, 263] width 80 height 15
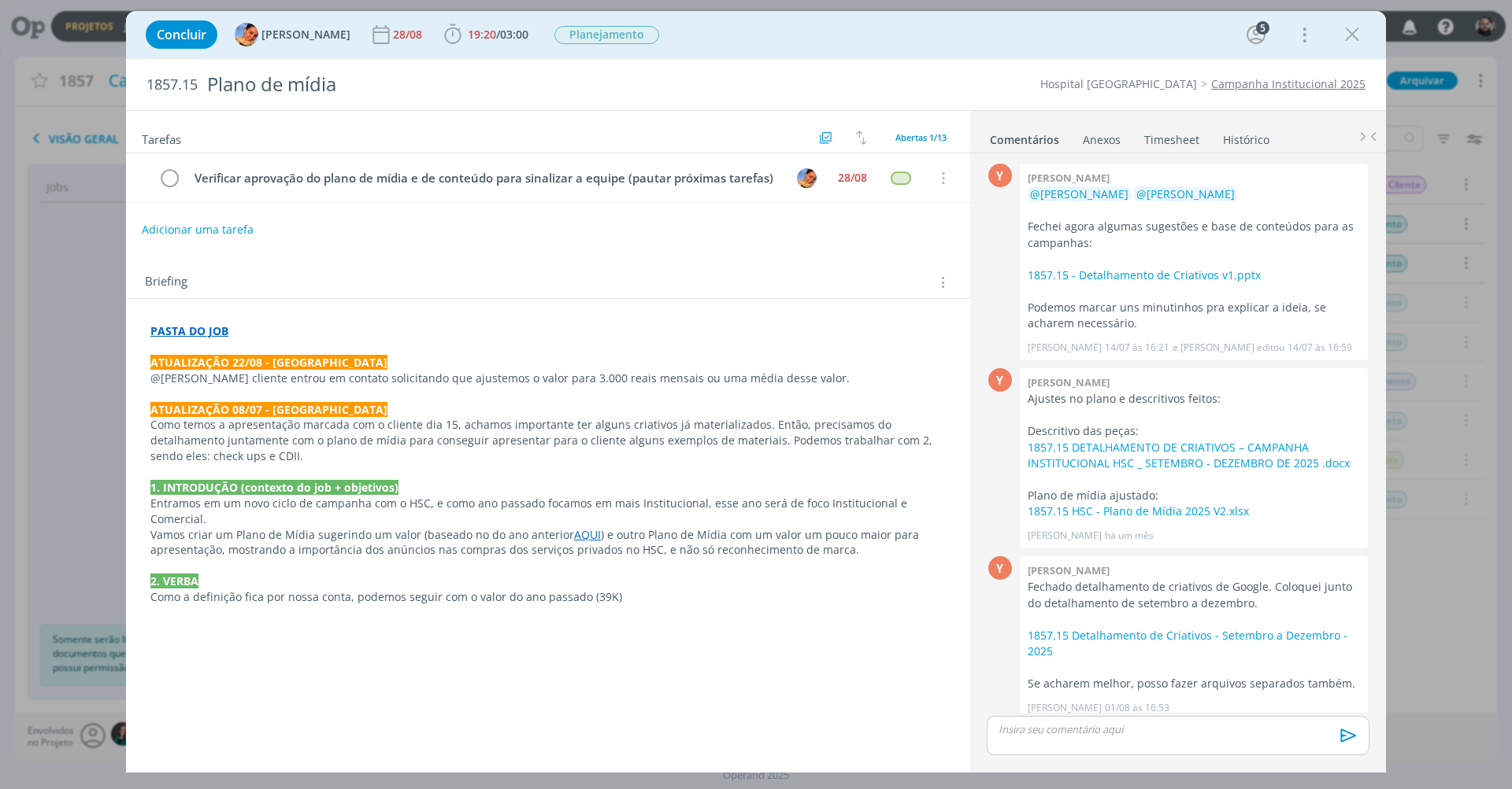
scroll to position [276, 0]
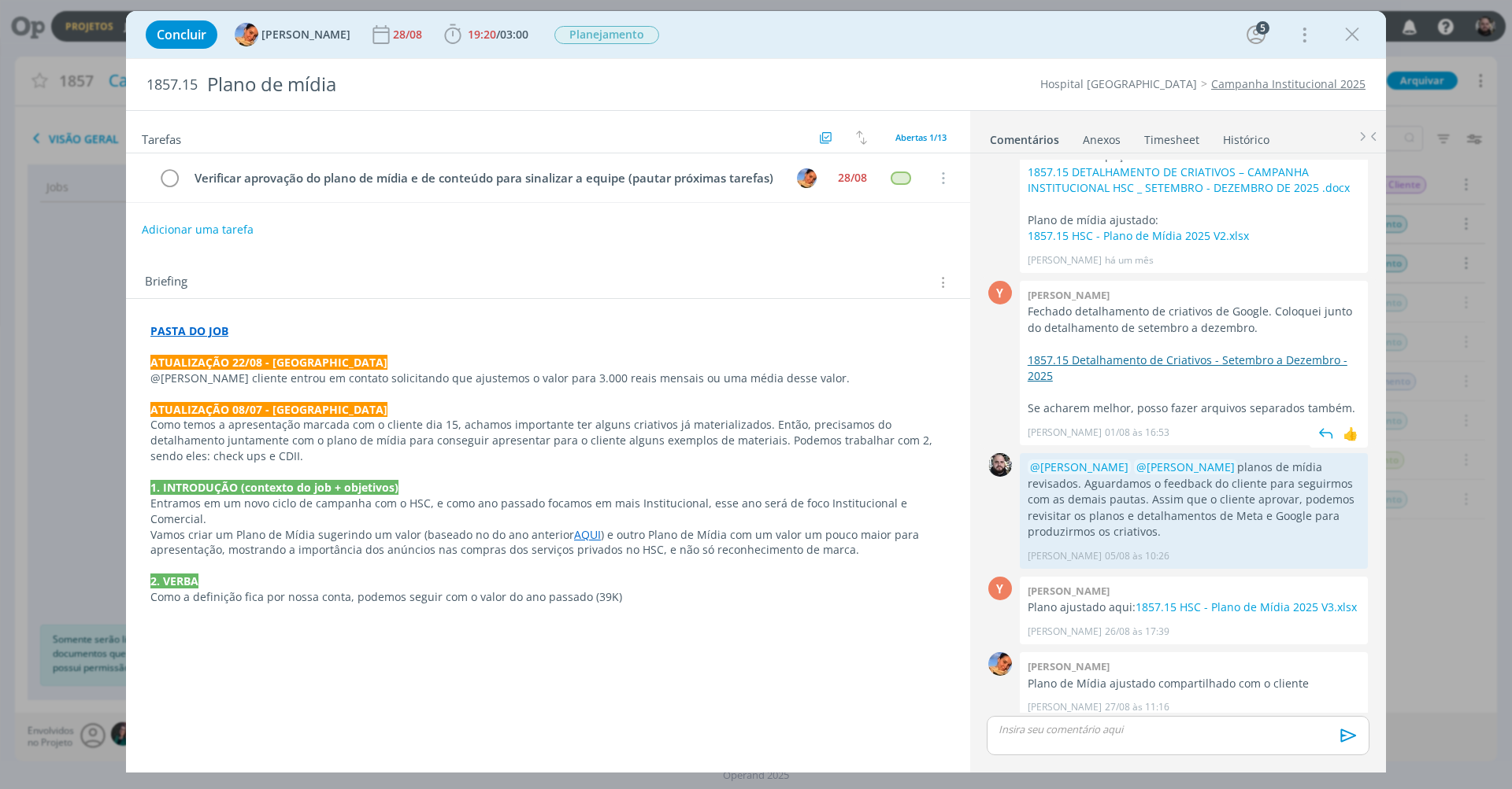
click at [1166, 352] on link "1857.15 Detalhamento de Criativos - Setembro a Dezembro - 2025" at bounding box center [1188, 368] width 320 height 31
